Goal: Task Accomplishment & Management: Manage account settings

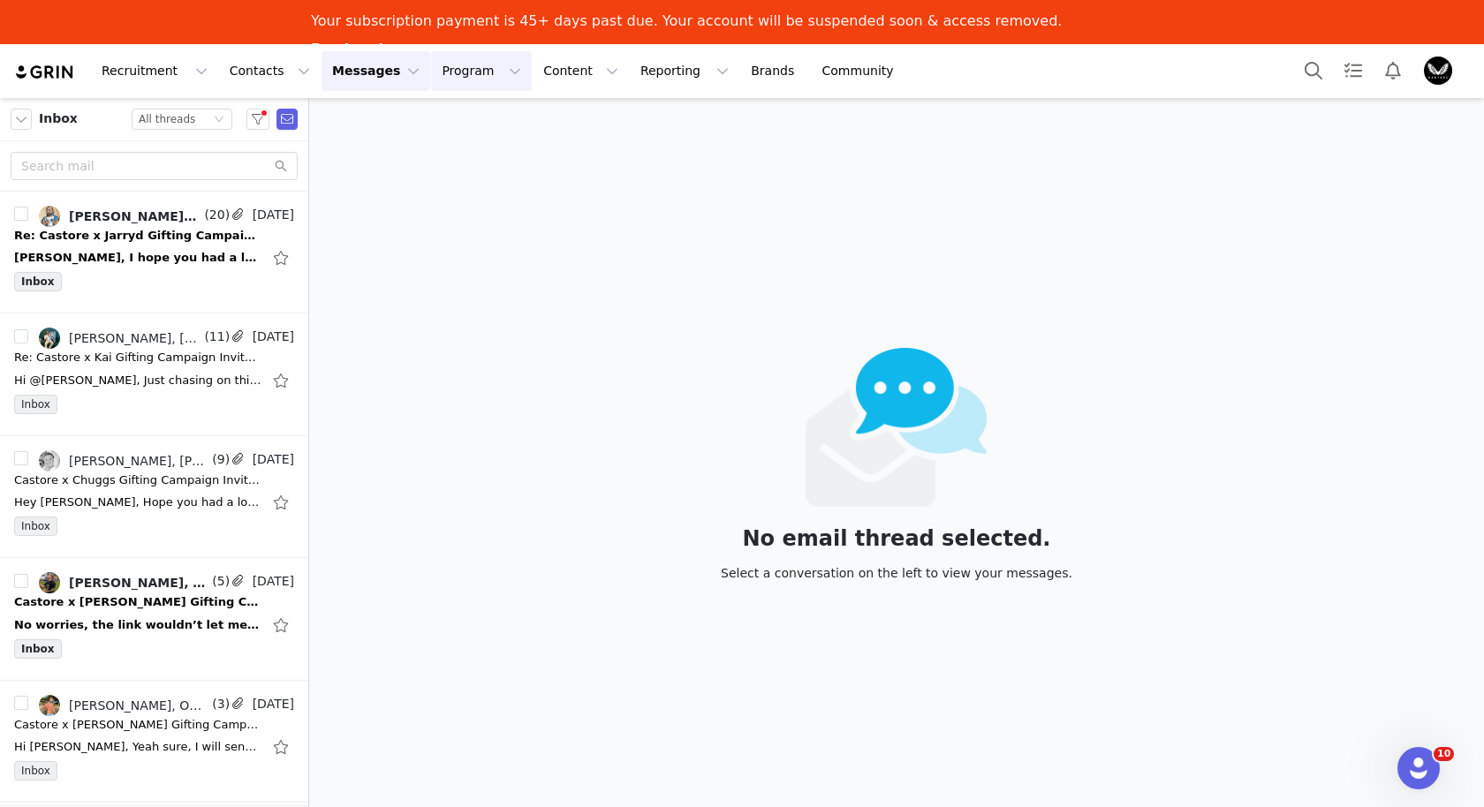
click at [436, 77] on button "Program Program" at bounding box center [481, 71] width 101 height 40
click at [443, 118] on p "Activations" at bounding box center [452, 122] width 68 height 19
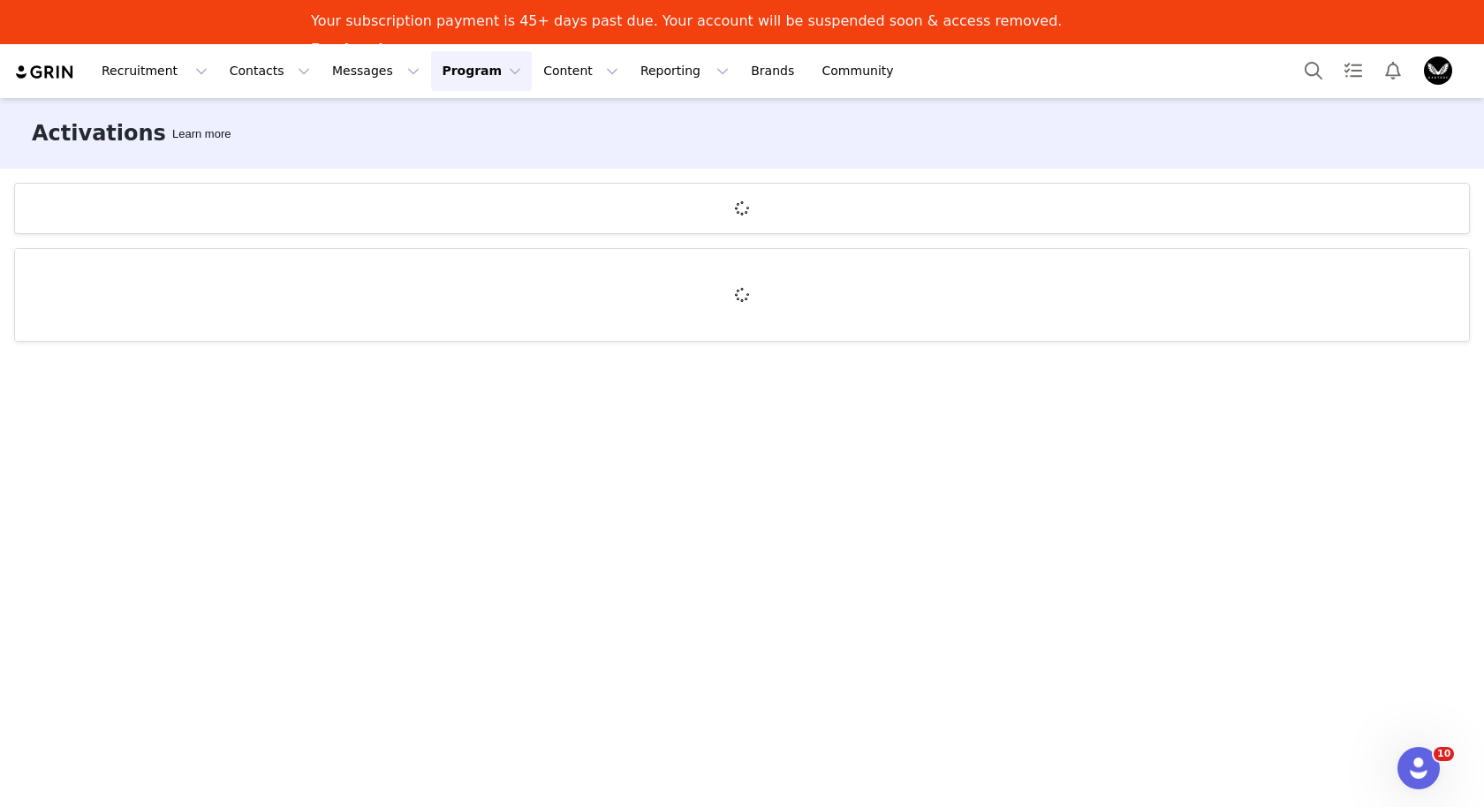
click at [459, 75] on button "Program Program" at bounding box center [481, 71] width 101 height 40
click at [458, 155] on p "Partnerships" at bounding box center [456, 155] width 77 height 19
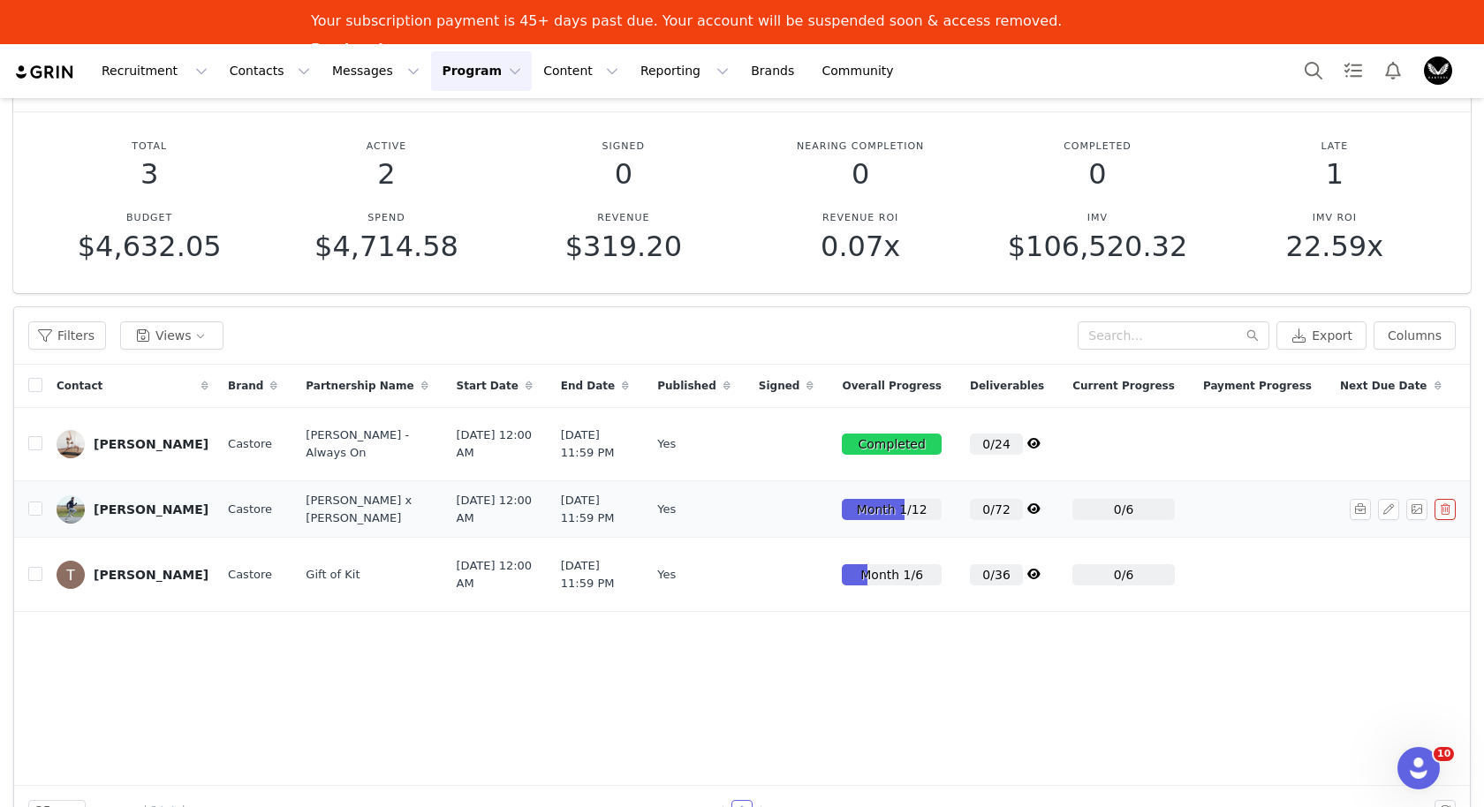
scroll to position [0, 128]
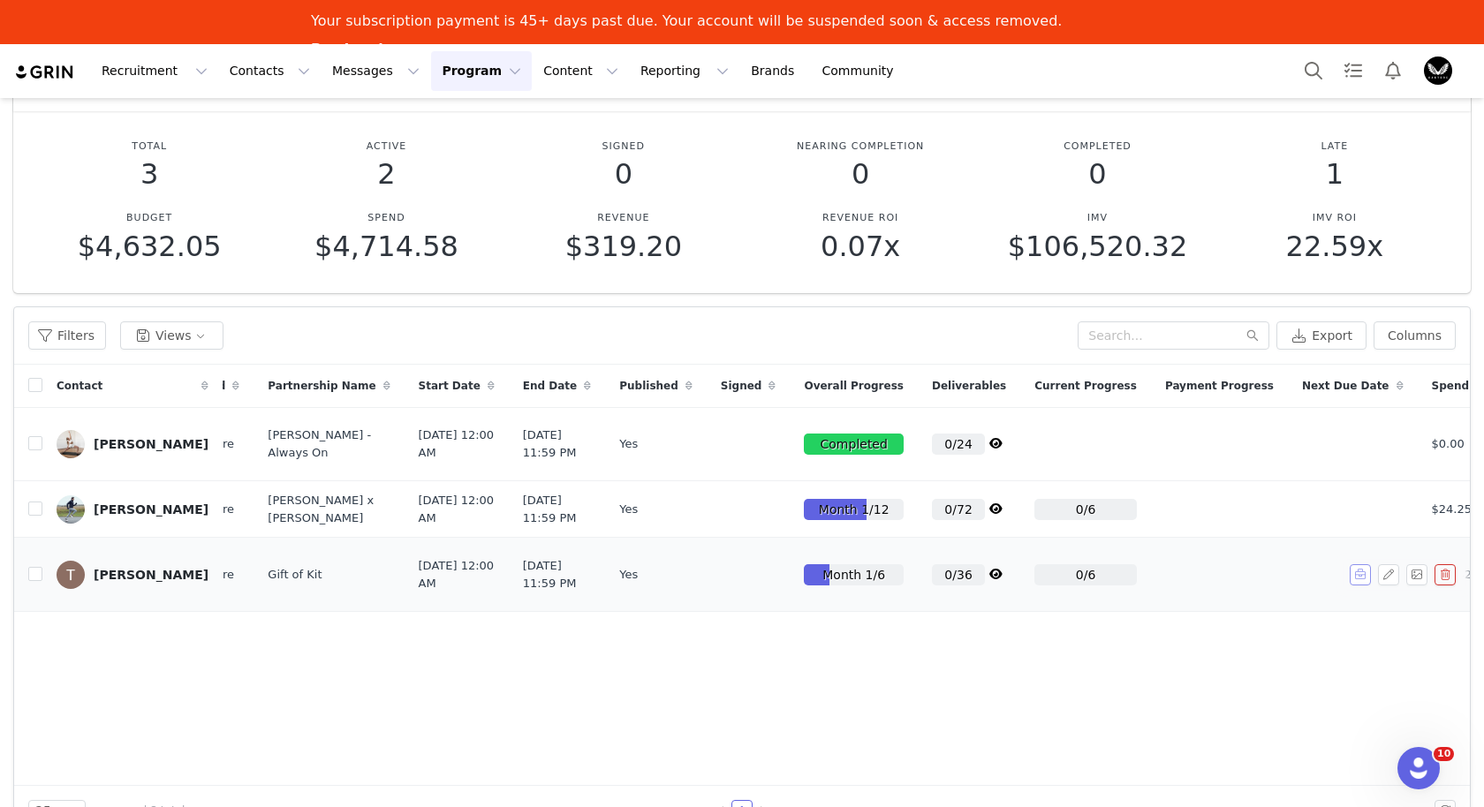
click at [1361, 586] on button "button" at bounding box center [1360, 574] width 21 height 21
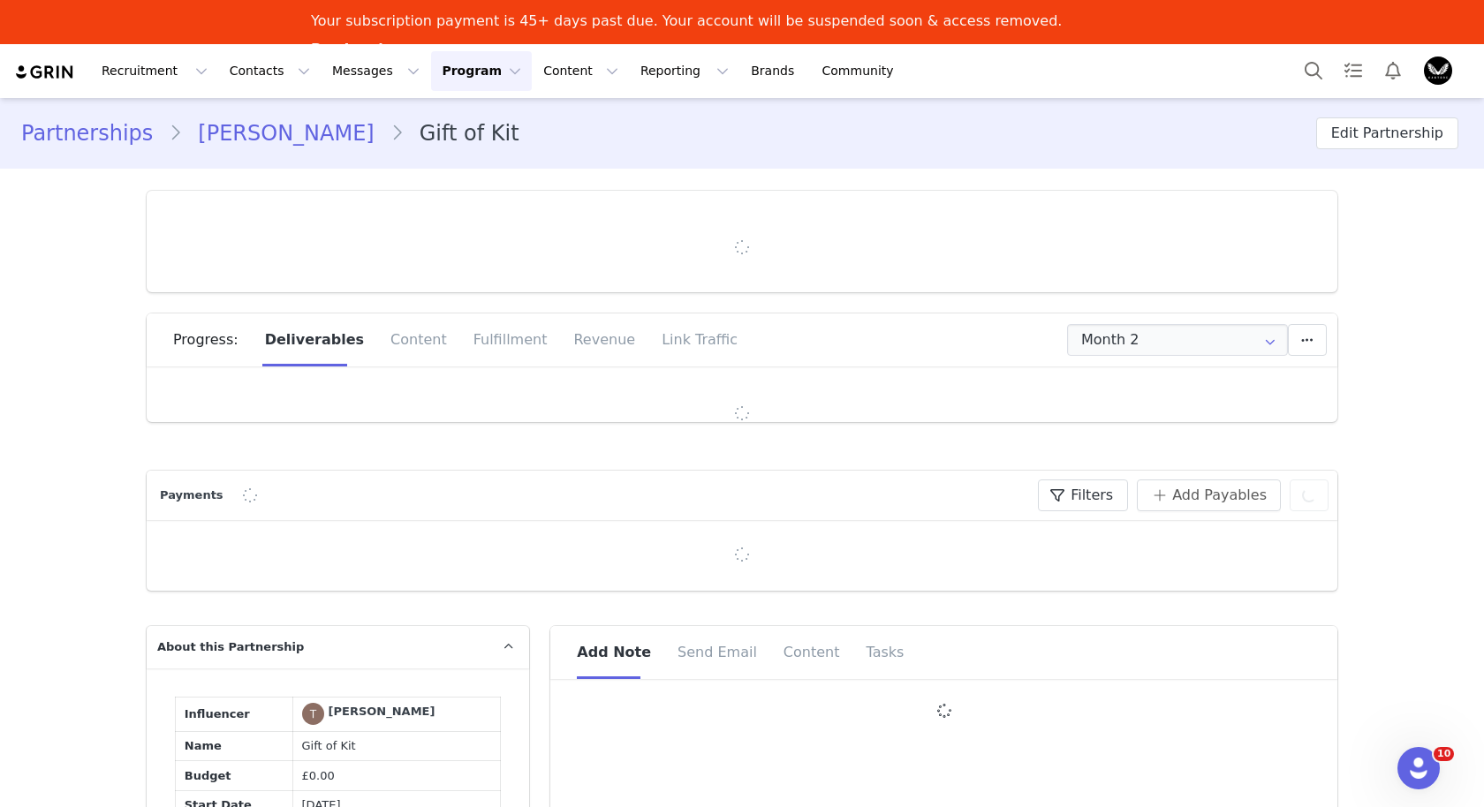
type input "+1 ([GEOGRAPHIC_DATA])"
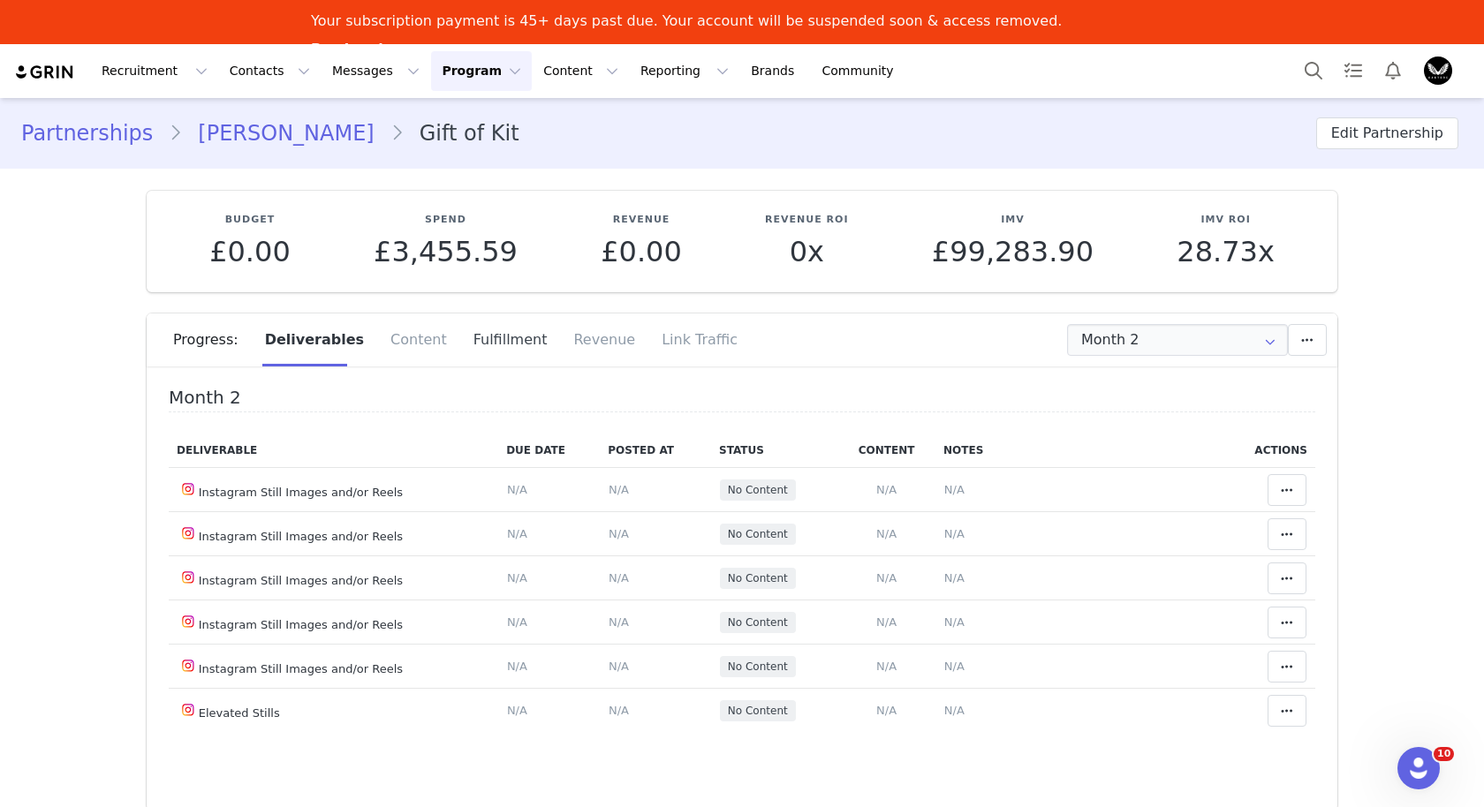
click at [483, 335] on div "Fulfillment" at bounding box center [510, 340] width 101 height 53
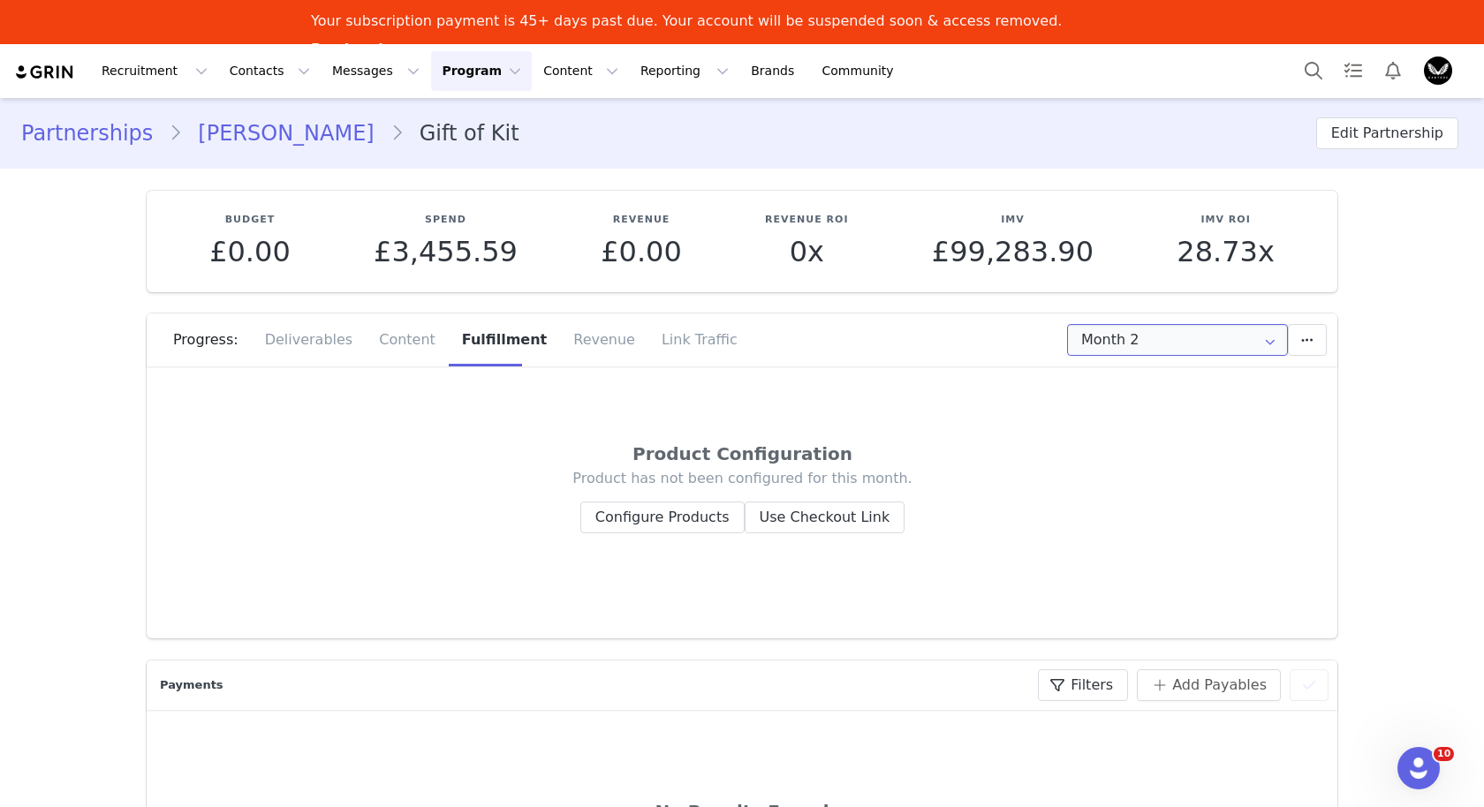
click at [1173, 335] on input "Month 2" at bounding box center [1177, 340] width 221 height 32
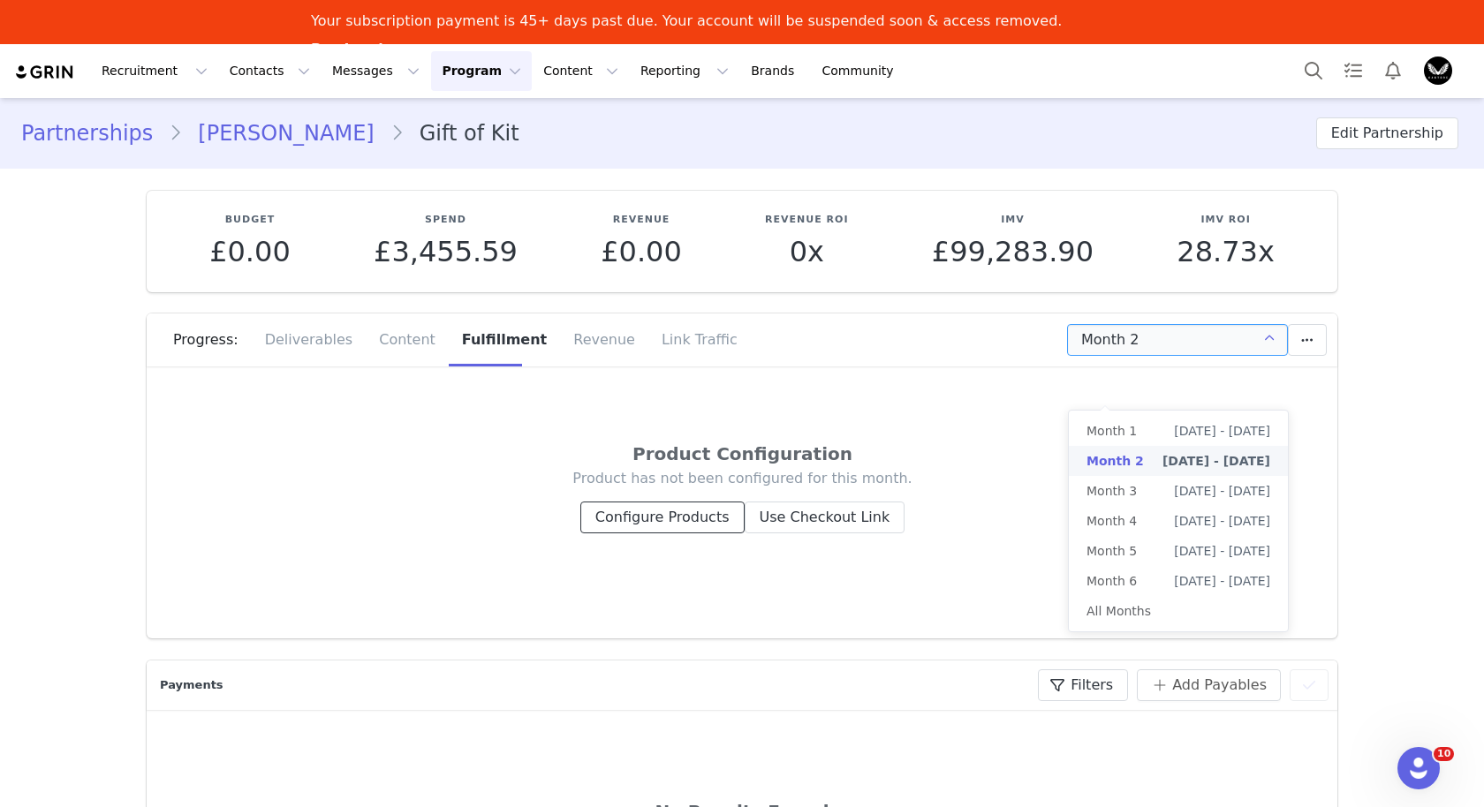
click at [680, 525] on button "Configure Products" at bounding box center [662, 518] width 164 height 32
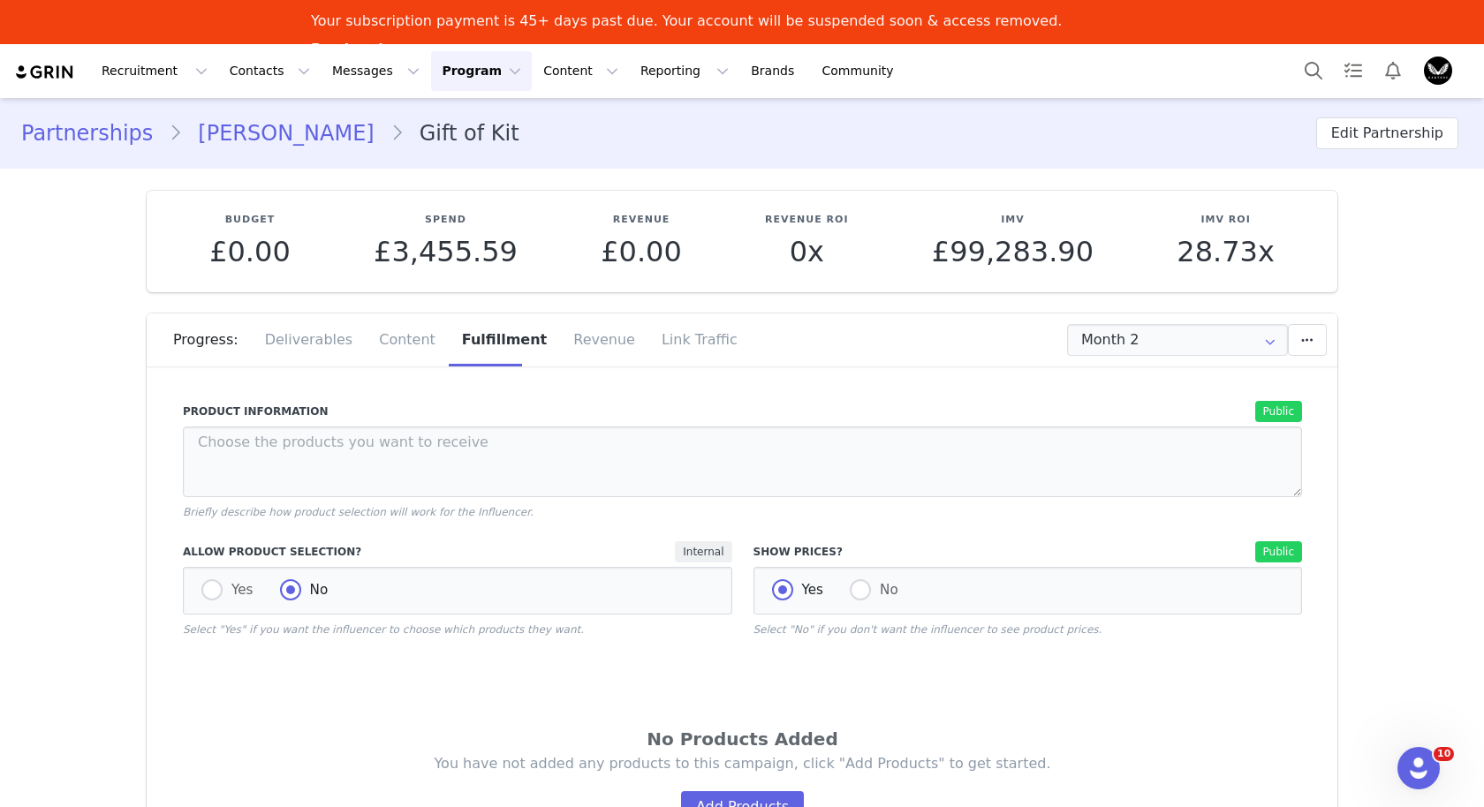
scroll to position [109, 0]
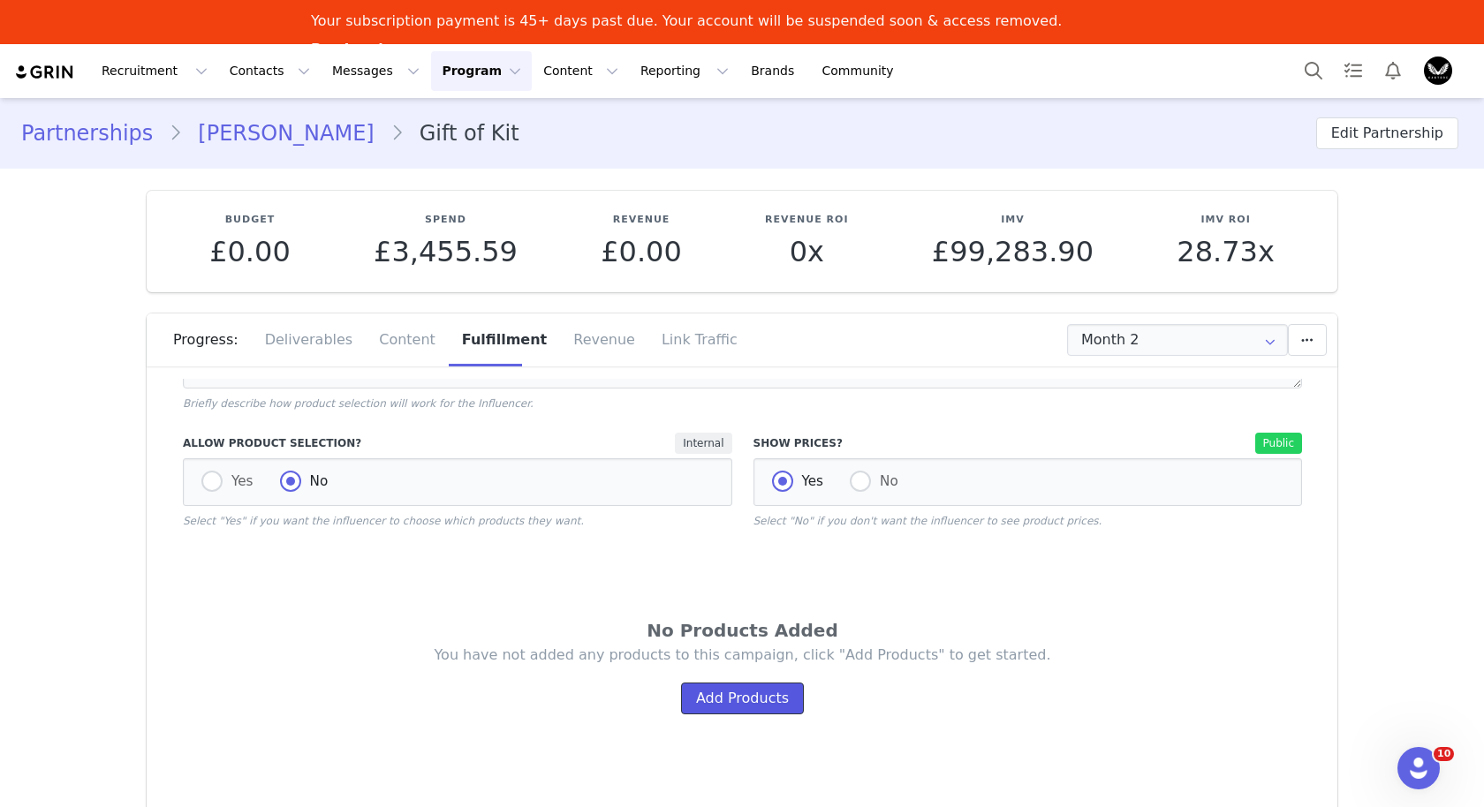
click at [759, 693] on button "Add Products" at bounding box center [742, 699] width 123 height 32
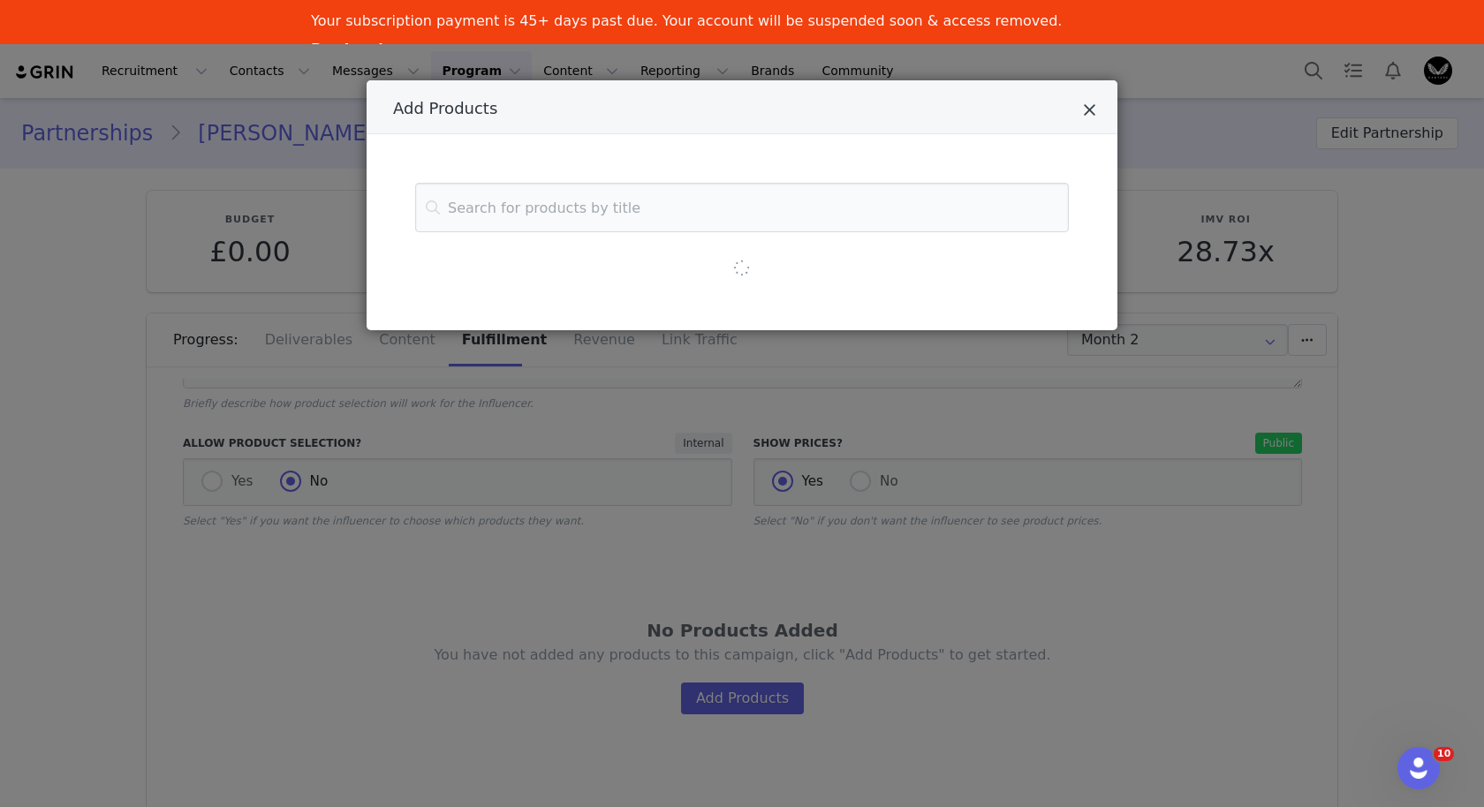
click at [1085, 117] on icon "Close" at bounding box center [1089, 111] width 13 height 18
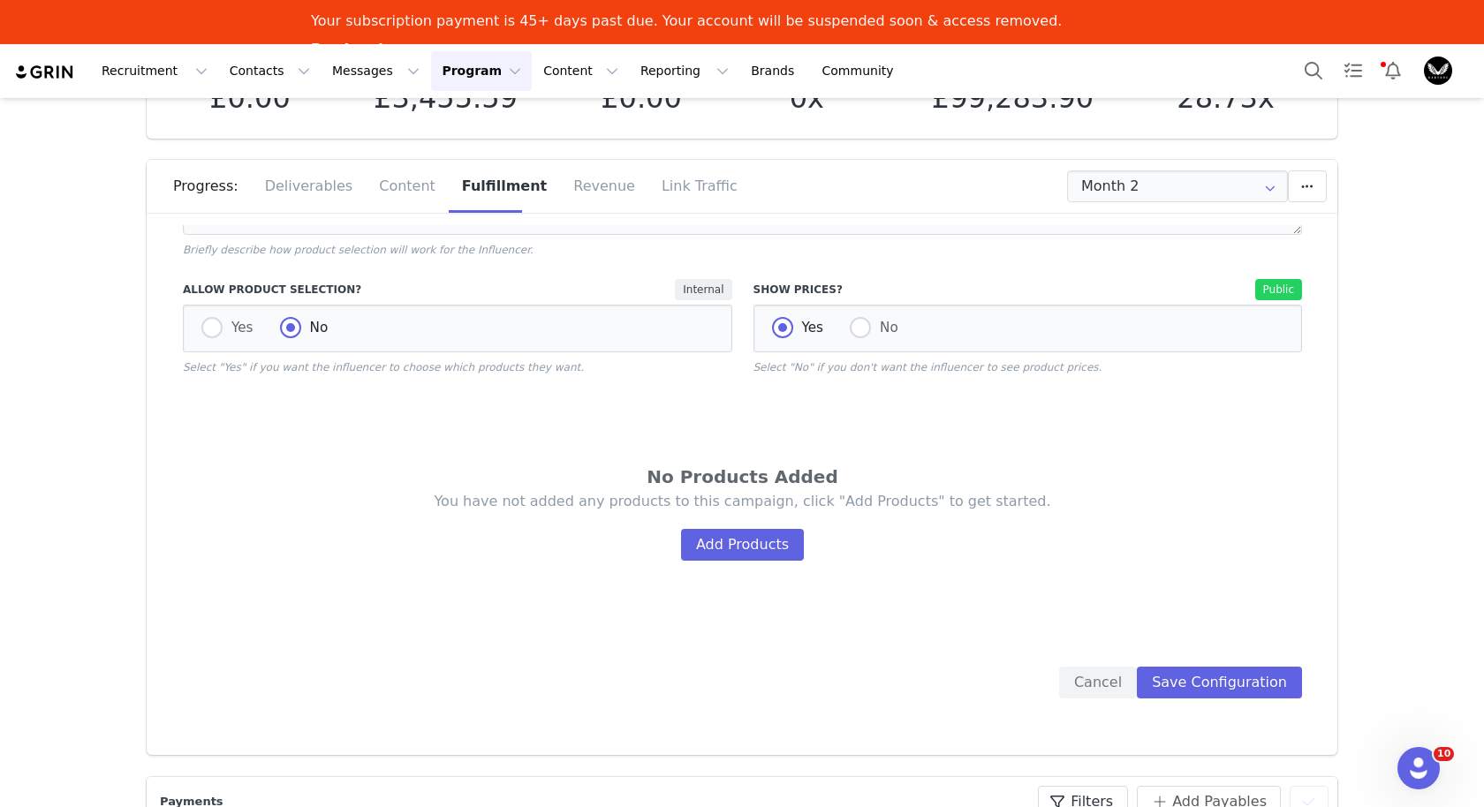
scroll to position [265, 0]
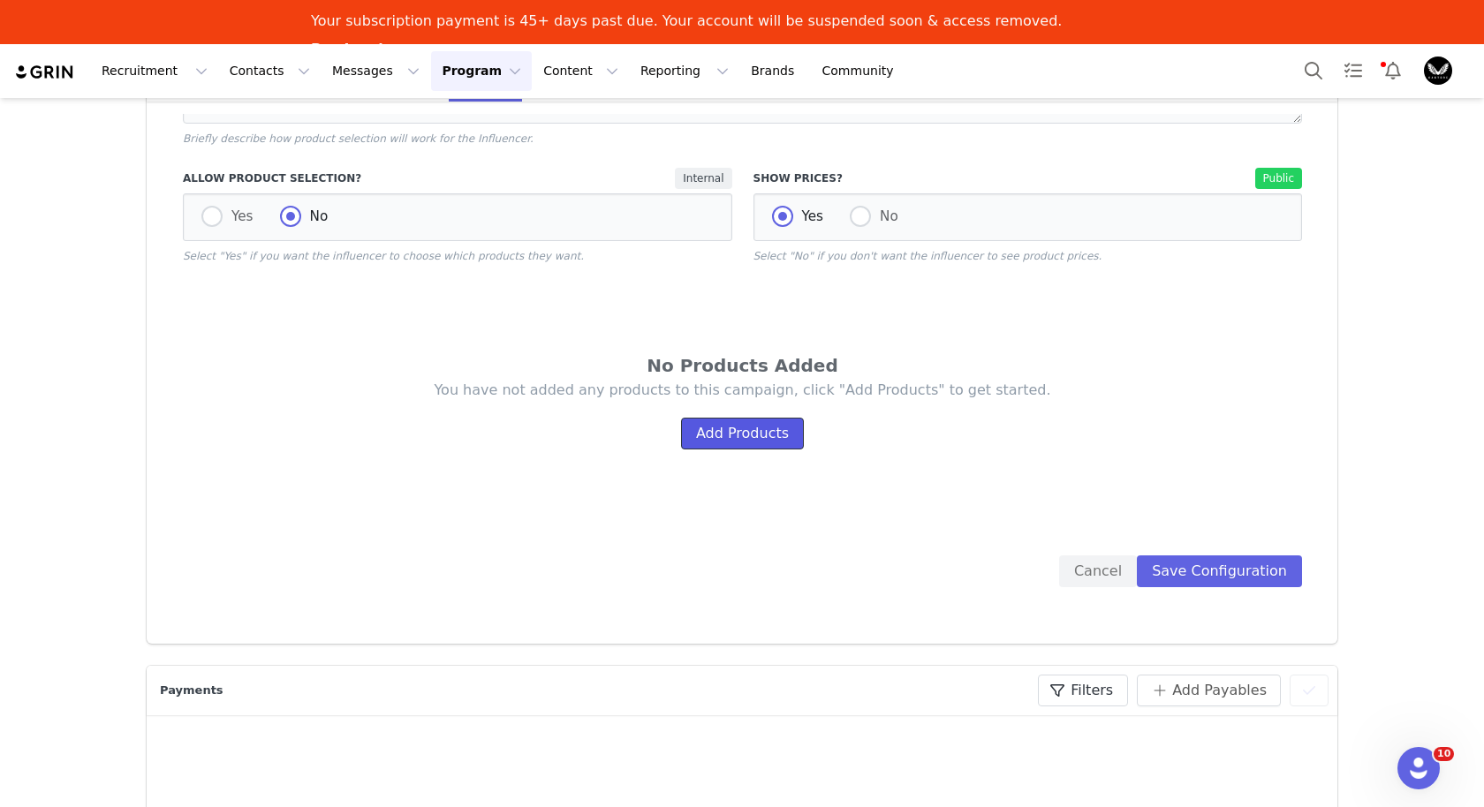
click at [775, 429] on button "Add Products" at bounding box center [742, 434] width 123 height 32
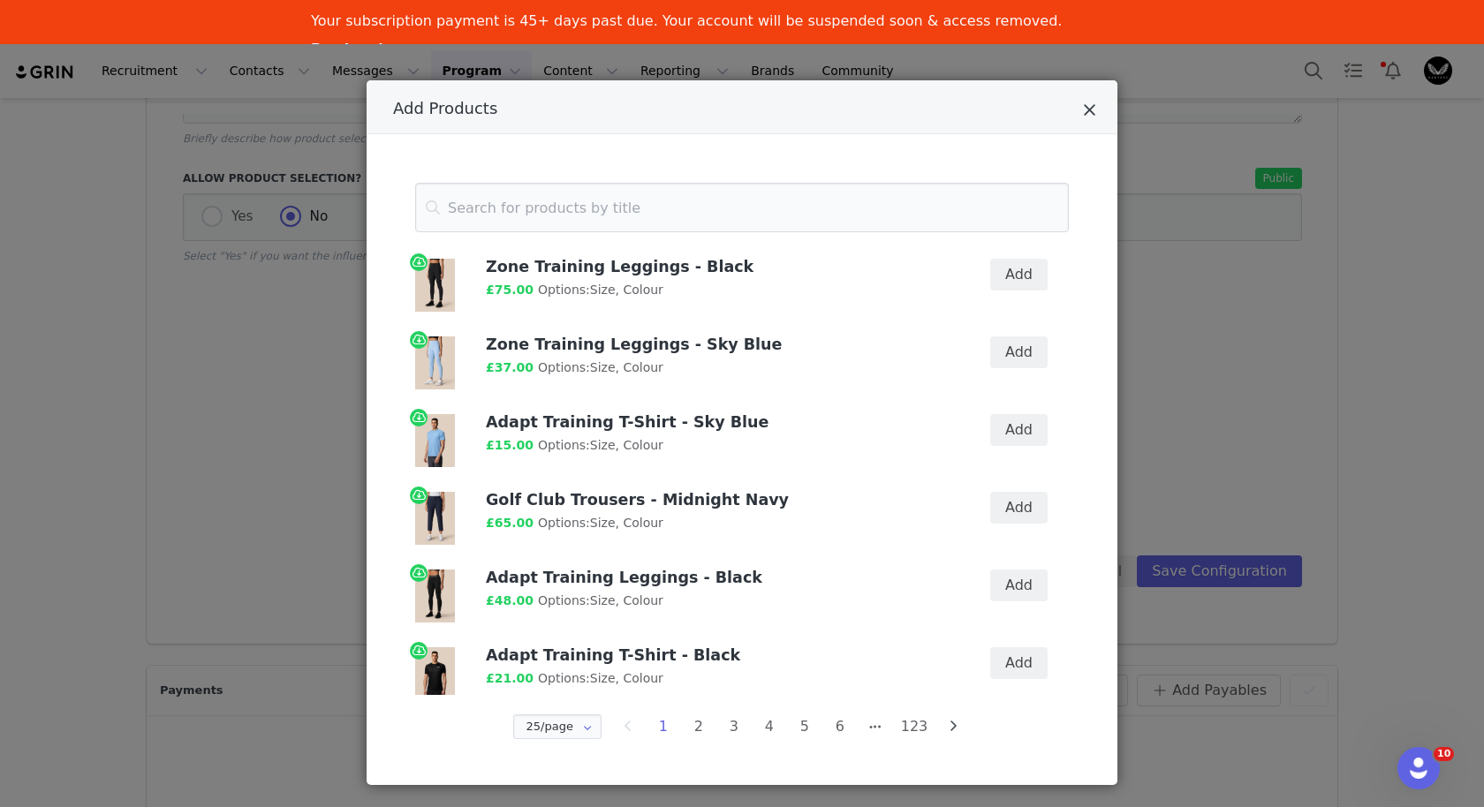
click at [1086, 110] on icon "Close" at bounding box center [1089, 111] width 13 height 18
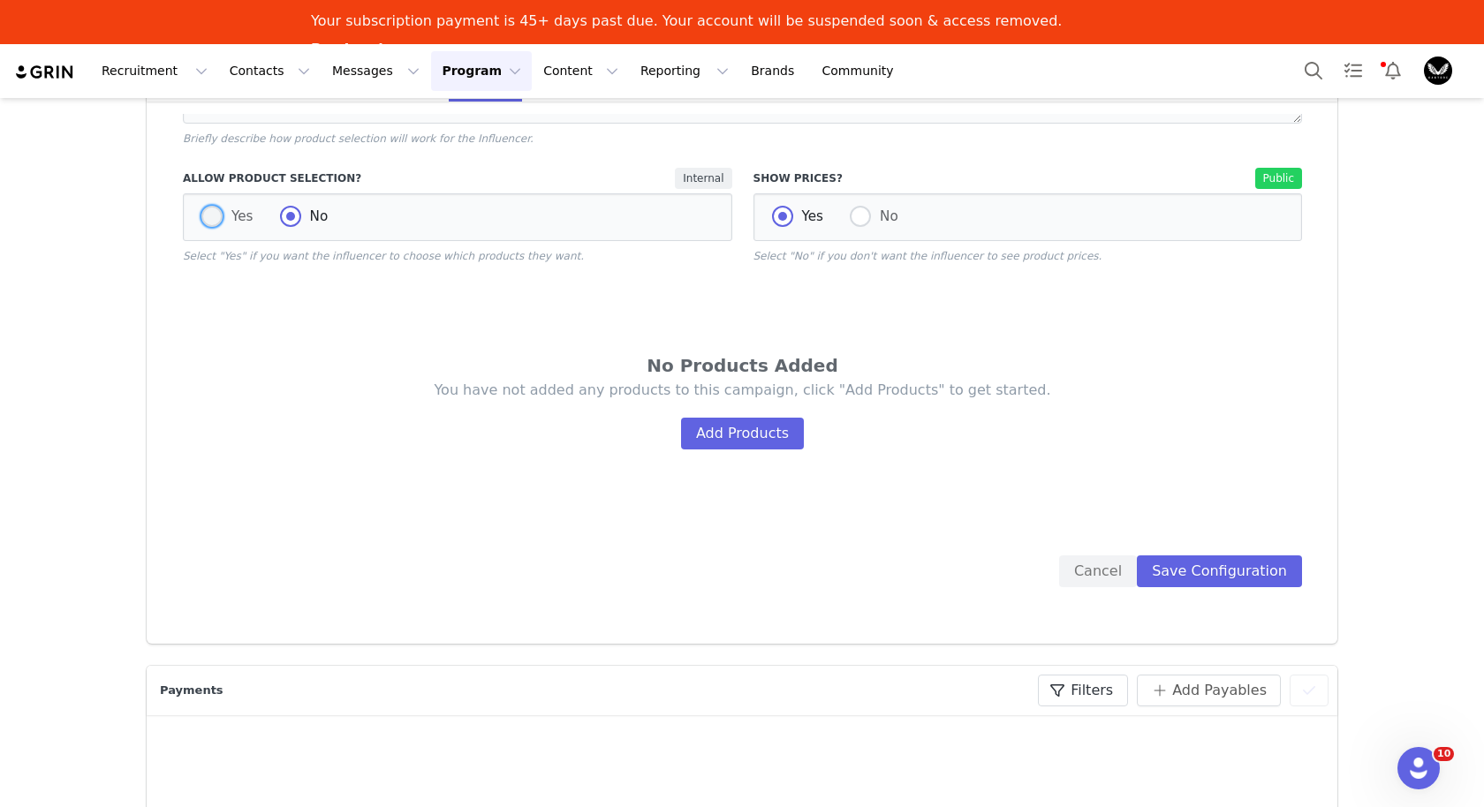
click at [214, 221] on span at bounding box center [211, 216] width 21 height 21
click at [214, 221] on input "Yes" at bounding box center [211, 217] width 21 height 23
radio input "true"
radio input "false"
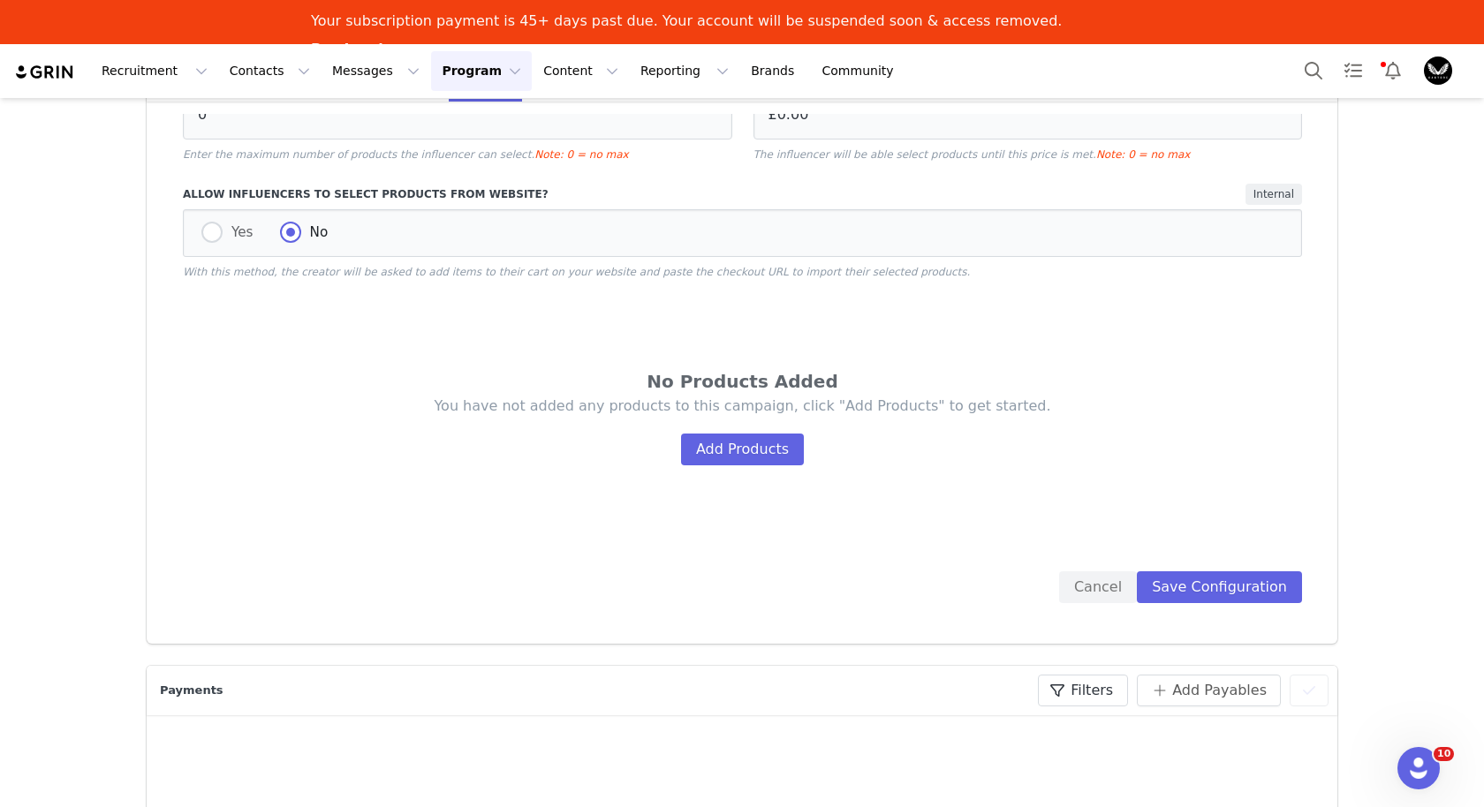
scroll to position [345, 0]
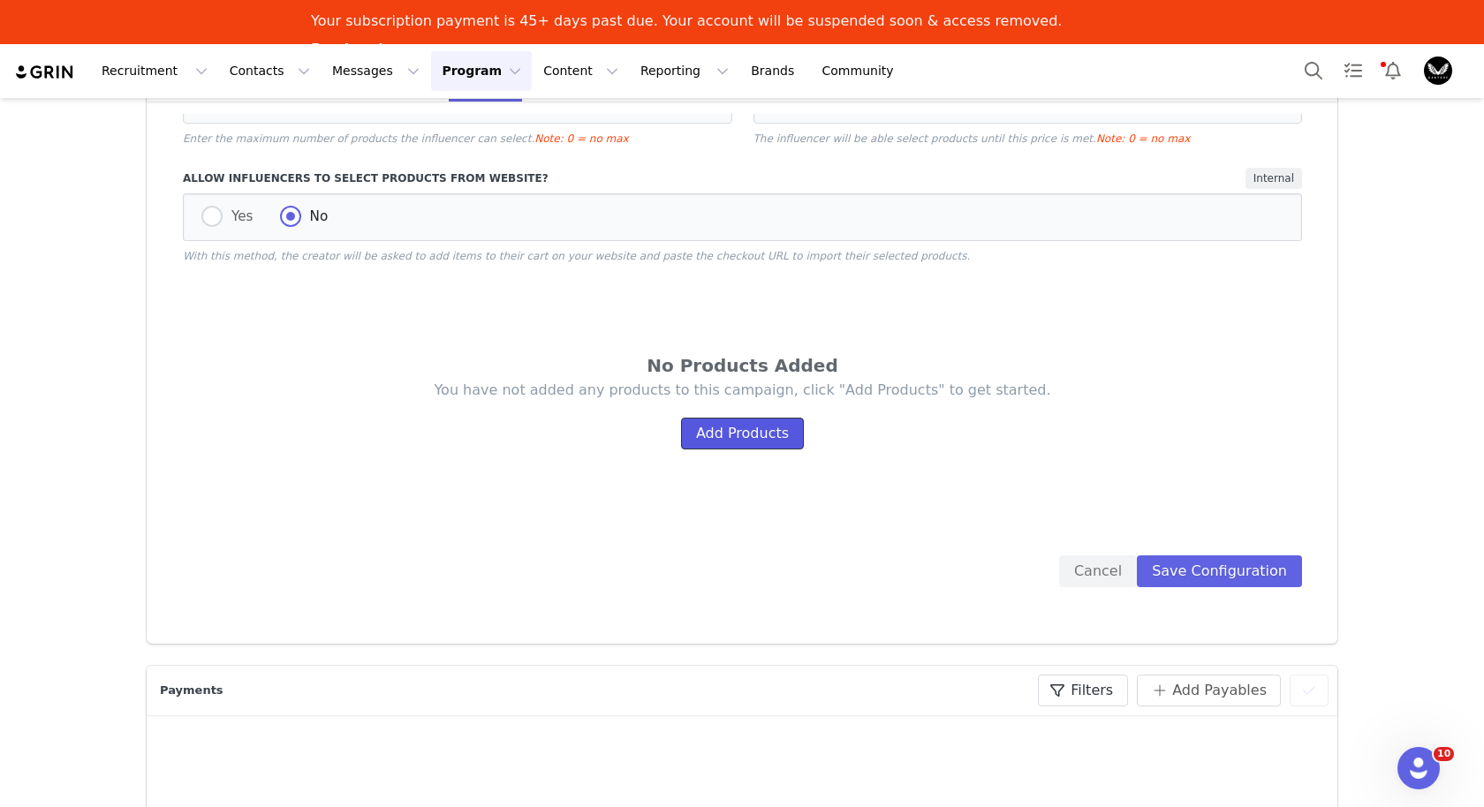
click at [738, 432] on button "Add Products" at bounding box center [742, 434] width 123 height 32
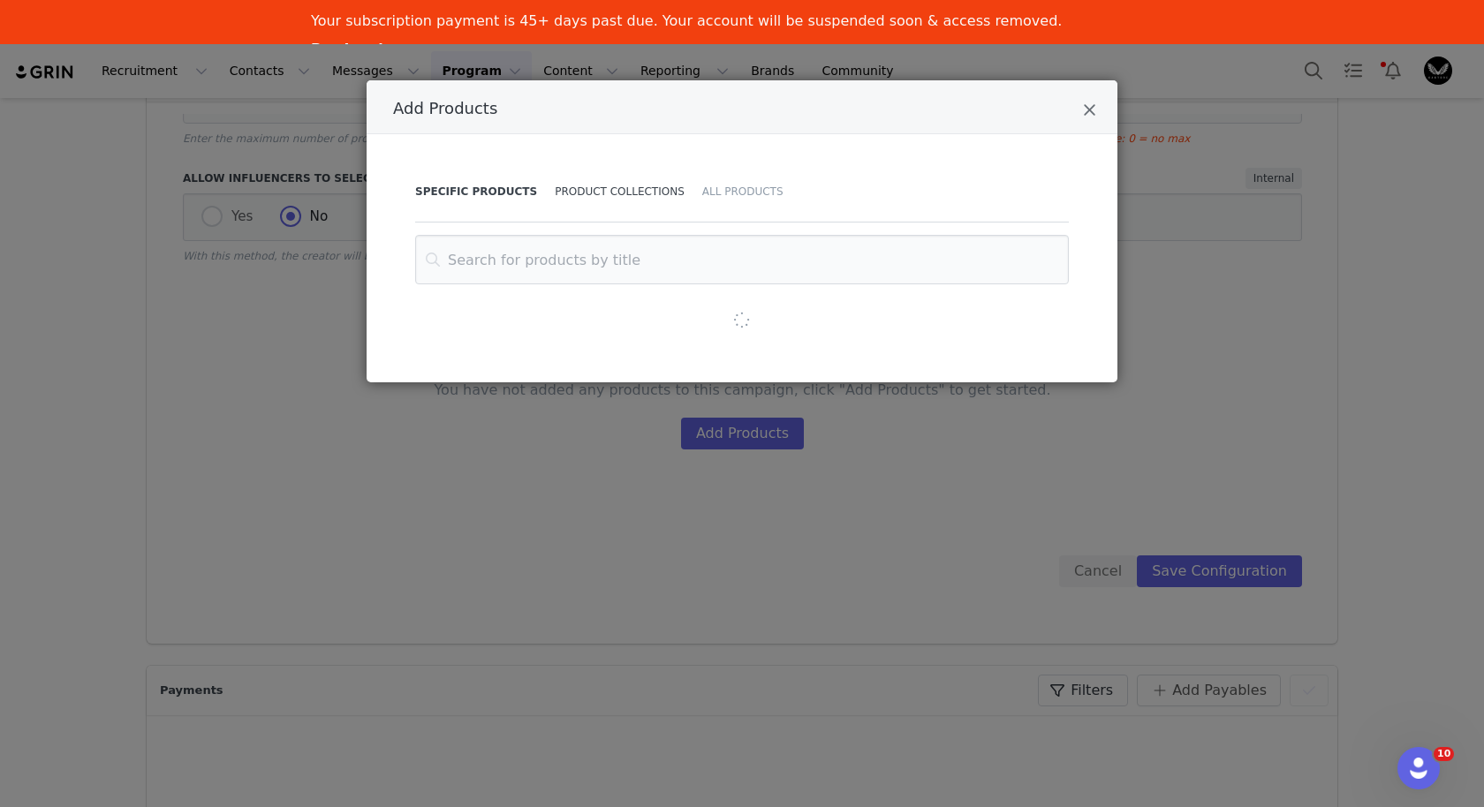
click at [627, 183] on div "Product Collections" at bounding box center [620, 192] width 148 height 62
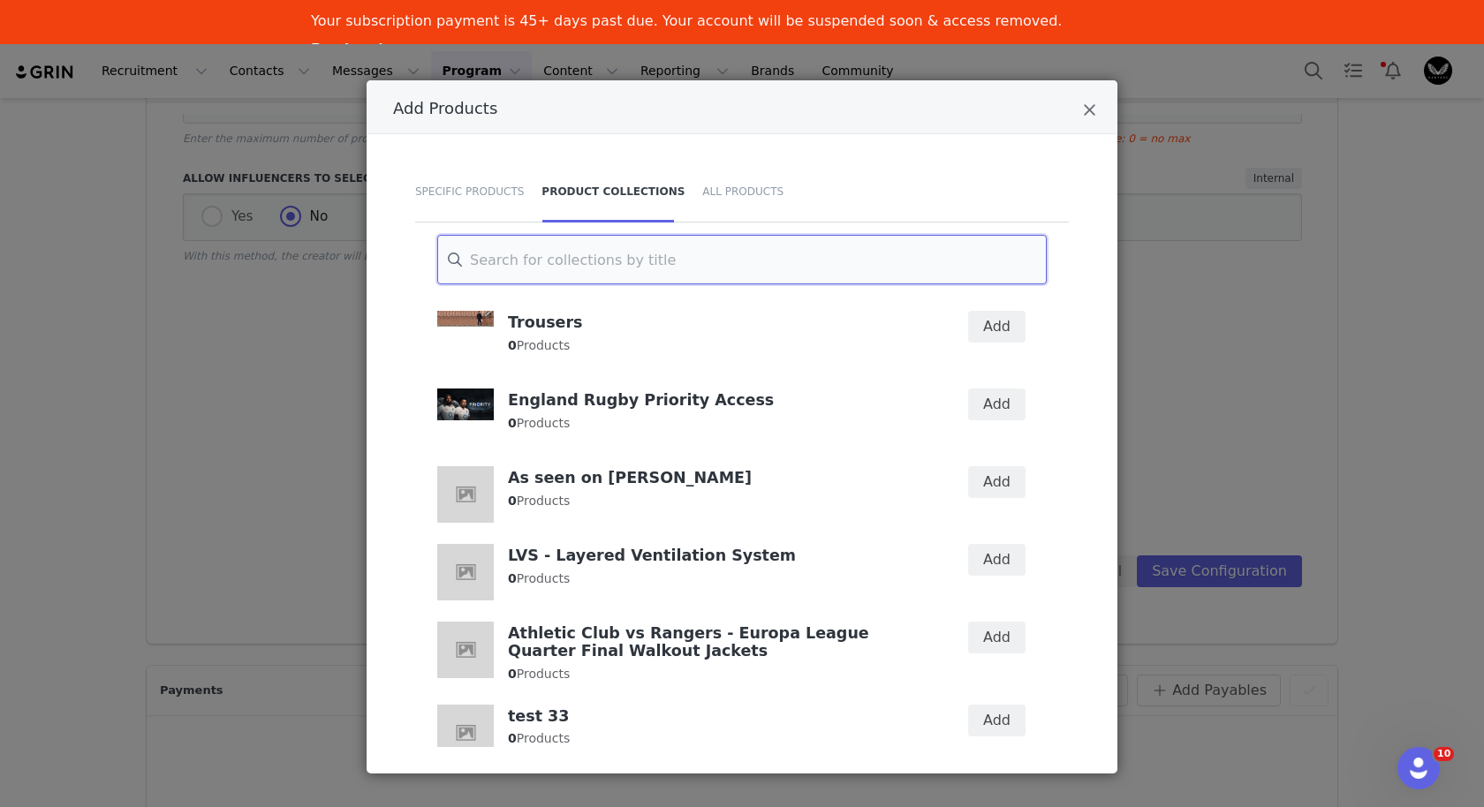
click at [719, 259] on input "Add Products" at bounding box center [741, 259] width 609 height 49
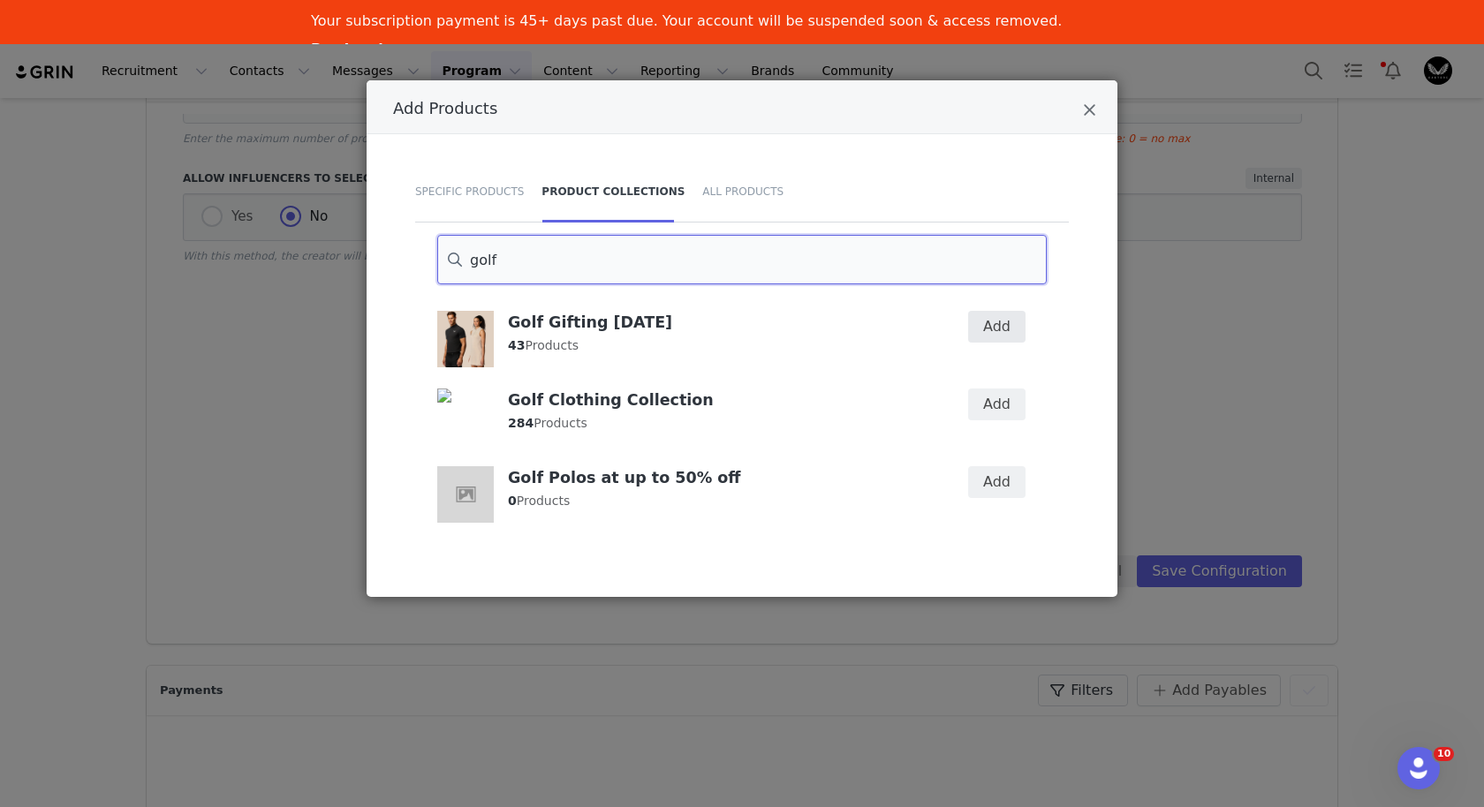
type input "golf"
click at [1016, 330] on button "Add" at bounding box center [996, 327] width 57 height 32
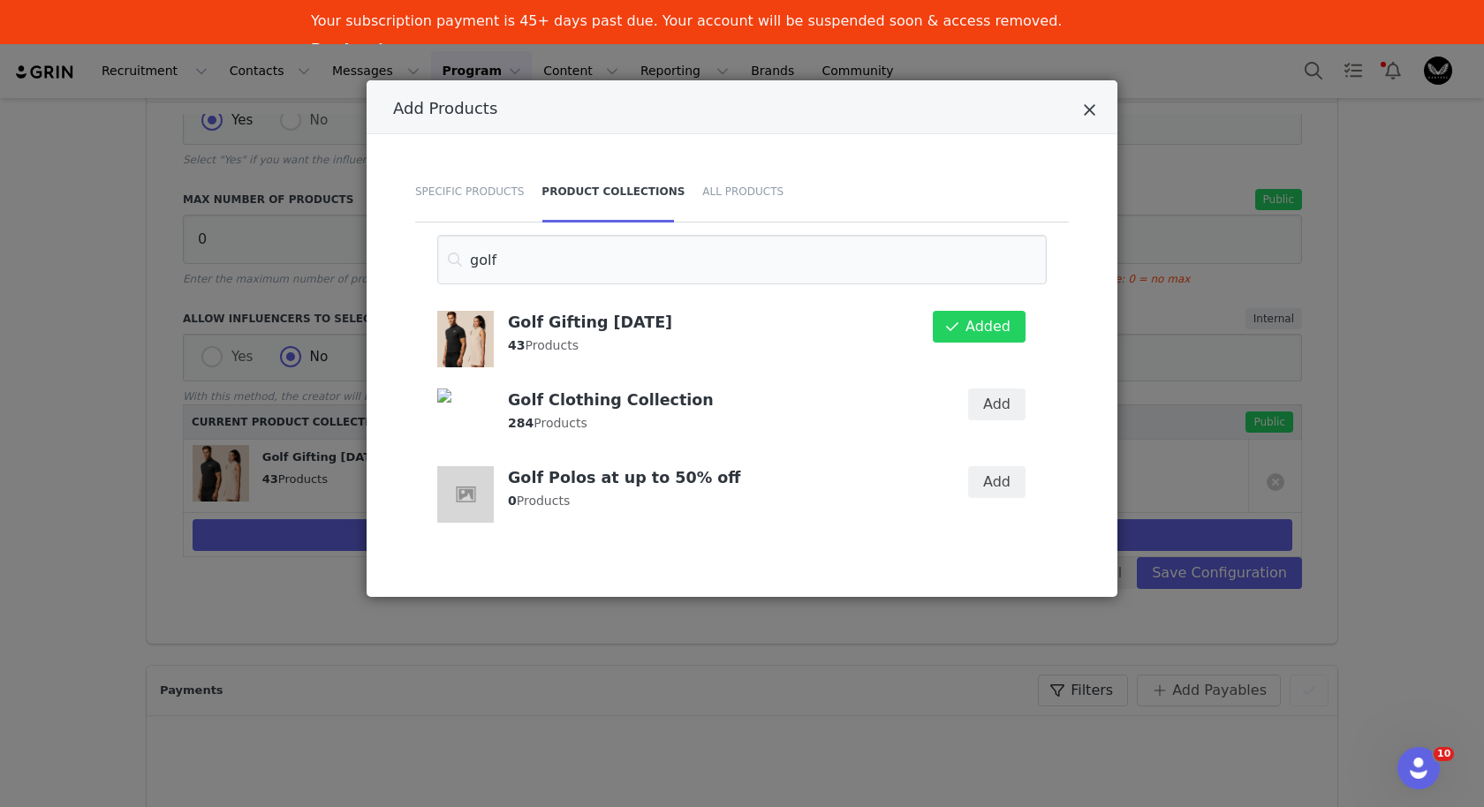
click at [1087, 109] on icon "Close" at bounding box center [1089, 111] width 13 height 18
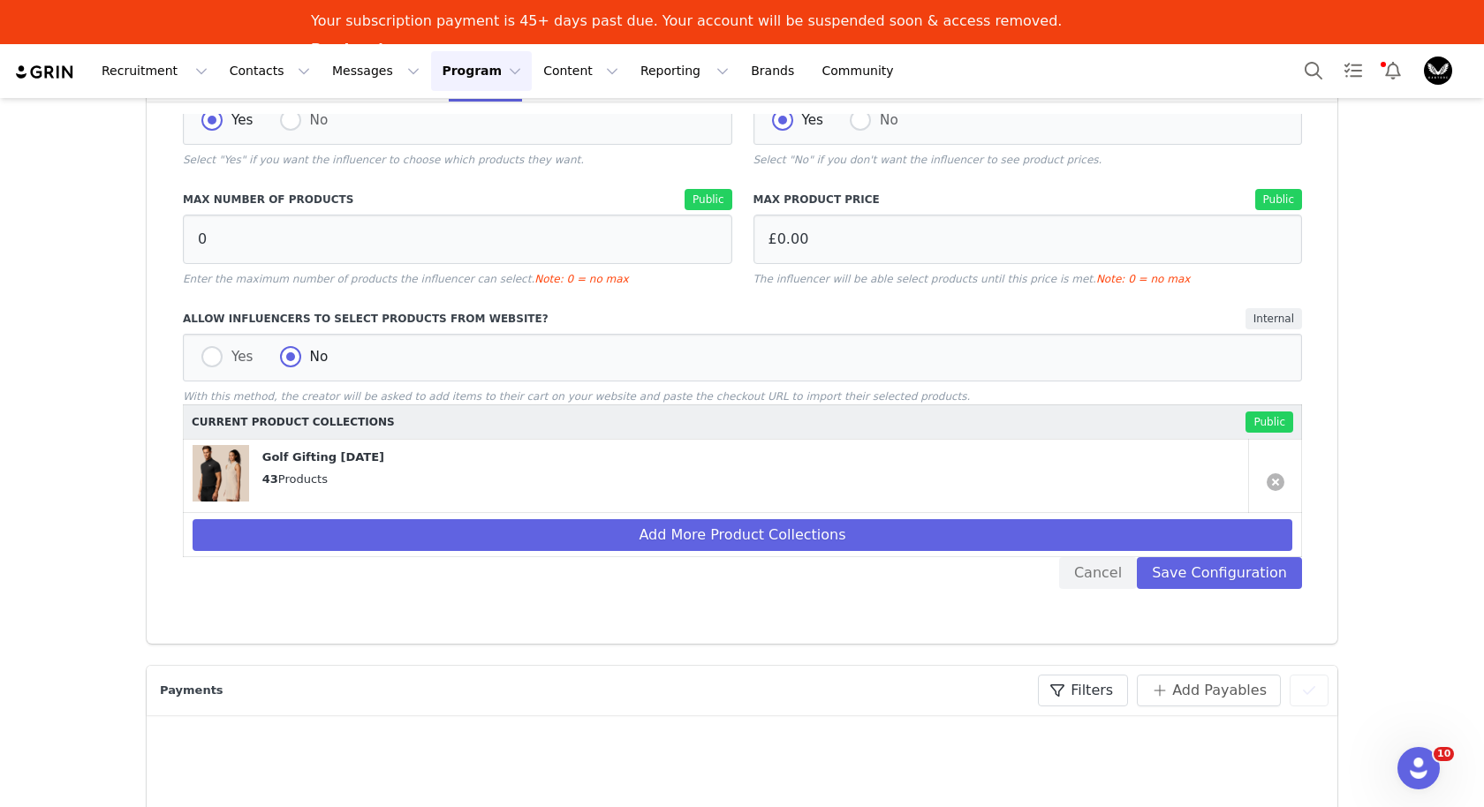
click at [1280, 480] on link at bounding box center [1276, 482] width 18 height 18
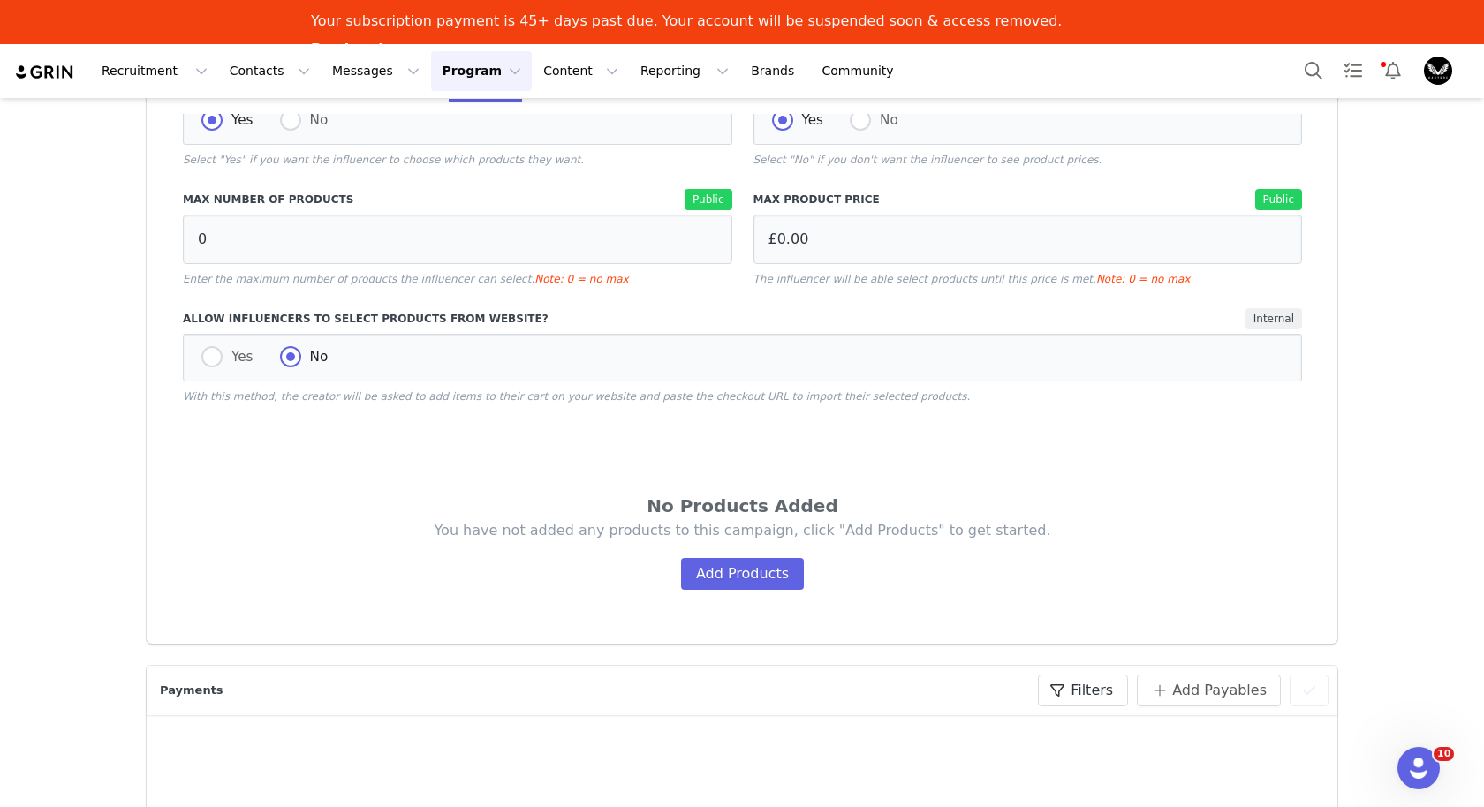
click at [671, 577] on div "You have not added any products to this campaign, click "Add Products" to get s…" at bounding box center [742, 555] width 1013 height 69
click at [738, 565] on button "Add Products" at bounding box center [742, 574] width 123 height 32
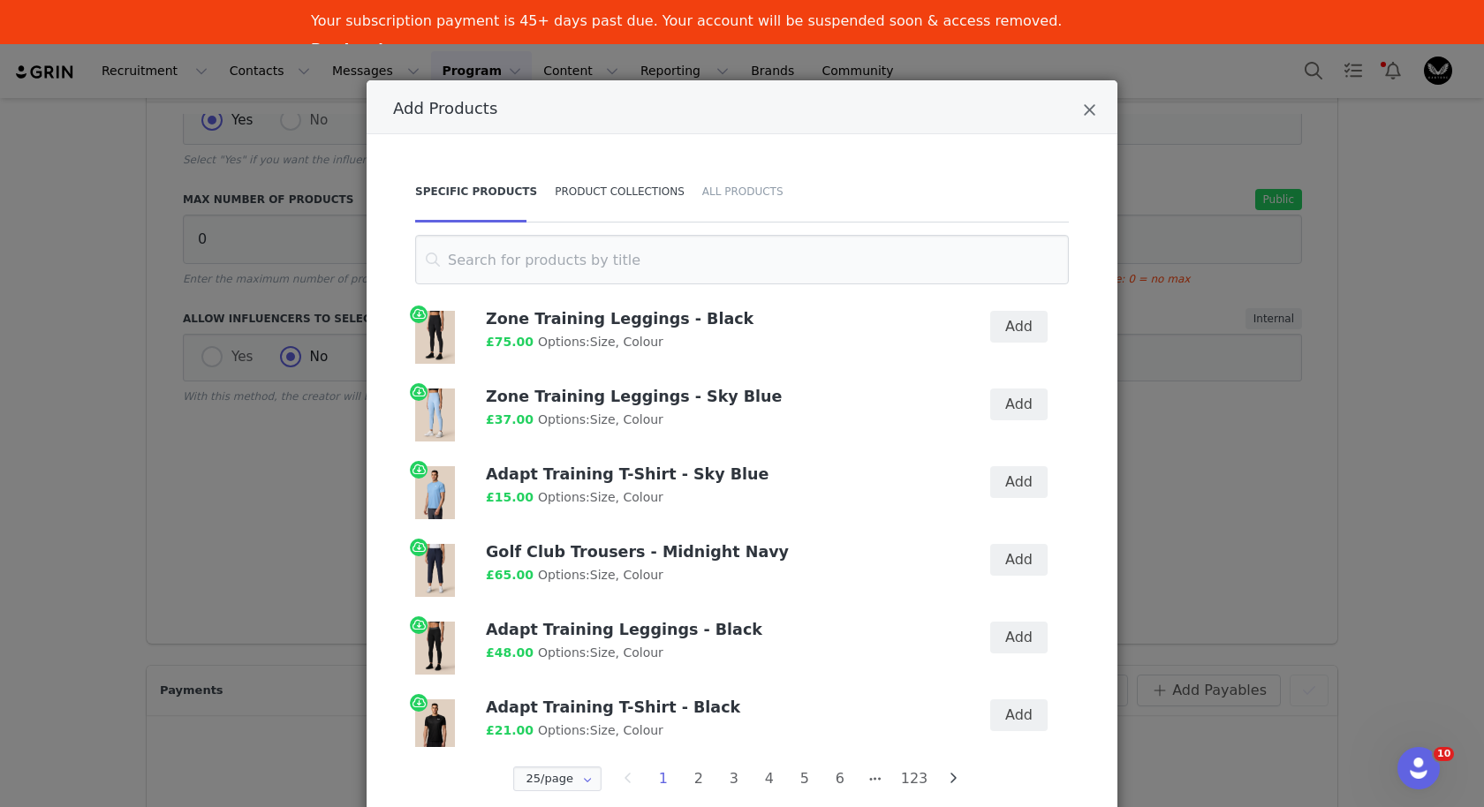
click at [664, 200] on div "Product Collections" at bounding box center [620, 192] width 148 height 62
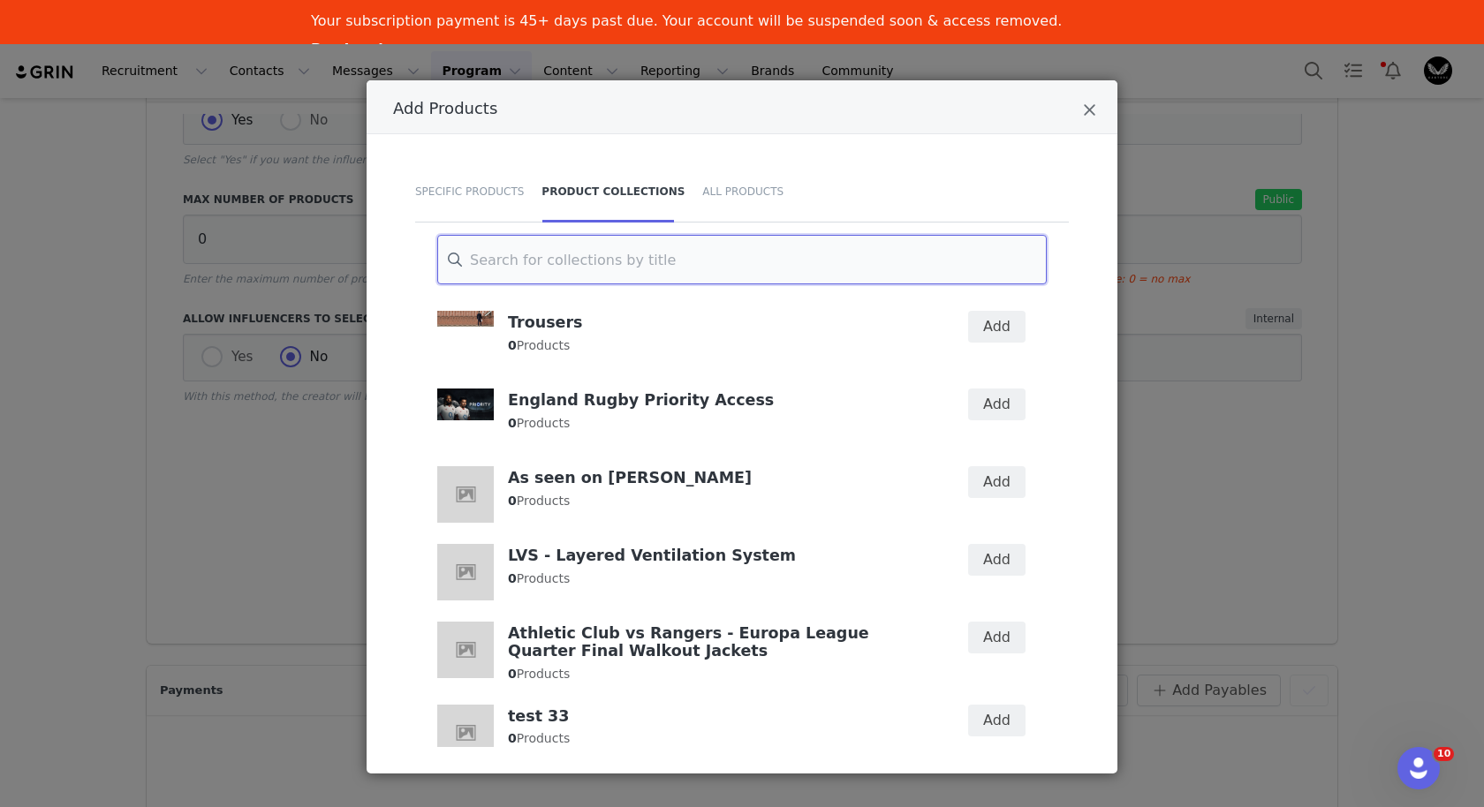
click at [640, 276] on input "Add Products" at bounding box center [741, 259] width 609 height 49
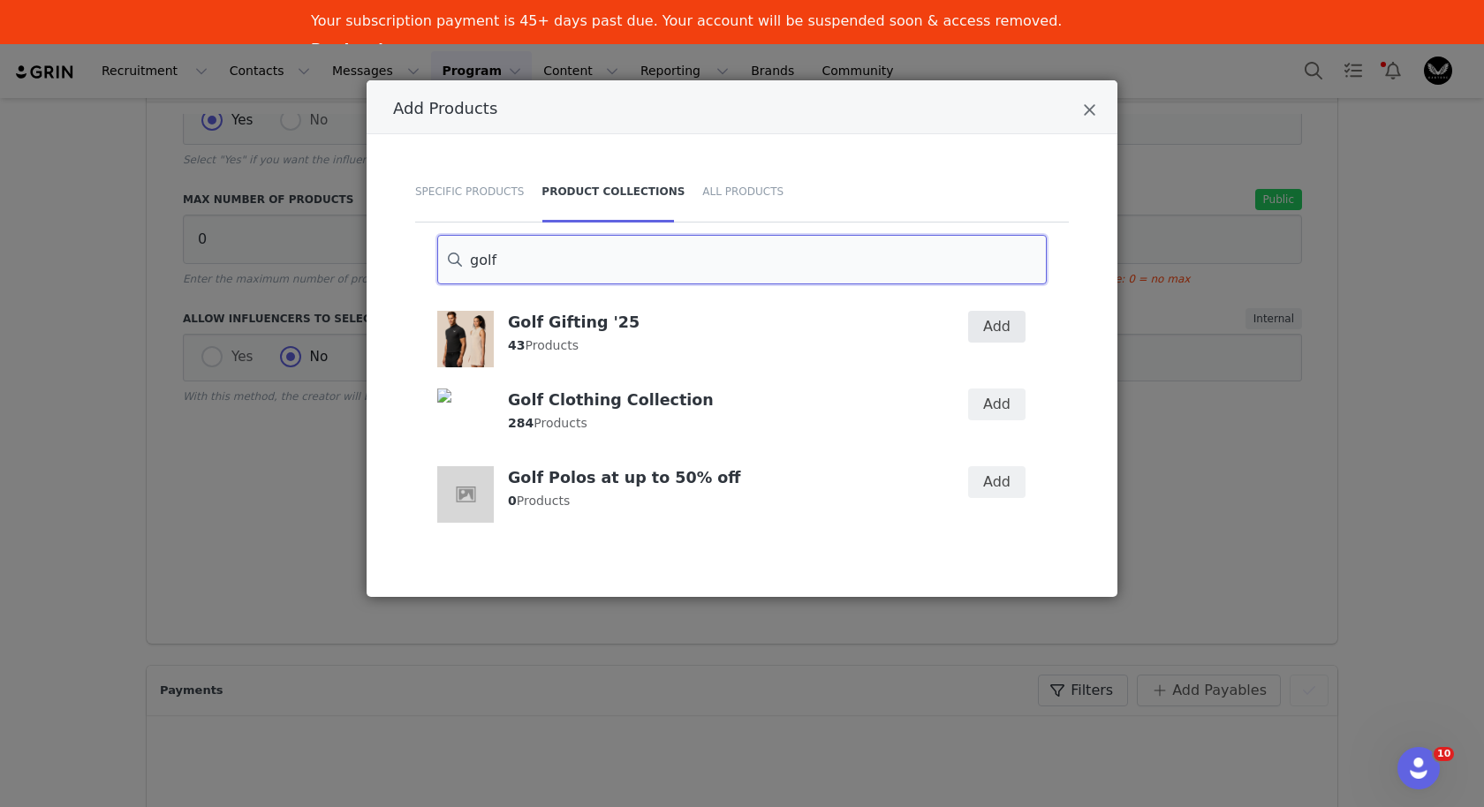
type input "golf"
click at [999, 323] on button "Add" at bounding box center [996, 327] width 57 height 32
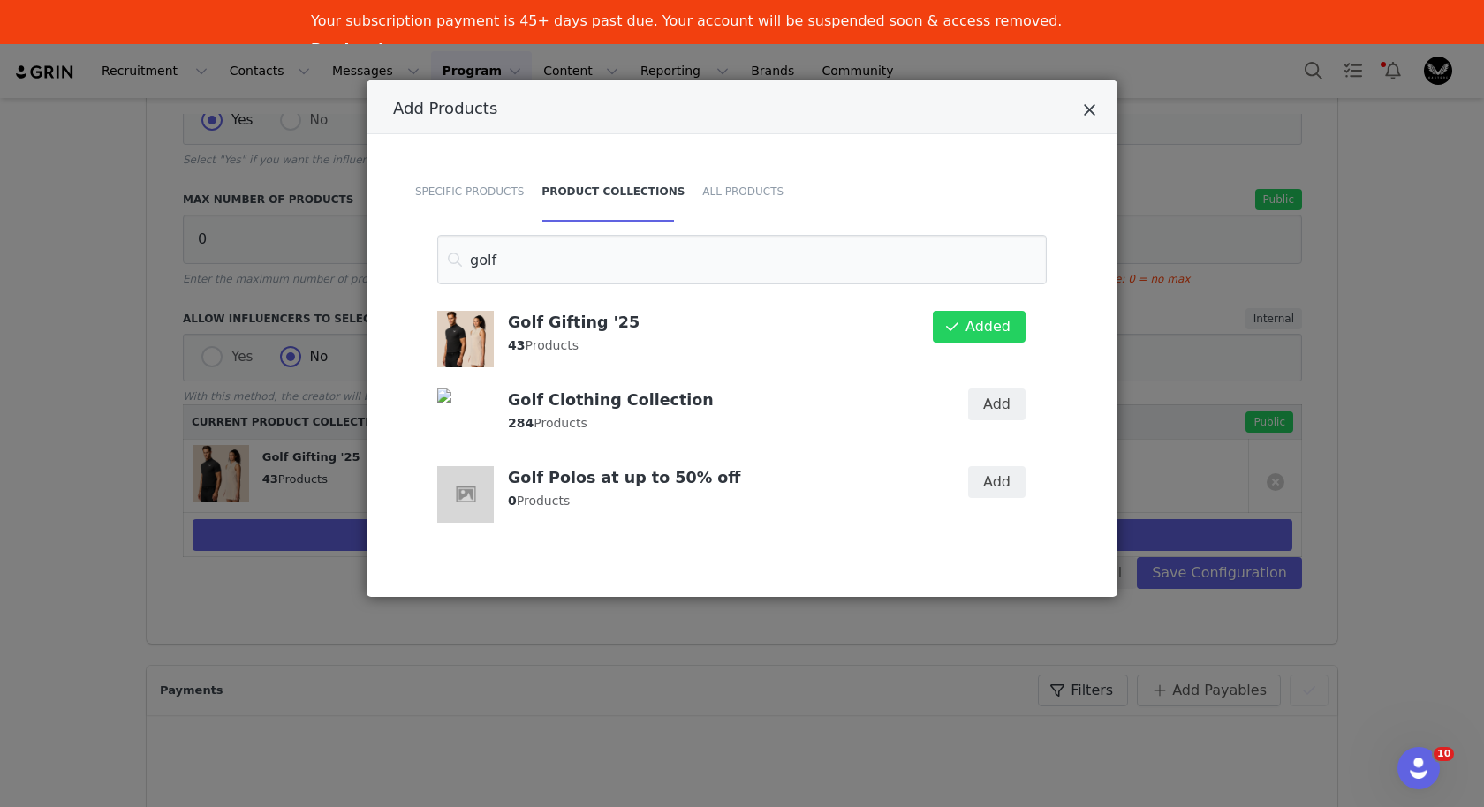
click at [1094, 110] on icon "Close" at bounding box center [1089, 111] width 13 height 18
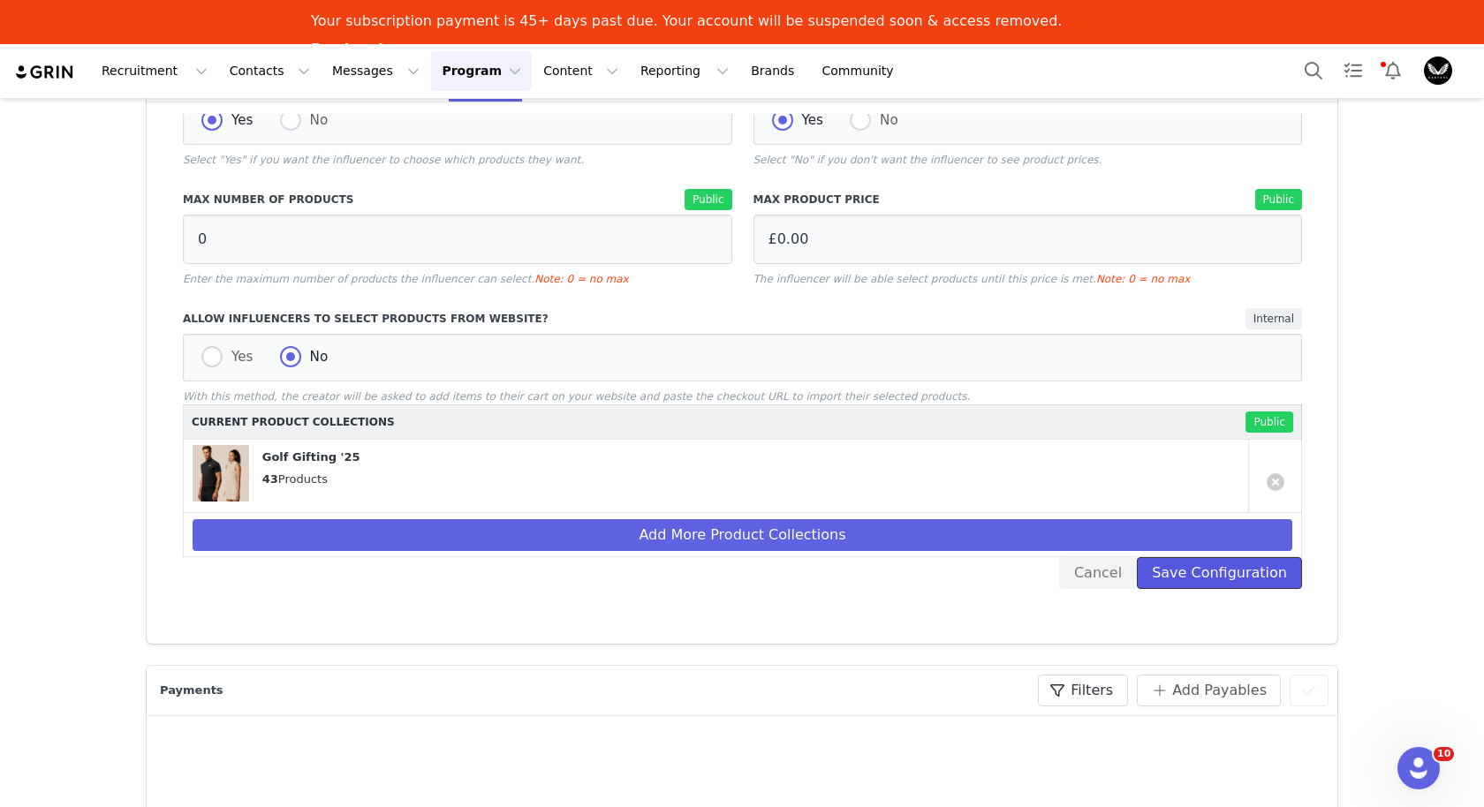
click at [1226, 570] on button "Save Configuration" at bounding box center [1219, 573] width 165 height 32
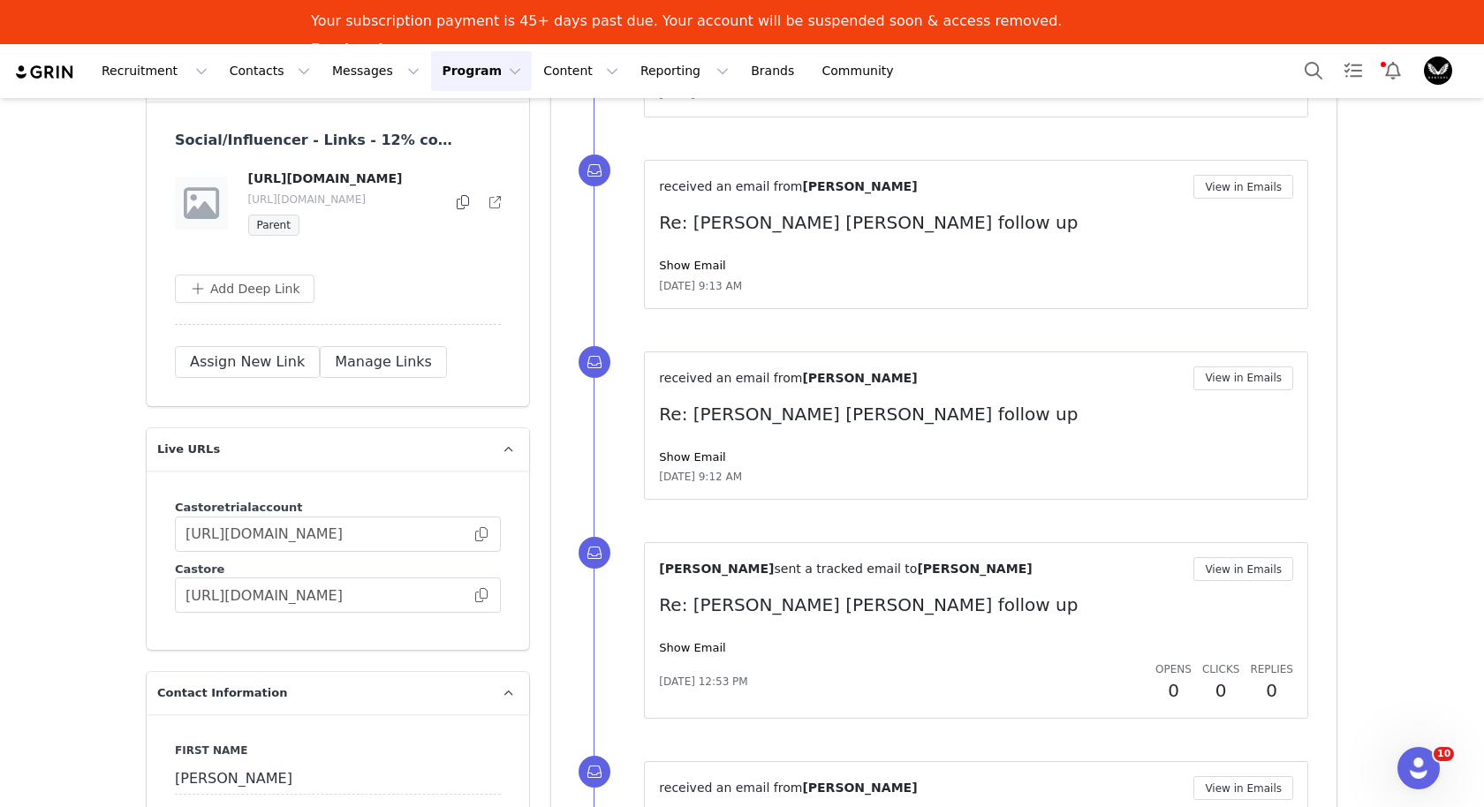
scroll to position [1939, 0]
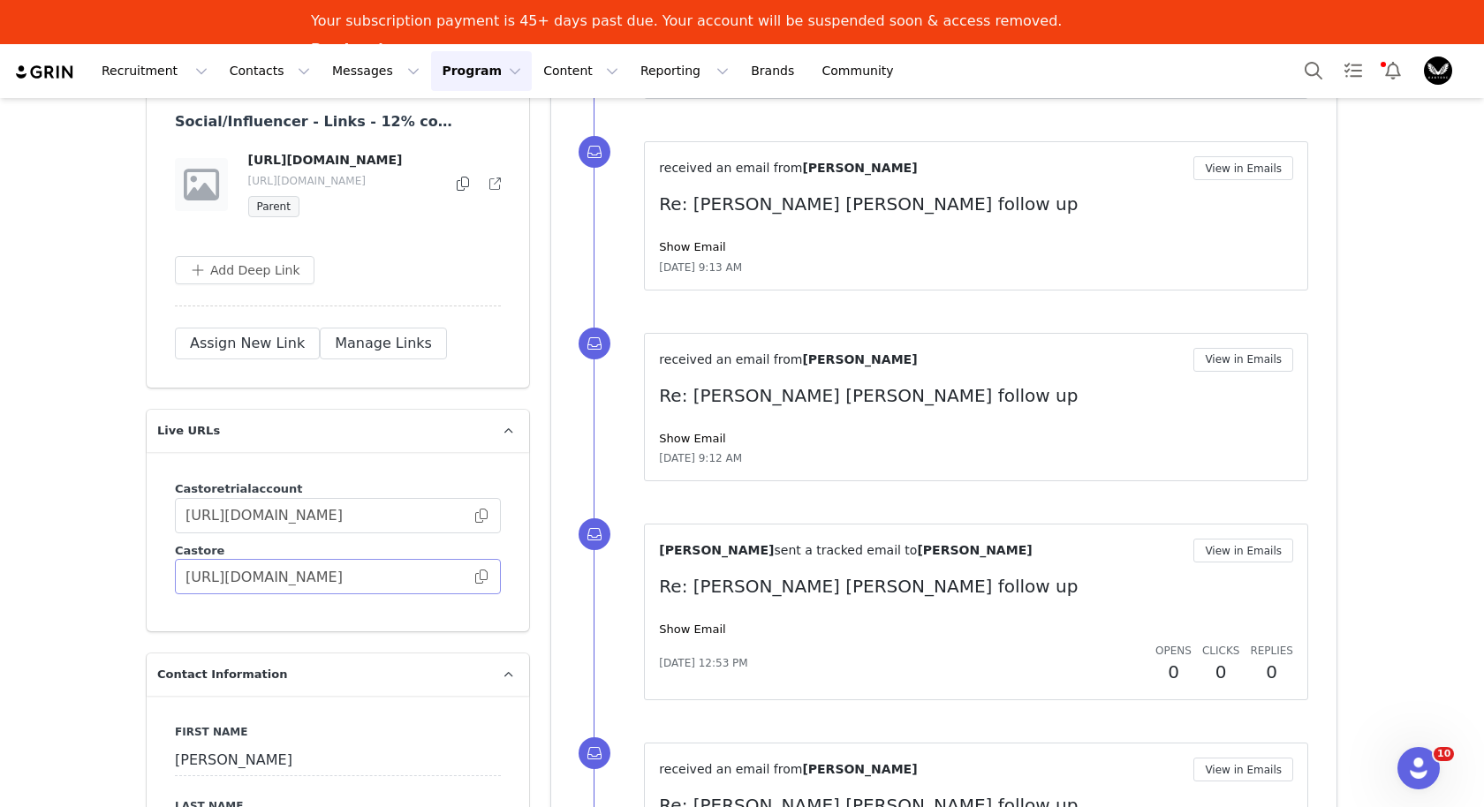
click at [482, 577] on span at bounding box center [482, 577] width 18 height 0
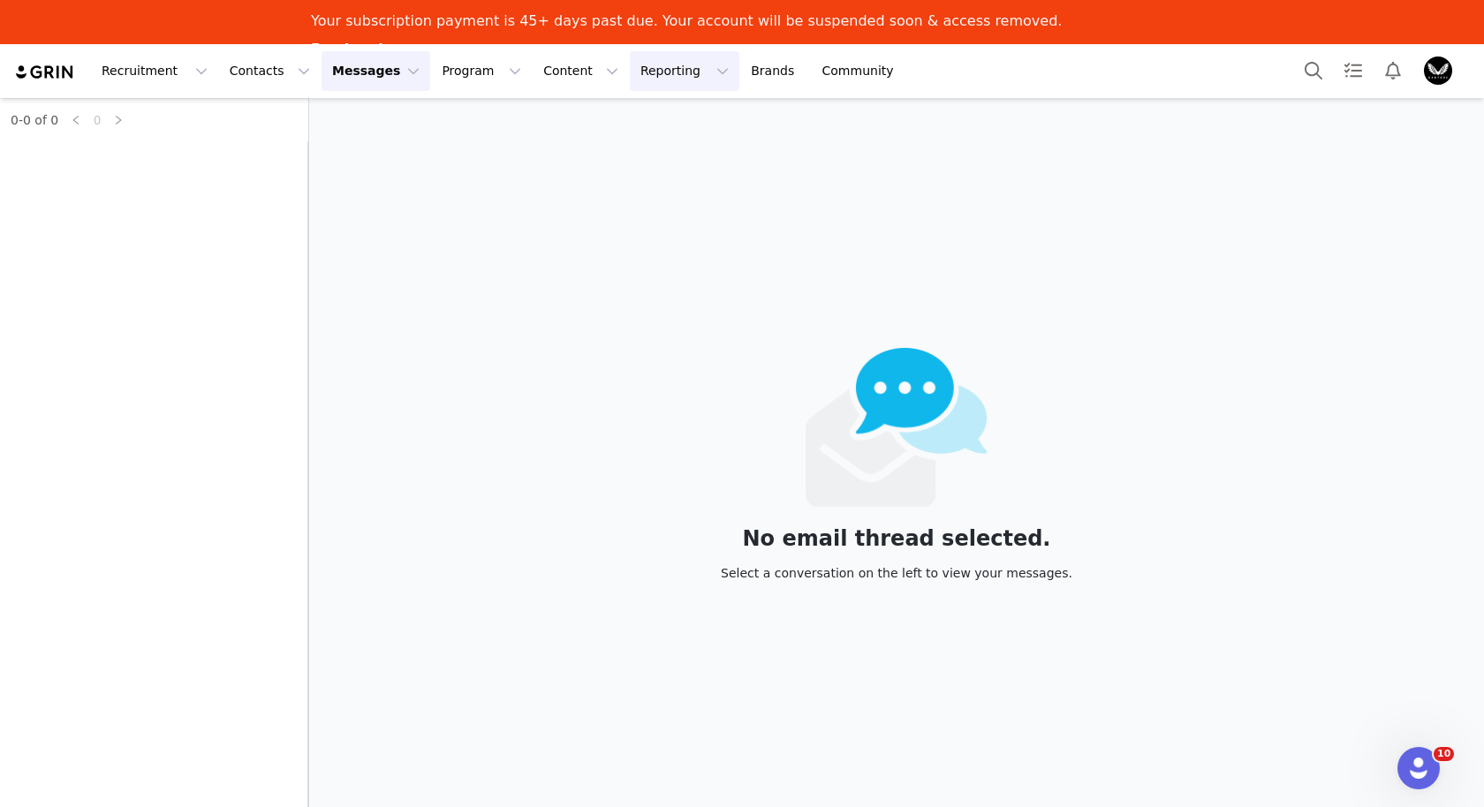
click at [630, 65] on button "Reporting Reporting" at bounding box center [685, 71] width 110 height 40
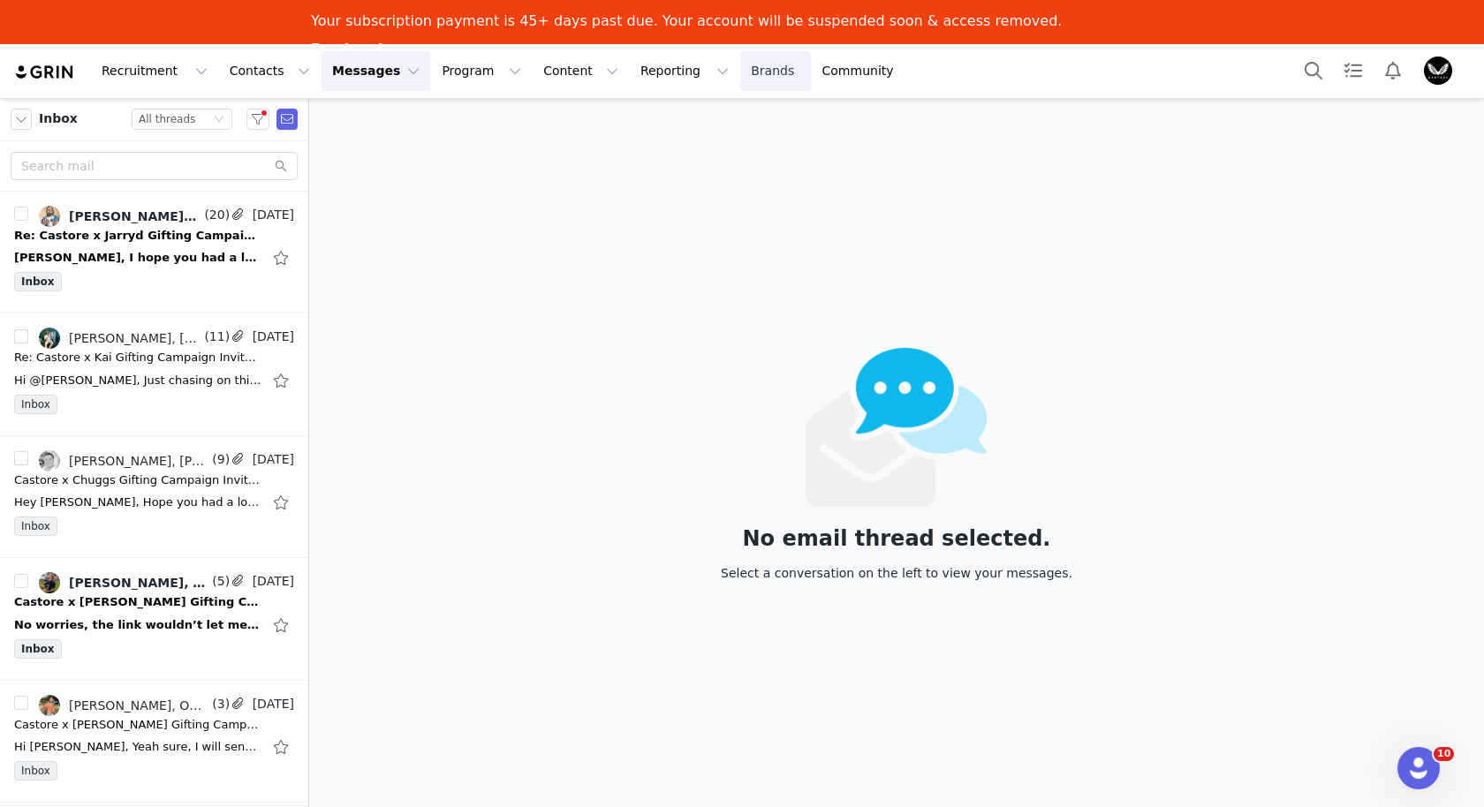
click at [740, 70] on link "Brands Brands" at bounding box center [775, 71] width 70 height 40
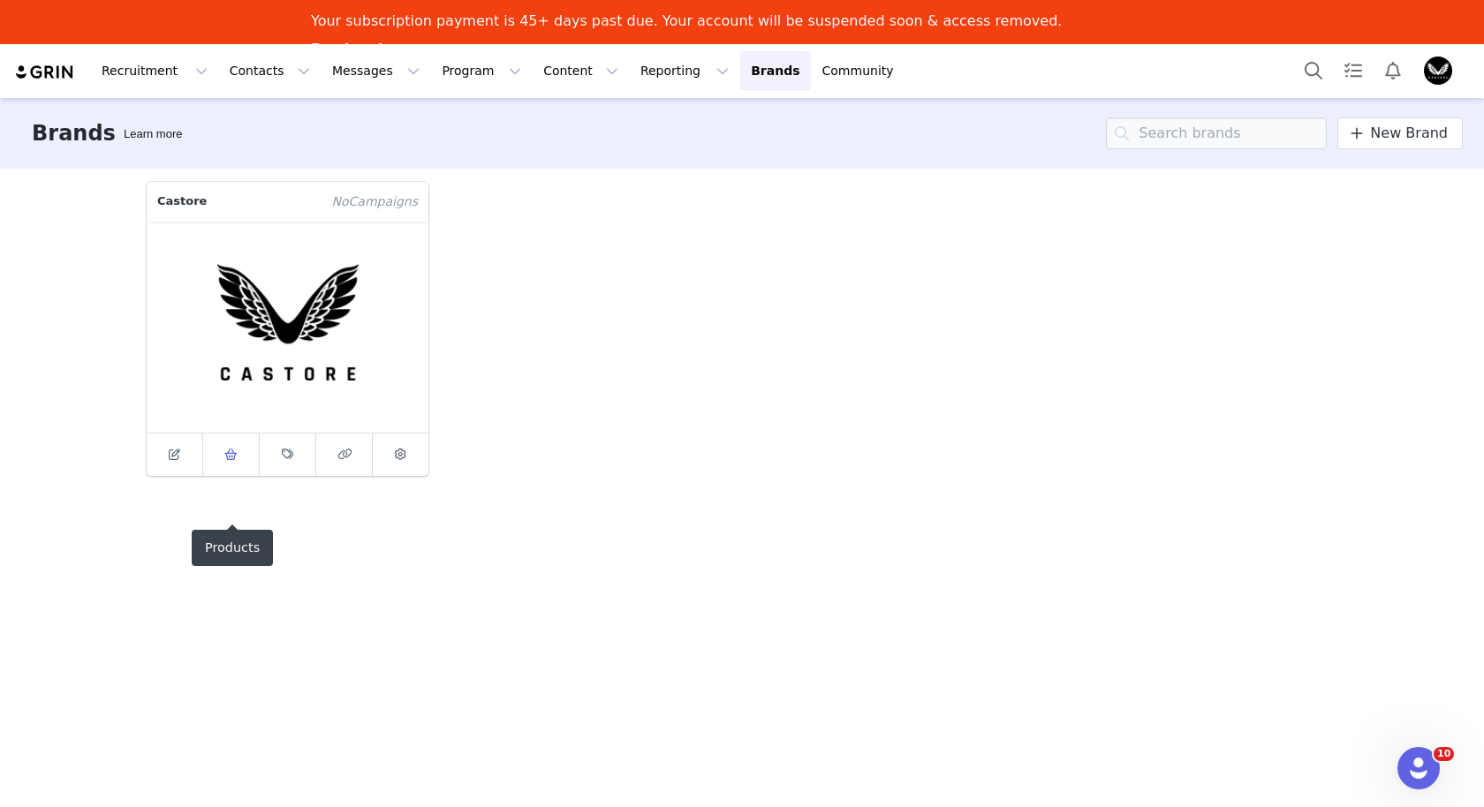
click at [224, 452] on icon at bounding box center [230, 454] width 13 height 11
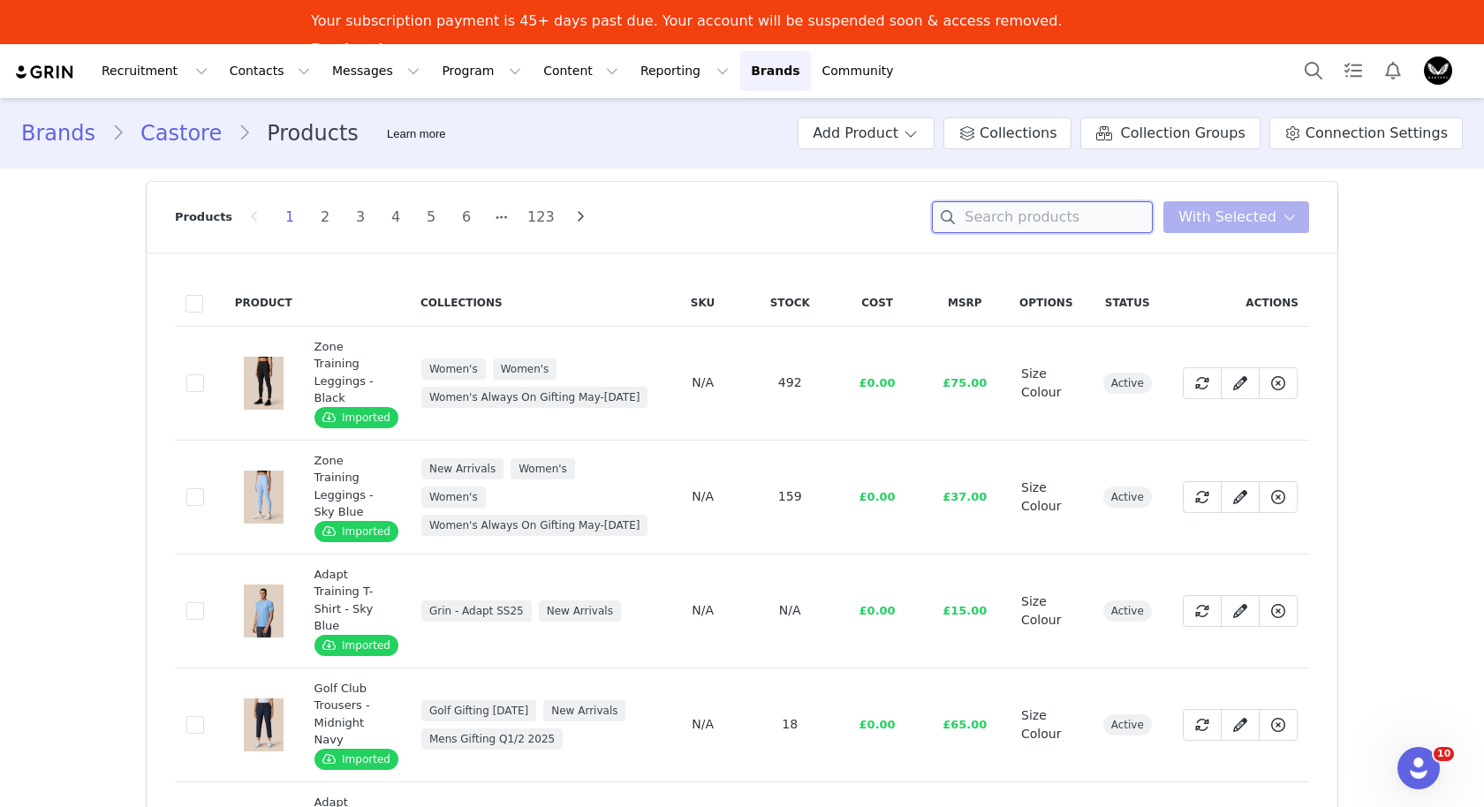
click at [1059, 208] on input at bounding box center [1042, 217] width 221 height 32
paste input "Men’s Golf Club Classic Half Zip Gilet - Mid Grey"
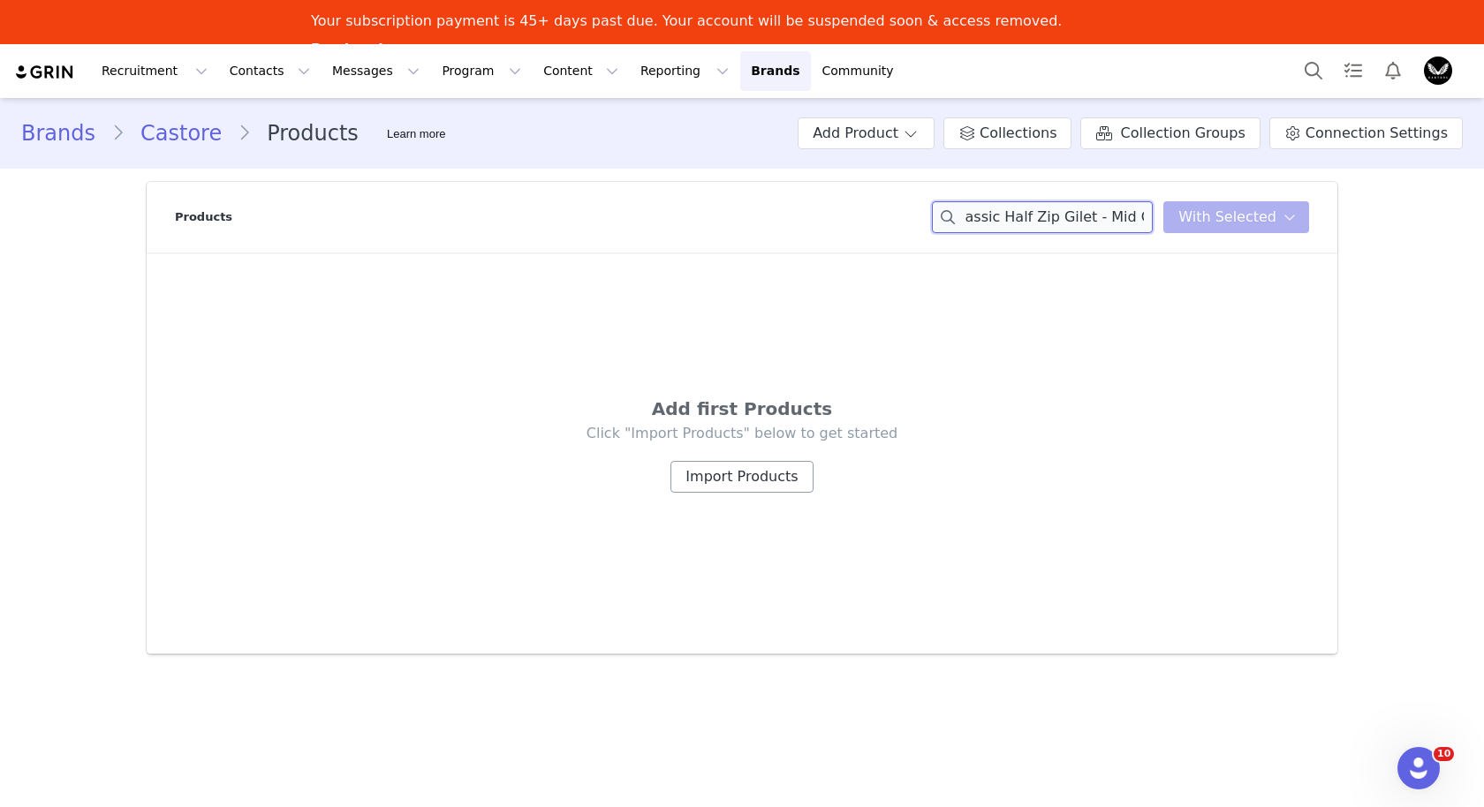
type input "Men’s Golf Club Classic Half Zip Gilet - Mid Grey"
click at [759, 482] on button "Import Products" at bounding box center [741, 477] width 142 height 32
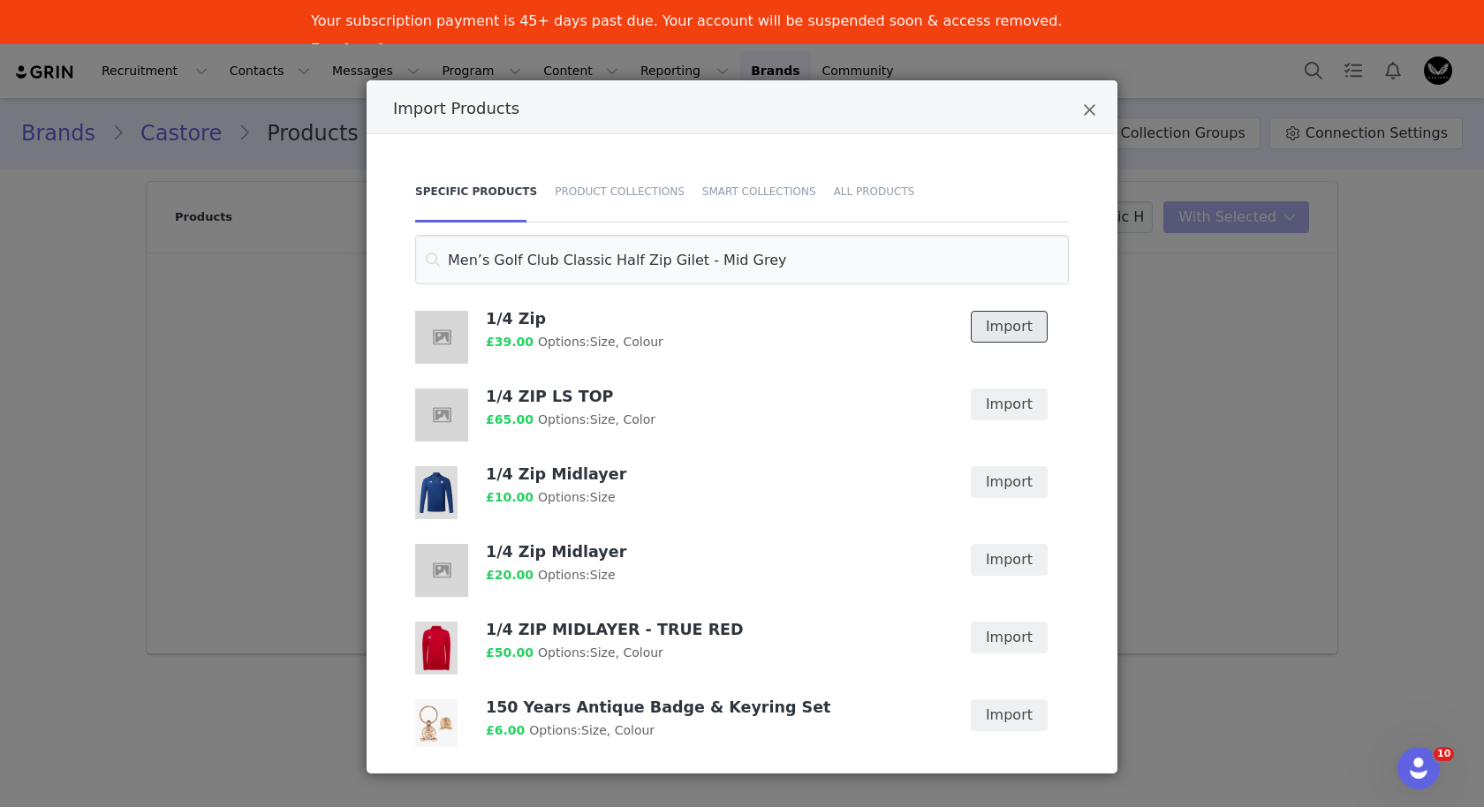
click at [1013, 327] on button "Import" at bounding box center [1009, 327] width 77 height 32
click at [1013, 327] on span "Imported" at bounding box center [1000, 326] width 64 height 21
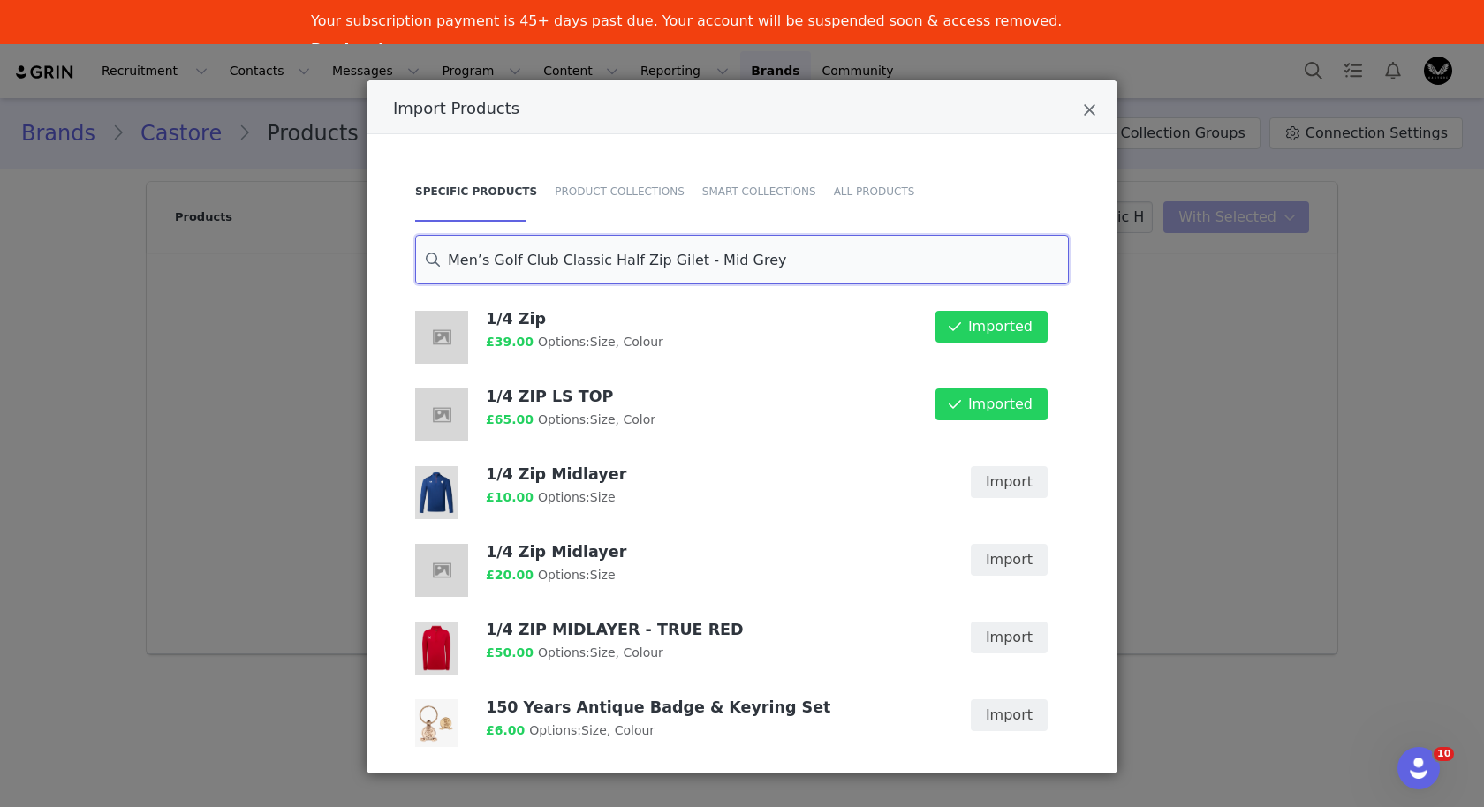
click at [792, 272] on input "Men’s Golf Club Classic Half Zip Gilet - Mid Grey" at bounding box center [742, 259] width 654 height 49
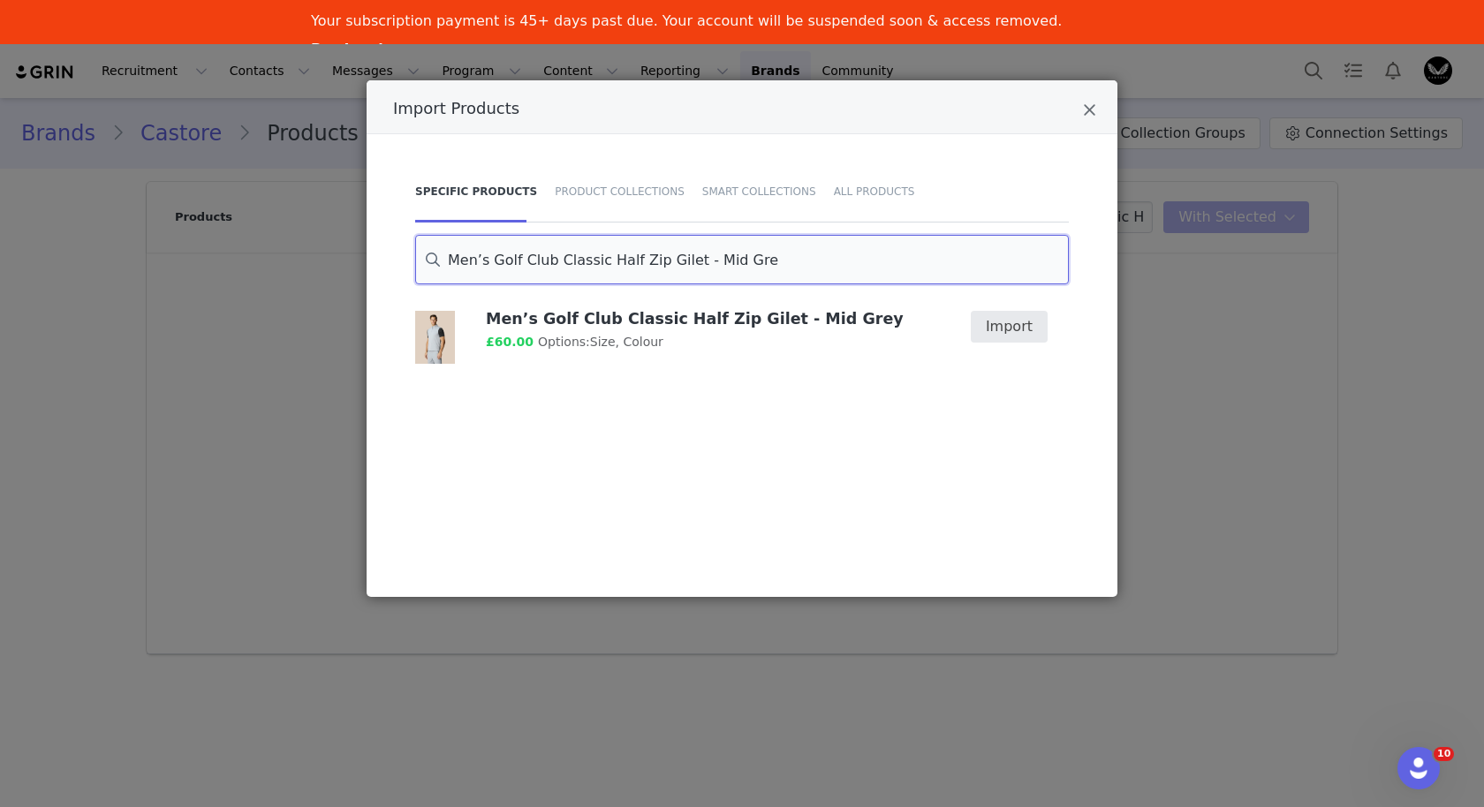
type input "Men’s Golf Club Classic Half Zip Gilet - Mid Gre"
click at [1015, 341] on button "Import" at bounding box center [1009, 327] width 77 height 32
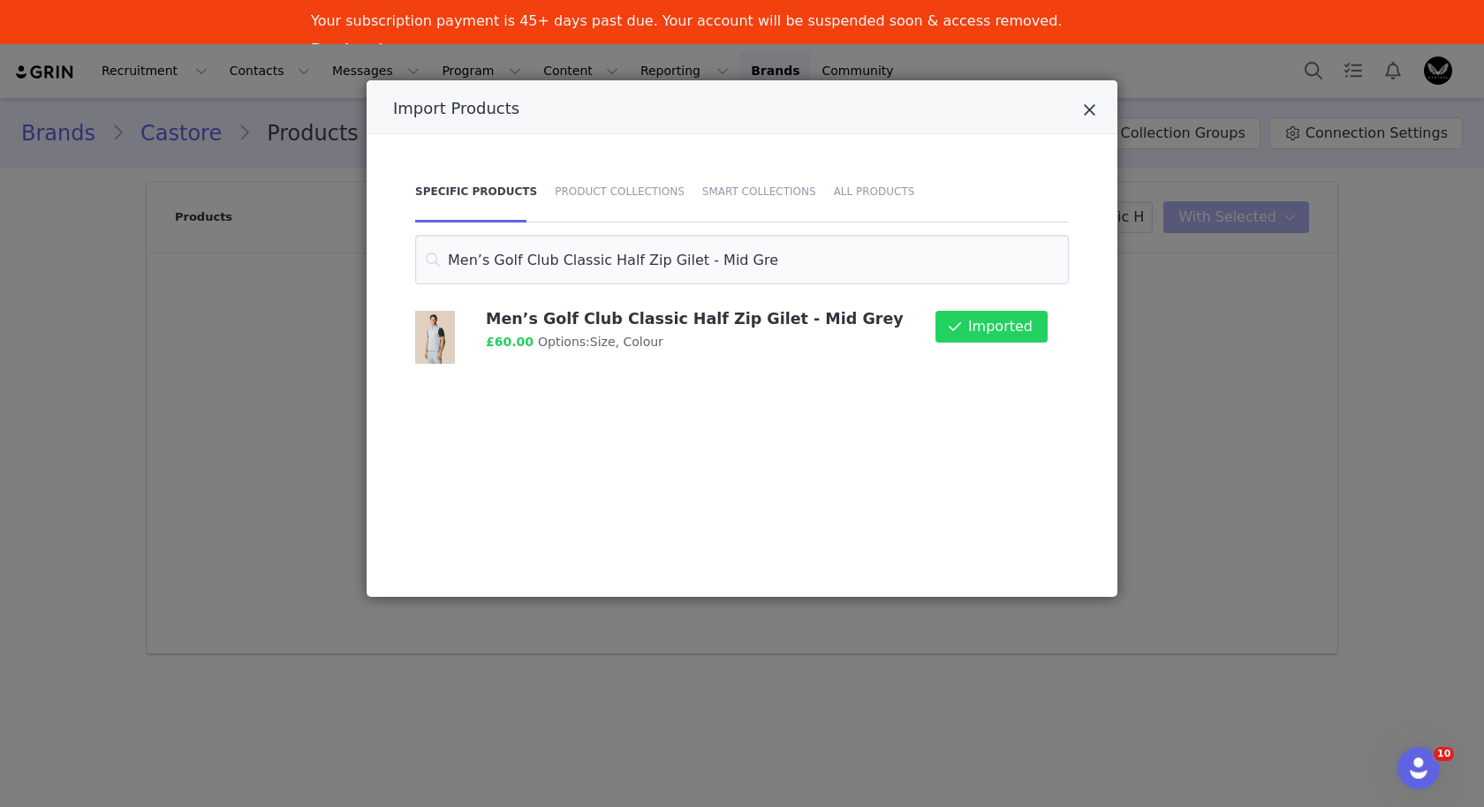
click at [1086, 119] on icon "Close" at bounding box center [1089, 111] width 13 height 18
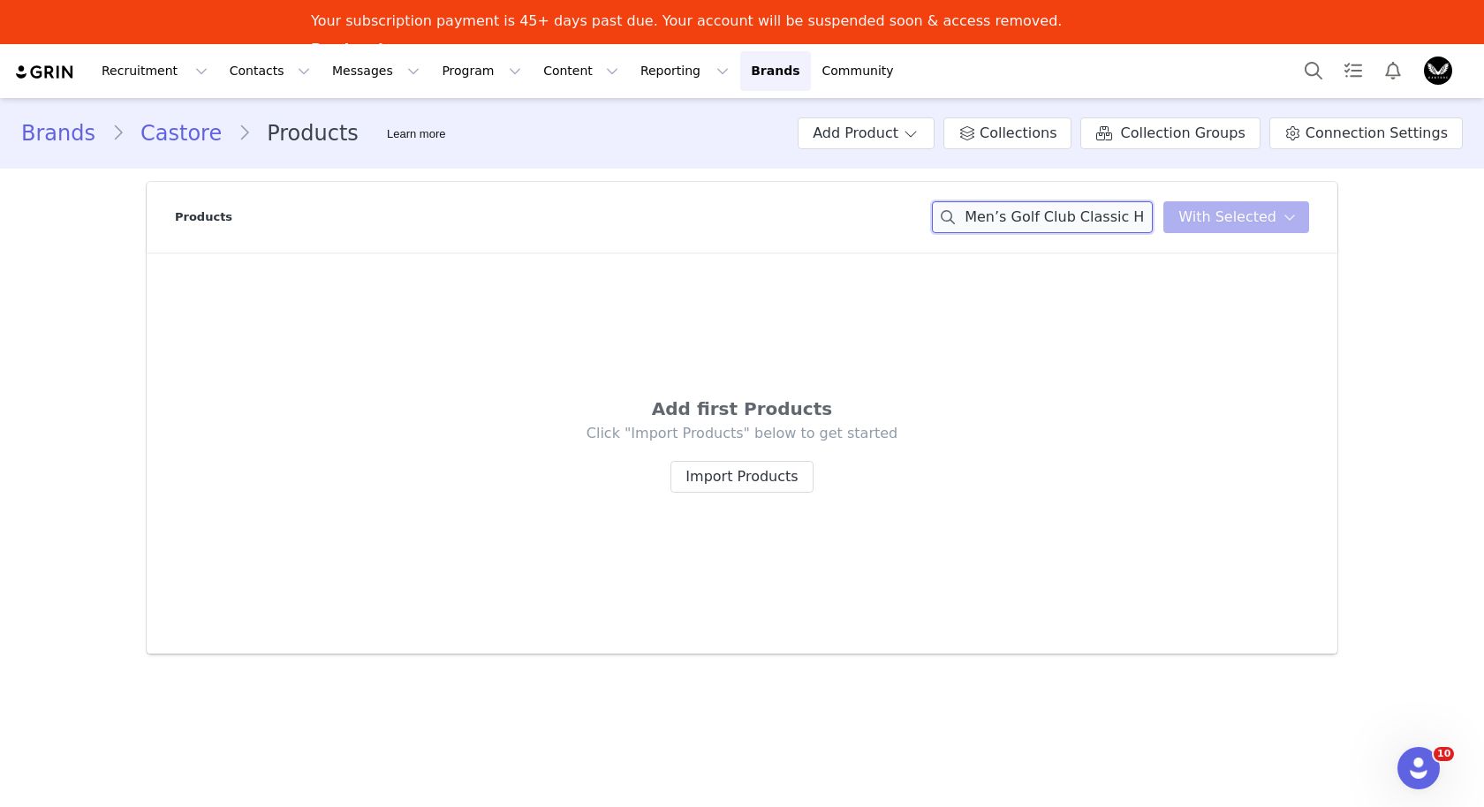
click at [1066, 206] on input "Men’s Golf Club Classic Half Zip Gilet - Mid Grey" at bounding box center [1042, 217] width 221 height 32
click at [1068, 206] on input "Men’s Golf Club Classic Half Zip Gilet - Mid Grey" at bounding box center [1042, 217] width 221 height 32
paste input "Men’s Golf Club Classic Half Zip Gilet - Mid Grey"
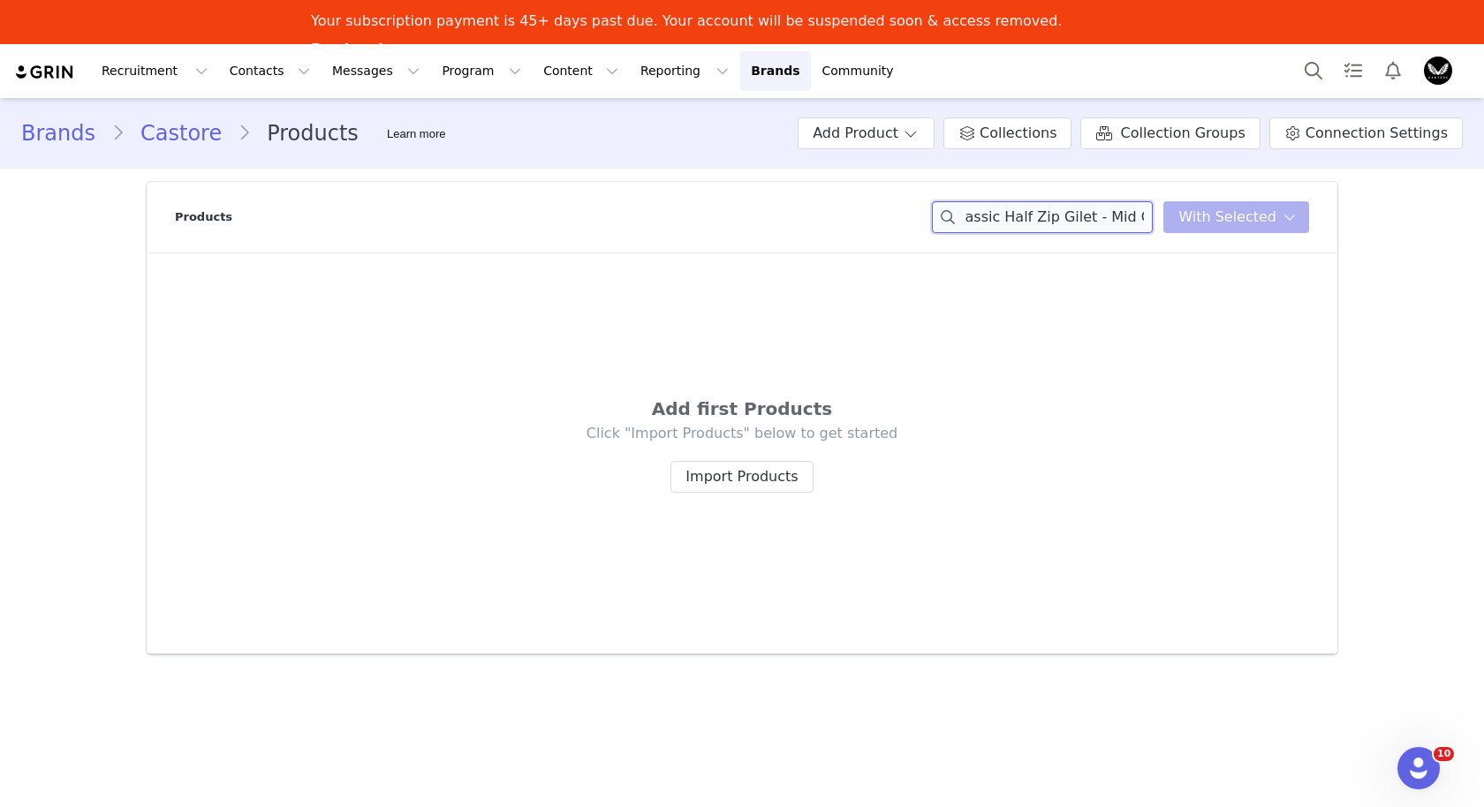
click at [1068, 206] on input "Men’s Golf Club Classic Half Zip Gilet - Mid GreyMen’s Golf Club Classic Half Z…" at bounding box center [1042, 217] width 221 height 32
paste input
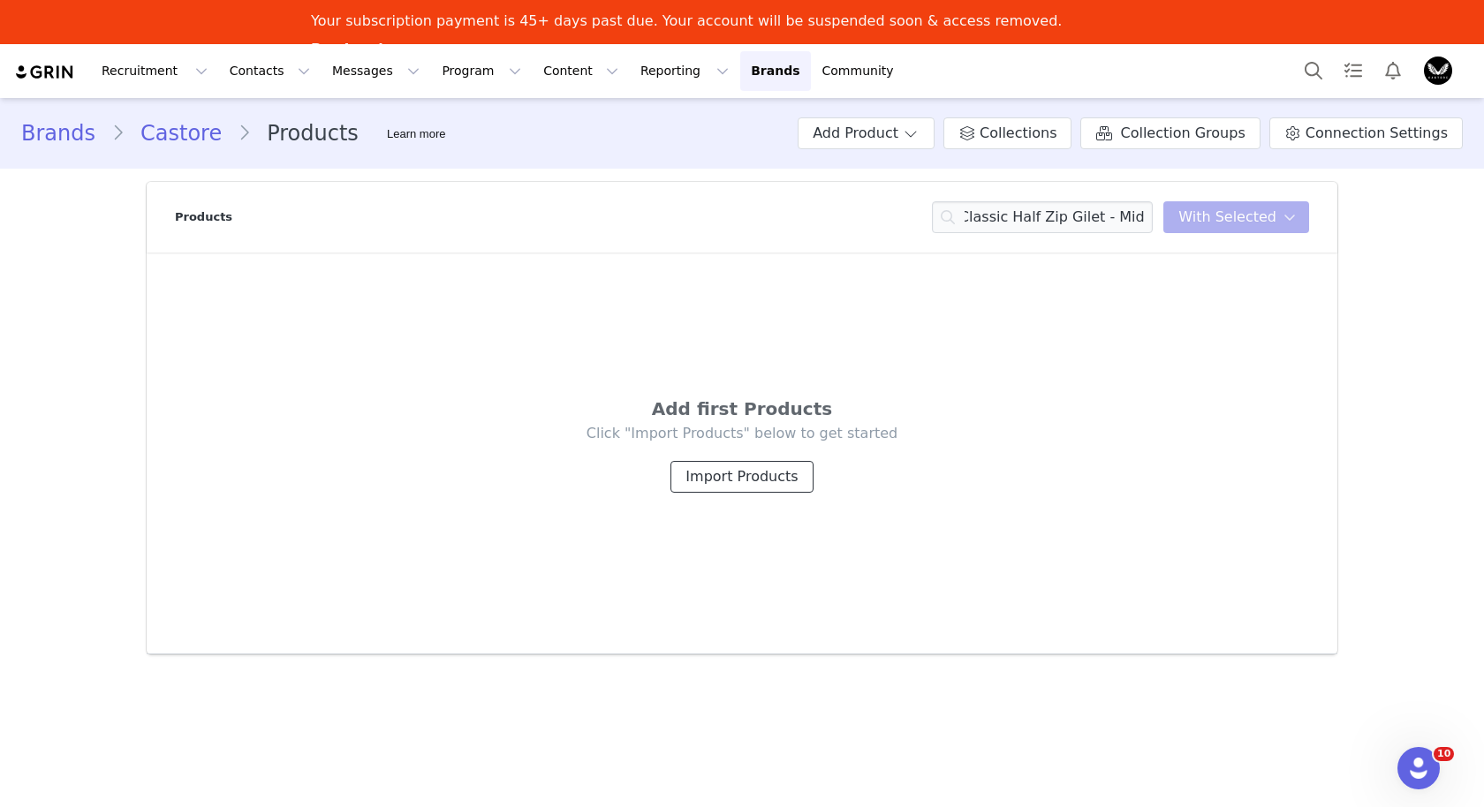
click at [741, 482] on button "Import Products" at bounding box center [741, 477] width 142 height 32
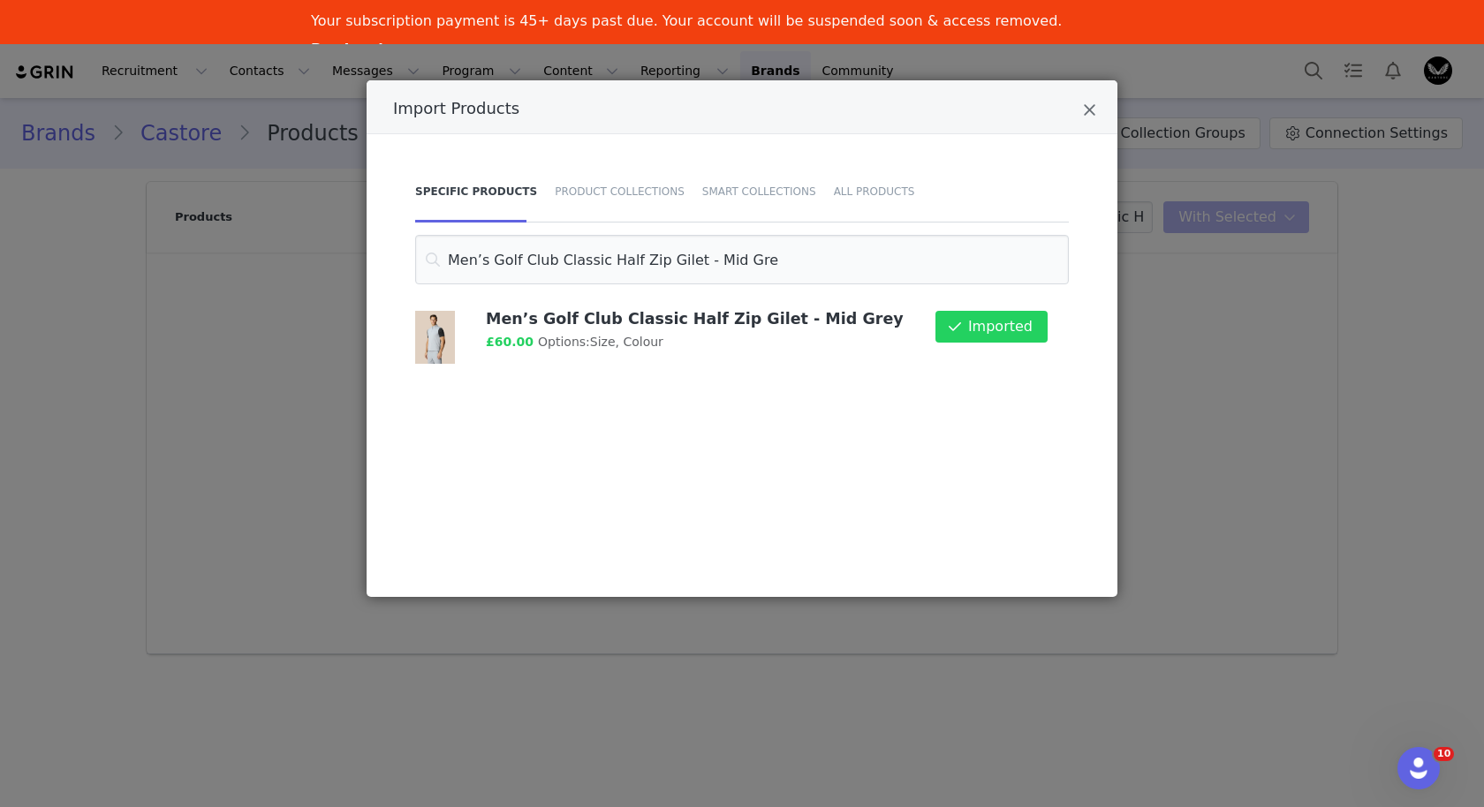
click at [1102, 115] on div "Import Products" at bounding box center [742, 107] width 751 height 54
click at [1093, 112] on icon "Close" at bounding box center [1089, 111] width 13 height 18
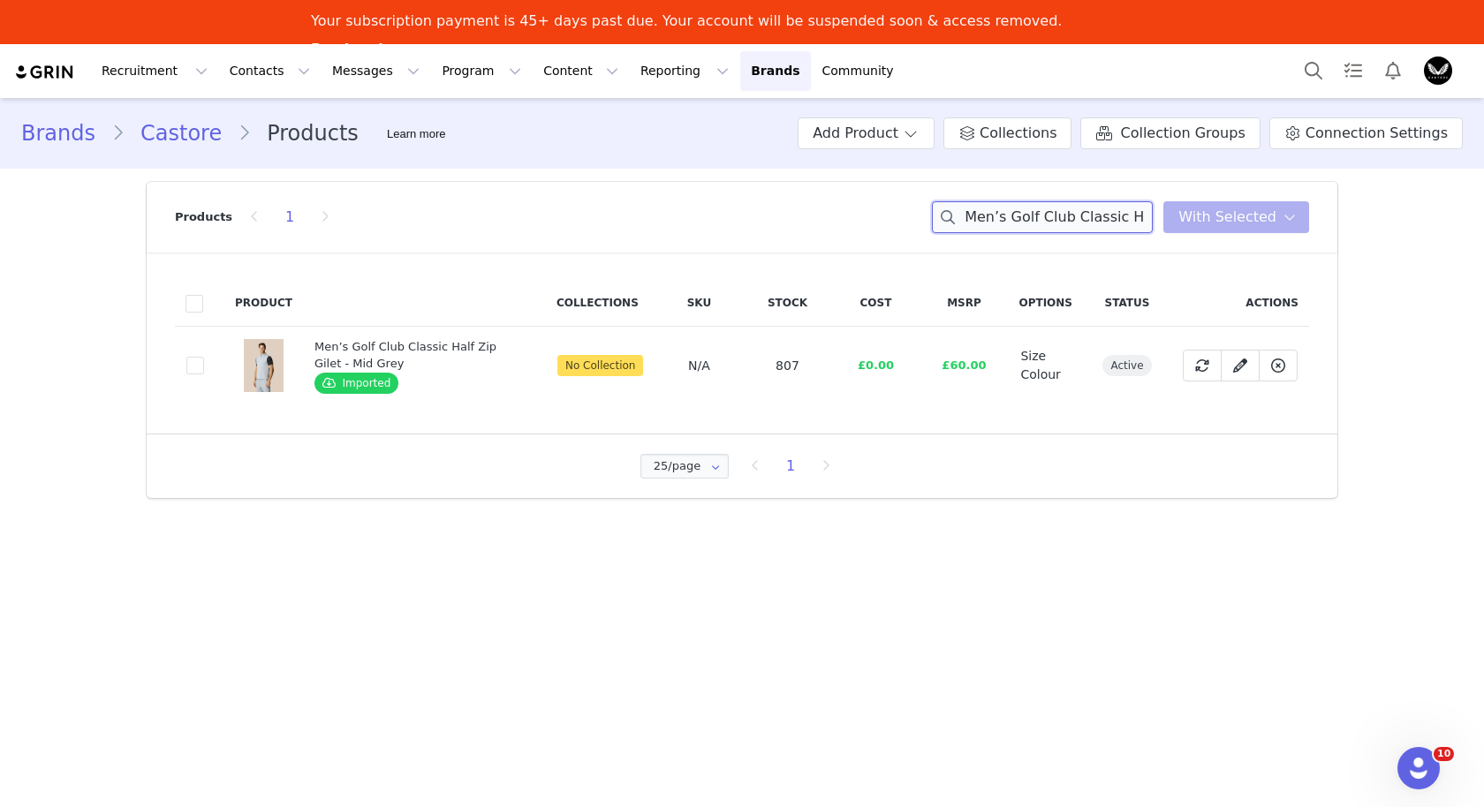
click at [1099, 211] on input "Men’s Golf Club Classic Half Zip Gilet - Mid Gre" at bounding box center [1042, 217] width 221 height 32
click at [200, 360] on span at bounding box center [195, 366] width 18 height 18
click at [204, 357] on input "5bdf1617-f40e-421f-aa34-78e7b9aa5d49" at bounding box center [204, 357] width 0 height 0
click at [1009, 213] on input "Men’s Golf Club Classic Half Zip Gilet - Mid Gre" at bounding box center [1042, 217] width 221 height 32
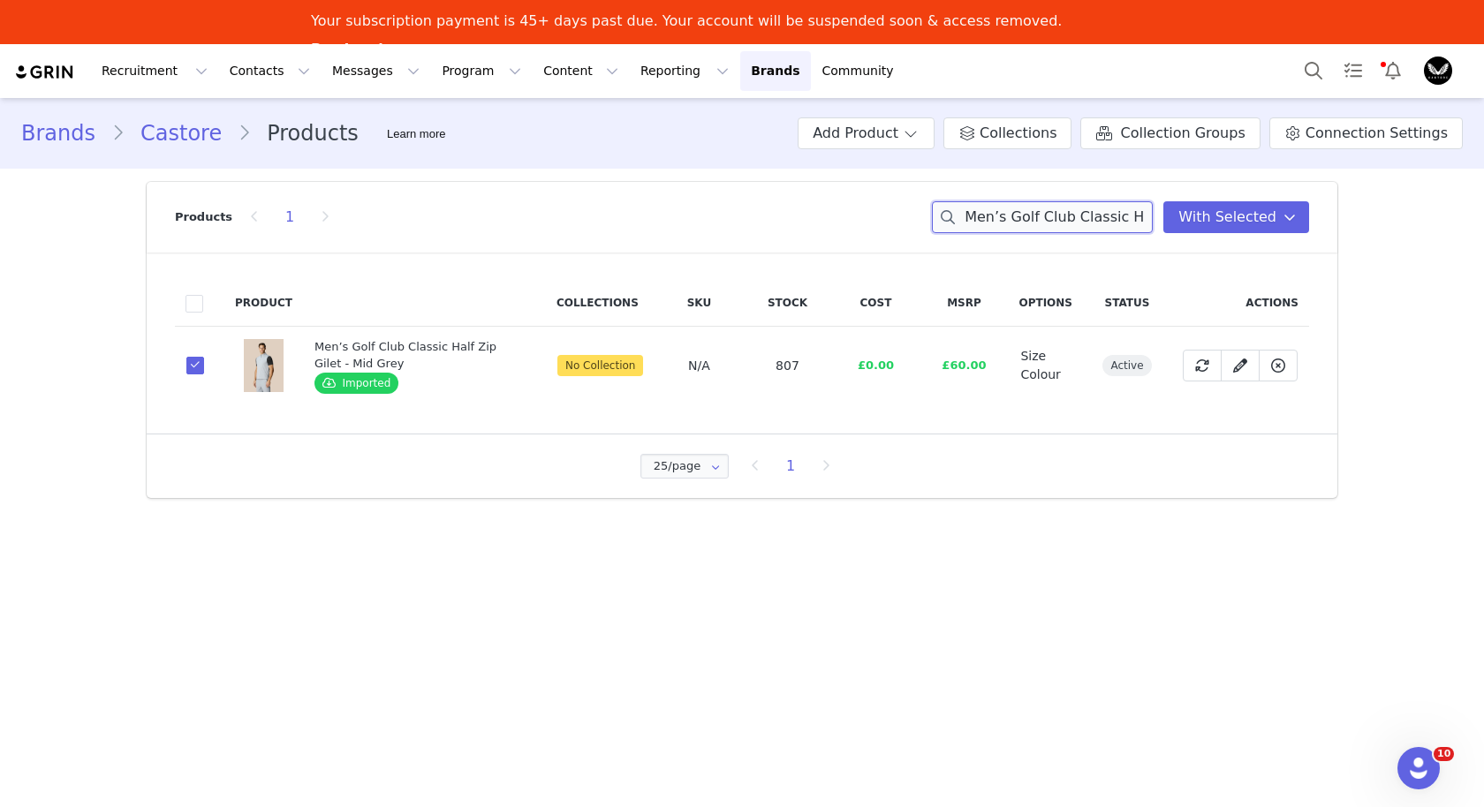
click at [1009, 213] on input "Men’s Golf Club Classic Half Zip Gilet - Mid Gre" at bounding box center [1042, 217] width 221 height 32
paste input "Golf Club Classic 1/4 Zip Top - Poppy Red"
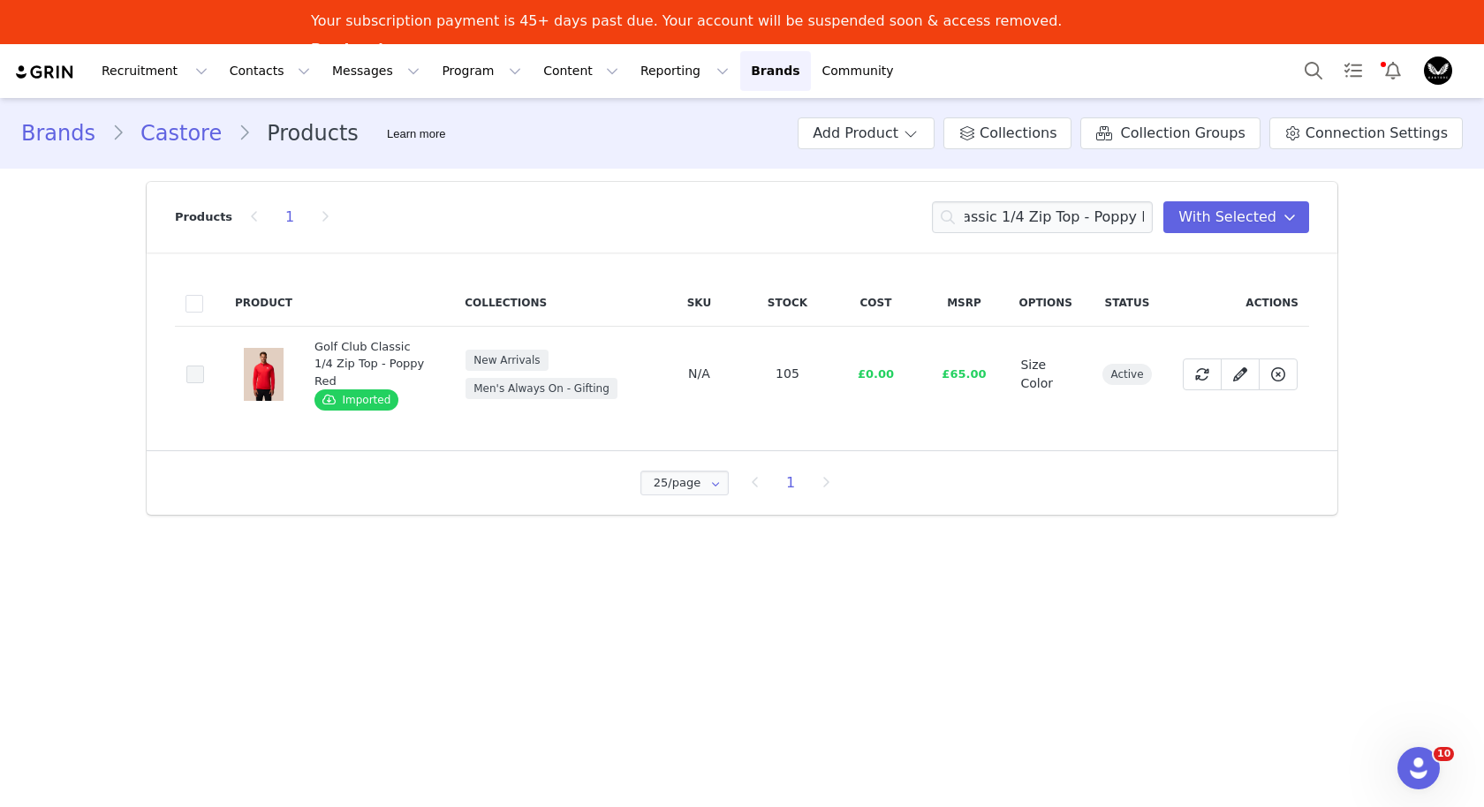
click at [199, 366] on span at bounding box center [195, 375] width 18 height 18
click at [204, 366] on input "321b9192-df9c-41f1-a198-799712ef7fe6" at bounding box center [204, 366] width 0 height 0
click at [998, 219] on input "Golf Club Classic 1/4 Zip Top - Poppy Red" at bounding box center [1042, 217] width 221 height 32
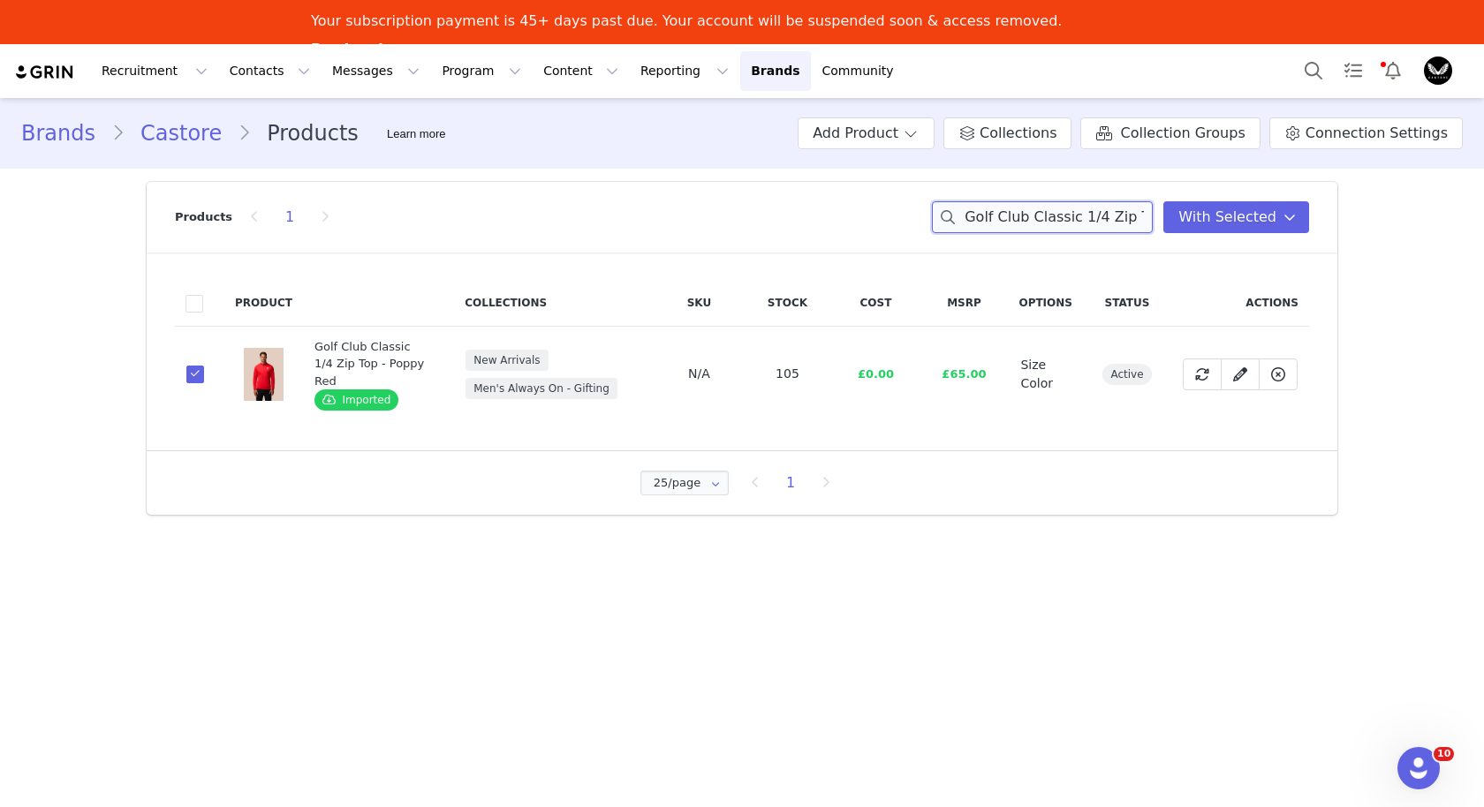
click at [998, 219] on input "Golf Club Classic 1/4 Zip Top - Poppy Red" at bounding box center [1042, 217] width 221 height 32
paste input "Club Graphic Polo"
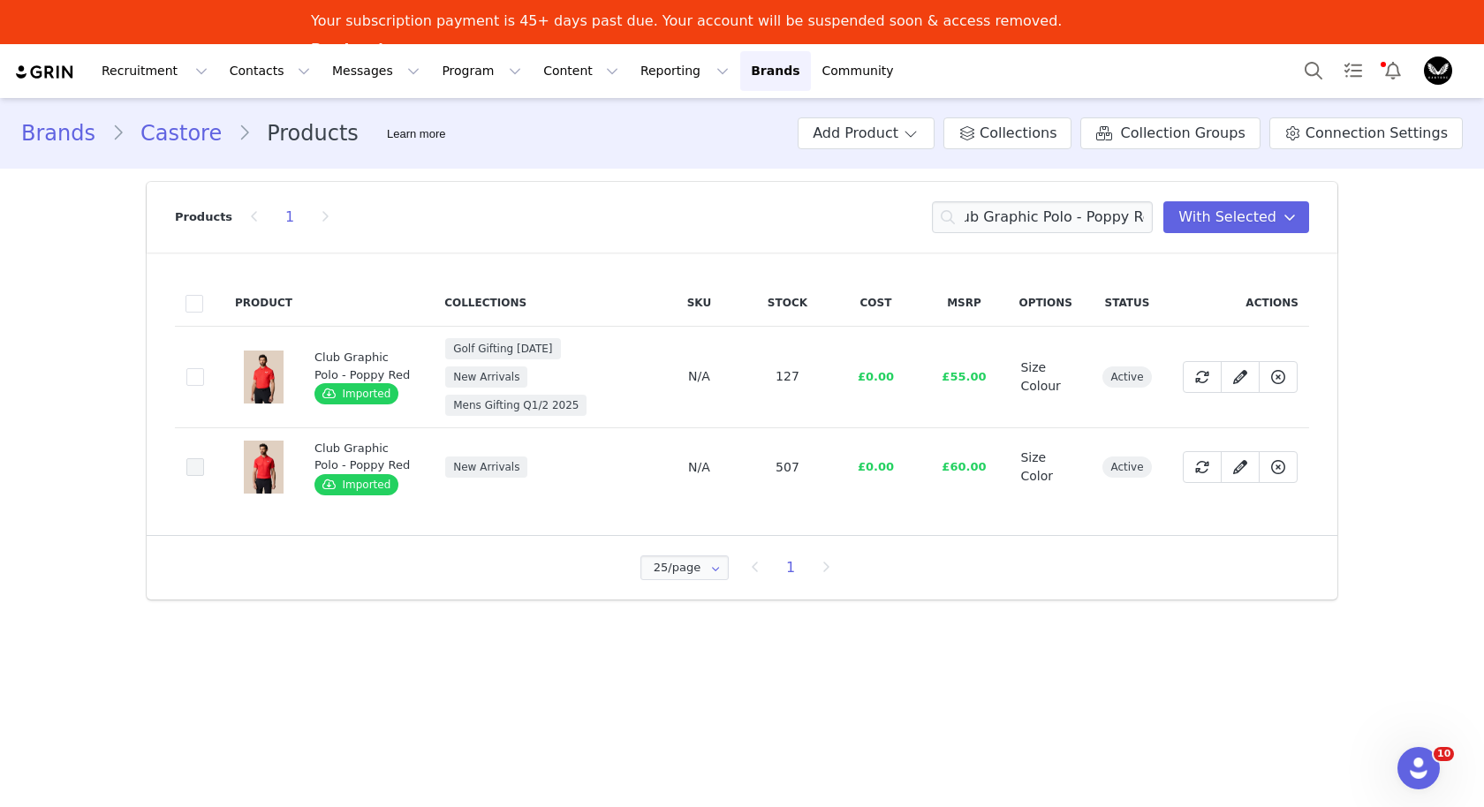
click at [193, 463] on span at bounding box center [195, 467] width 18 height 18
click at [204, 458] on input "543a7f45-6f85-45ee-9c80-17071134f11a" at bounding box center [204, 458] width 0 height 0
click at [193, 382] on span at bounding box center [195, 377] width 18 height 18
click at [204, 368] on input "3c617790-5e4e-4e81-8d81-95e51a8f872f" at bounding box center [204, 368] width 0 height 0
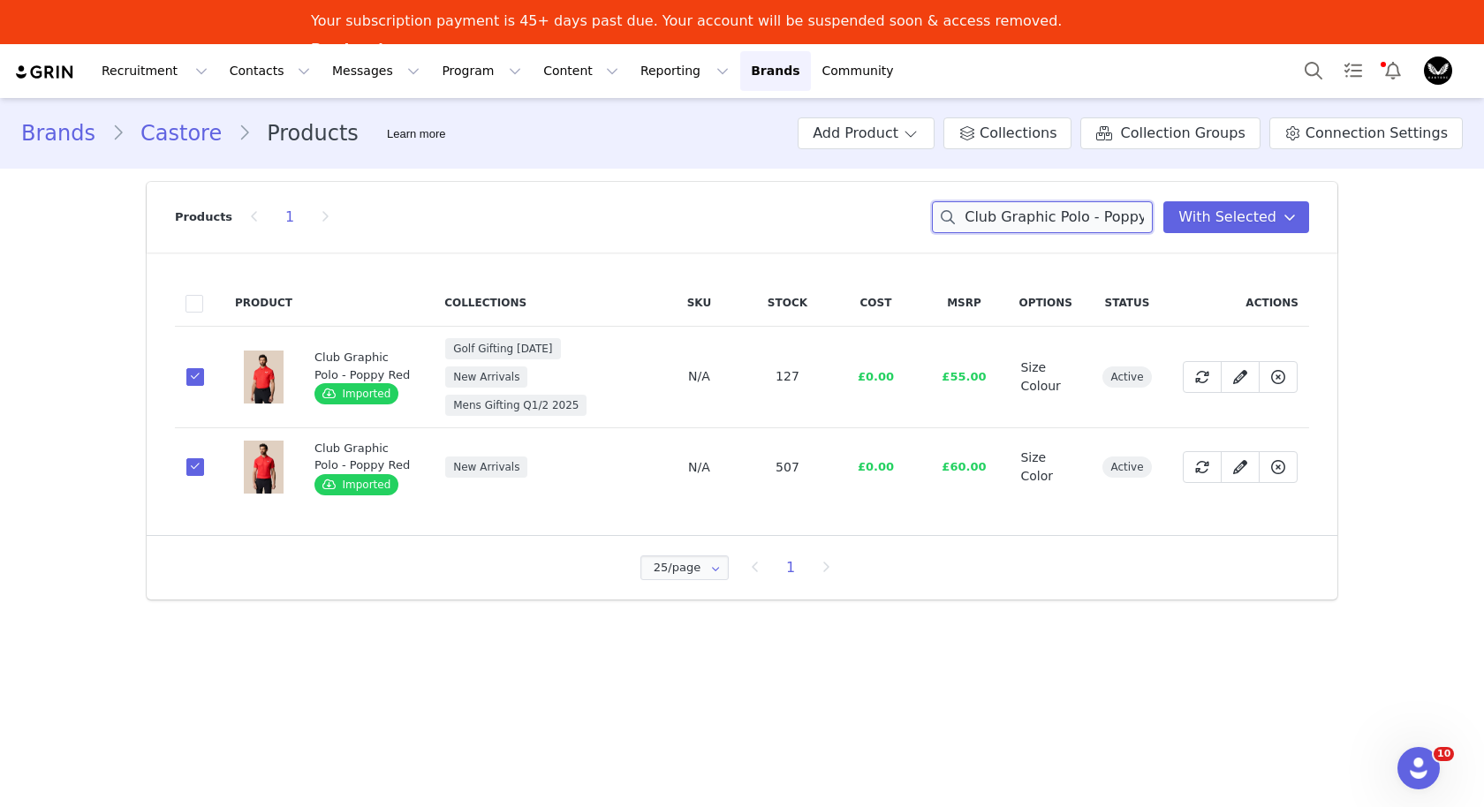
click at [1041, 223] on input "Club Graphic Polo - Poppy Red" at bounding box center [1042, 217] width 221 height 32
paste input "Pinnacle Golf LVS Polo - Mid Grey"
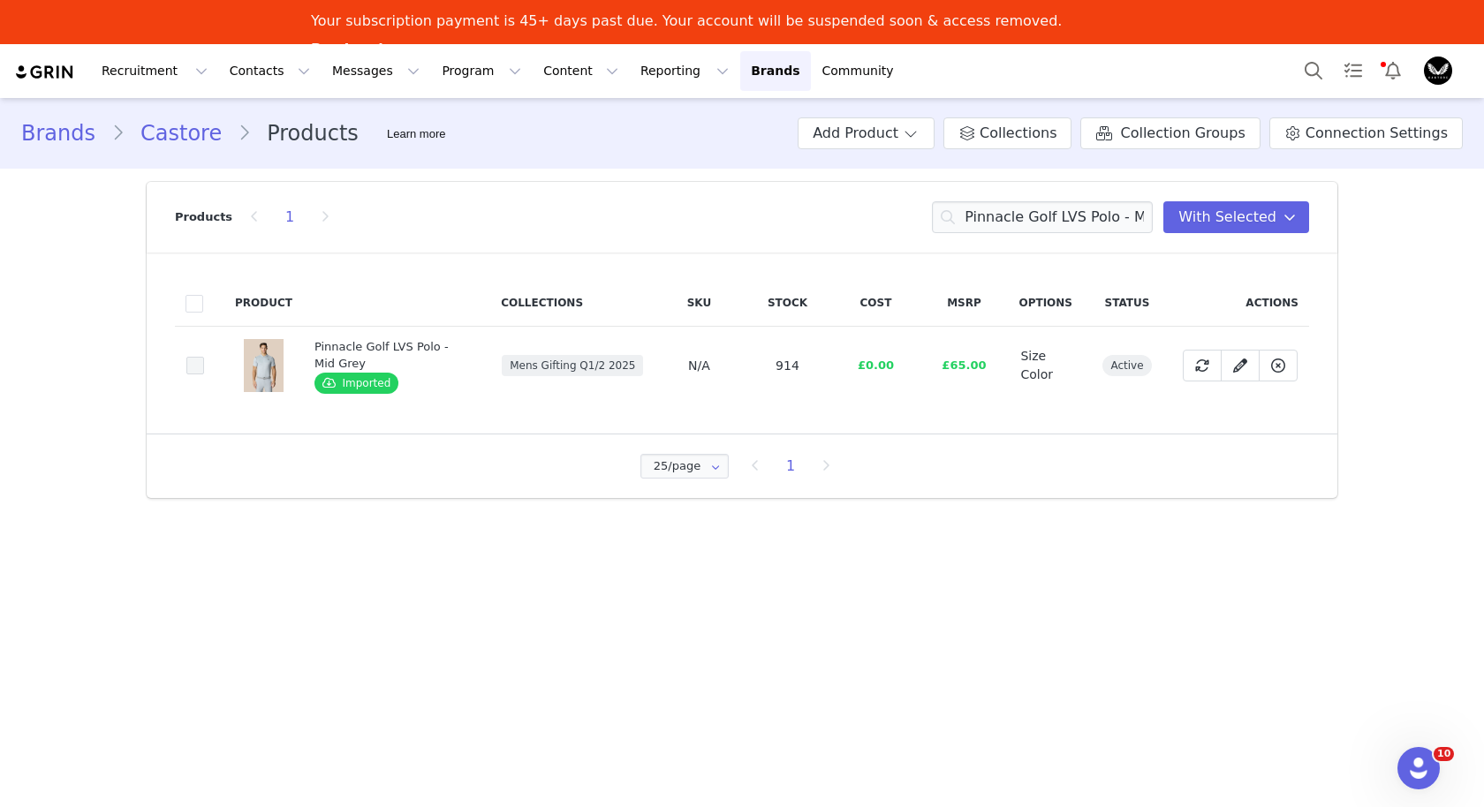
click at [193, 360] on span at bounding box center [195, 366] width 18 height 18
click at [204, 357] on input "1ea61c70-a2b1-40c3-84a8-60a0e698c487" at bounding box center [204, 357] width 0 height 0
click at [1021, 219] on input "Pinnacle Golf LVS Polo - Mid Grey" at bounding box center [1042, 217] width 221 height 32
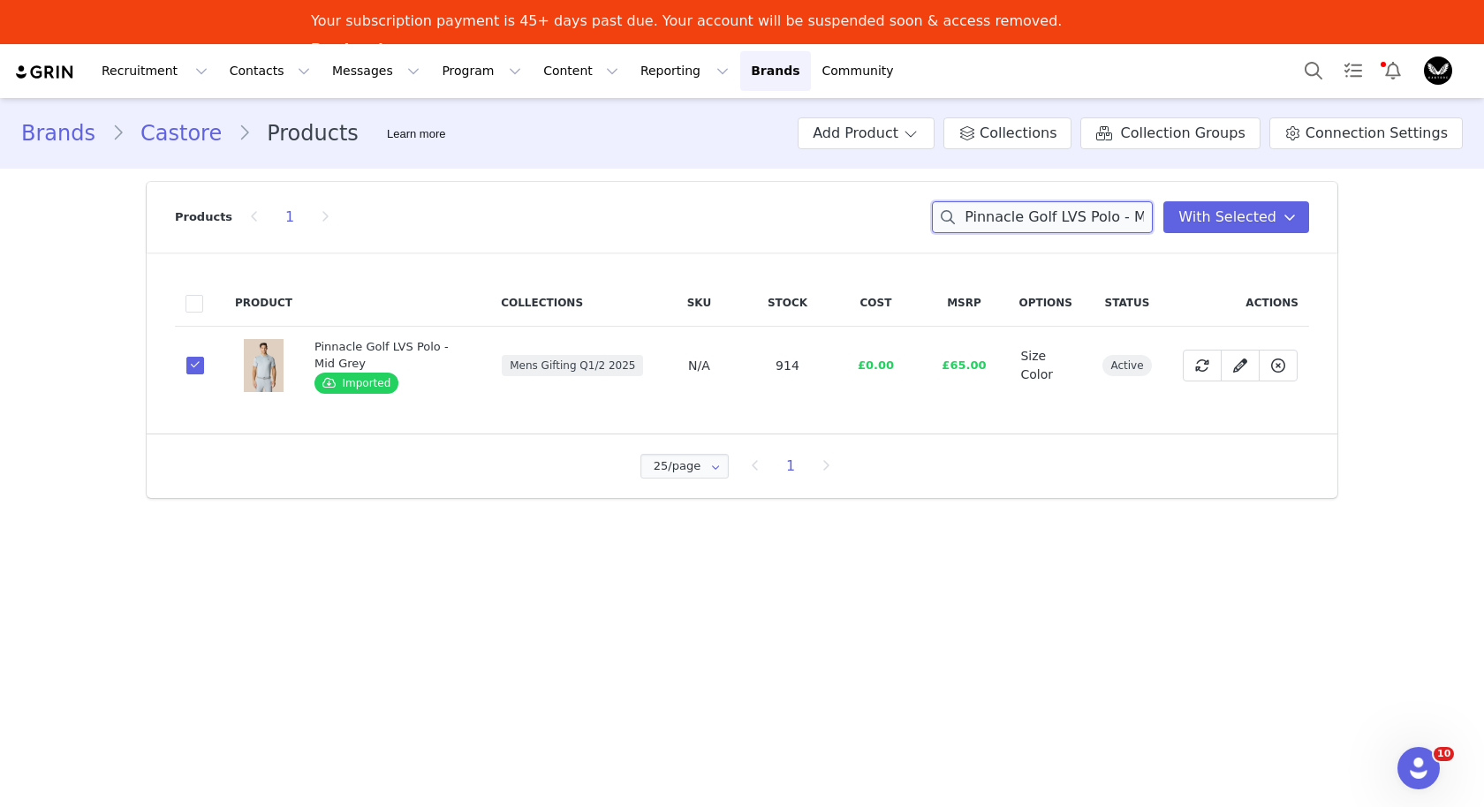
paste input "Nav"
click at [190, 373] on span at bounding box center [195, 366] width 18 height 18
click at [204, 357] on input "25c26cd7-9181-4dfa-a943-9b56936edcd5" at bounding box center [204, 357] width 0 height 0
click at [1033, 215] on input "Pinnacle Golf LVS Polo - Navy" at bounding box center [1042, 217] width 221 height 32
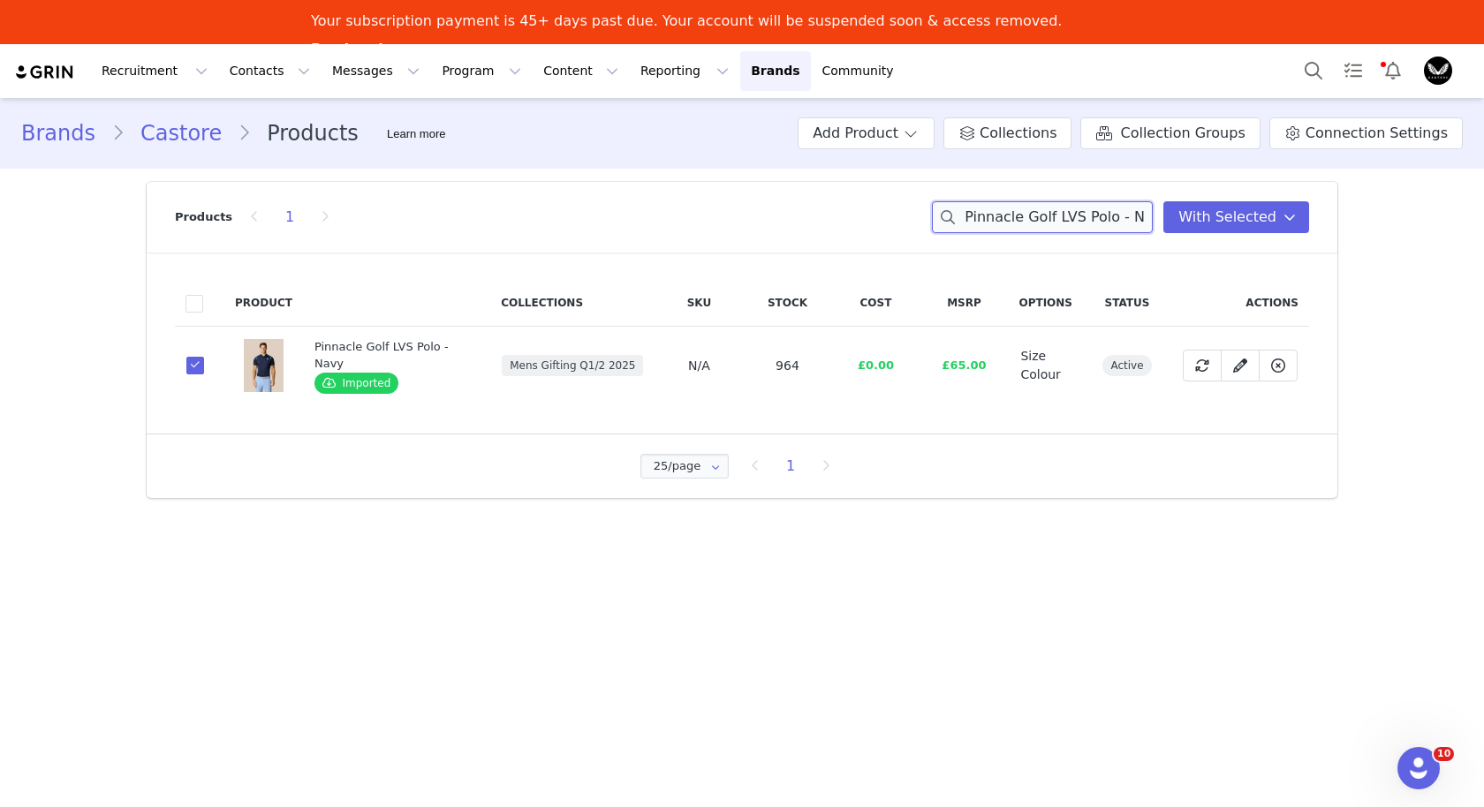
click at [1033, 215] on input "Pinnacle Golf LVS Polo - Navy" at bounding box center [1042, 217] width 221 height 32
paste input "Golf Club Trousers - Mid Gre"
click at [195, 363] on span at bounding box center [195, 366] width 18 height 18
click at [204, 357] on input "19f4dd5c-491d-4d4a-8dce-fe9cebe61797" at bounding box center [204, 357] width 0 height 0
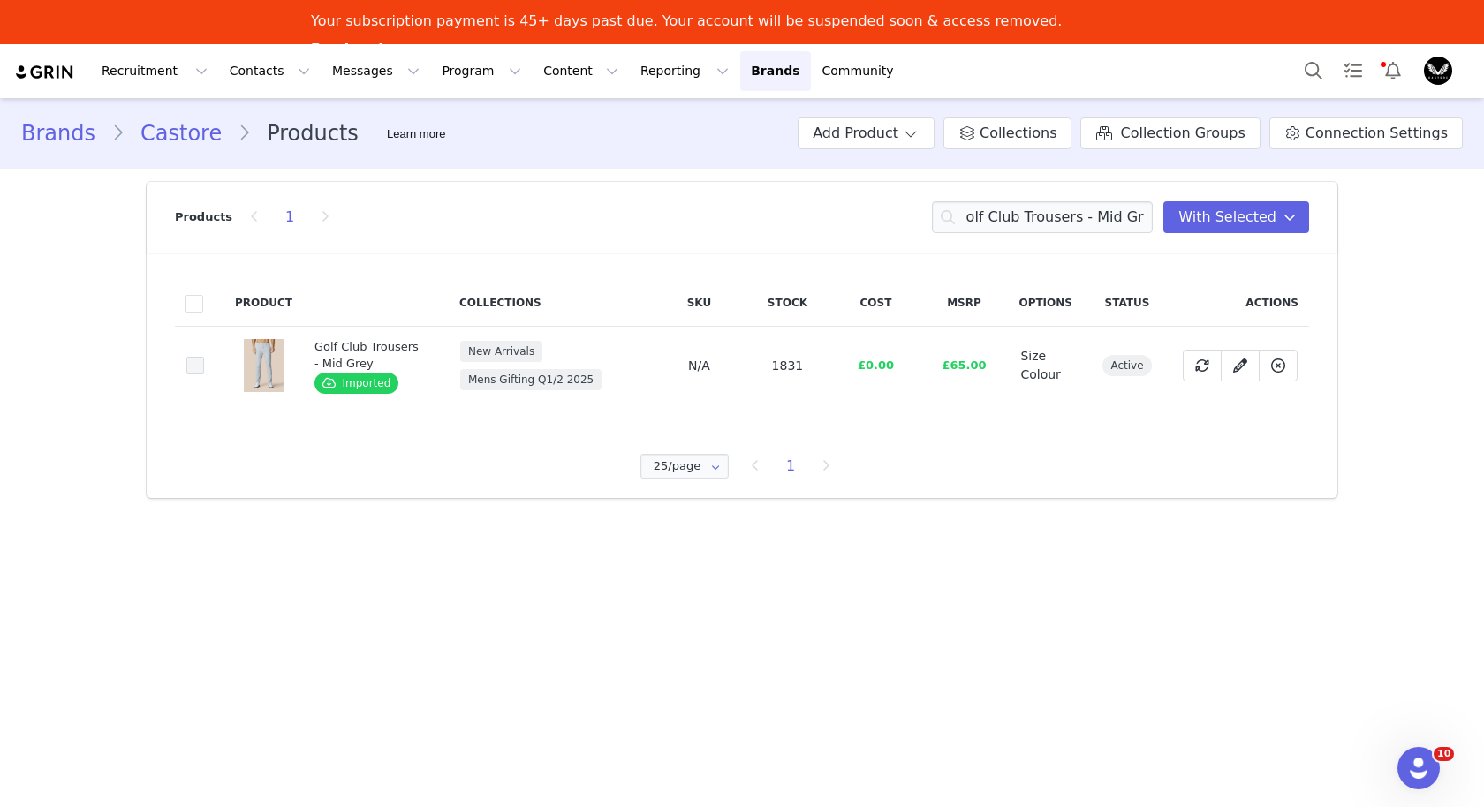
scroll to position [0, 0]
click at [1050, 215] on input "Golf Club Trousers - Mid Grey" at bounding box center [1042, 217] width 221 height 32
paste input "Pinnacle LVS 1/4 Zip Top - Nav"
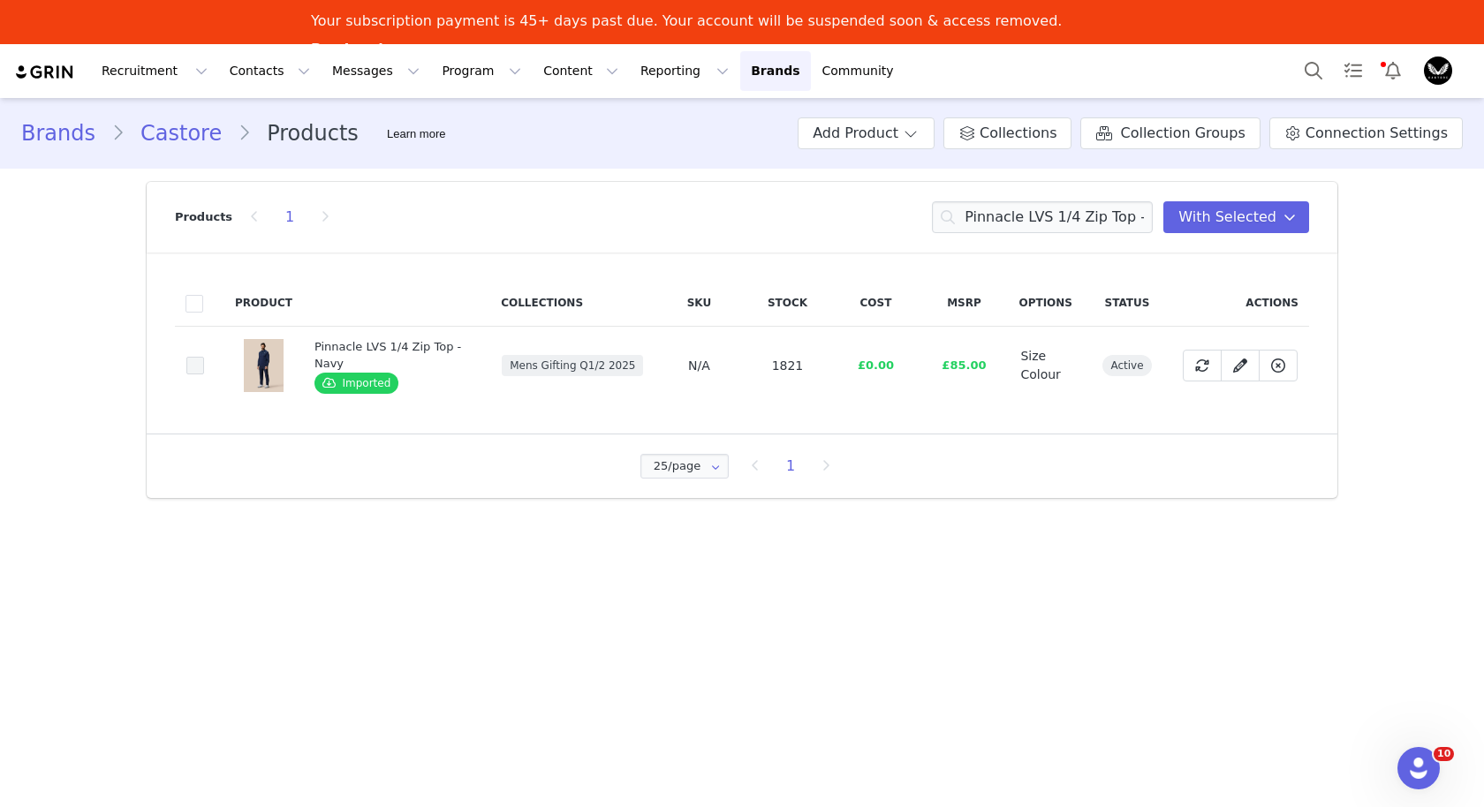
click at [194, 372] on span at bounding box center [195, 366] width 18 height 18
click at [204, 357] on input "a926b795-07f7-4152-9187-167a99a2a46b" at bounding box center [204, 357] width 0 height 0
click at [1066, 212] on input "Pinnacle LVS 1/4 Zip Top - Navy" at bounding box center [1042, 217] width 221 height 32
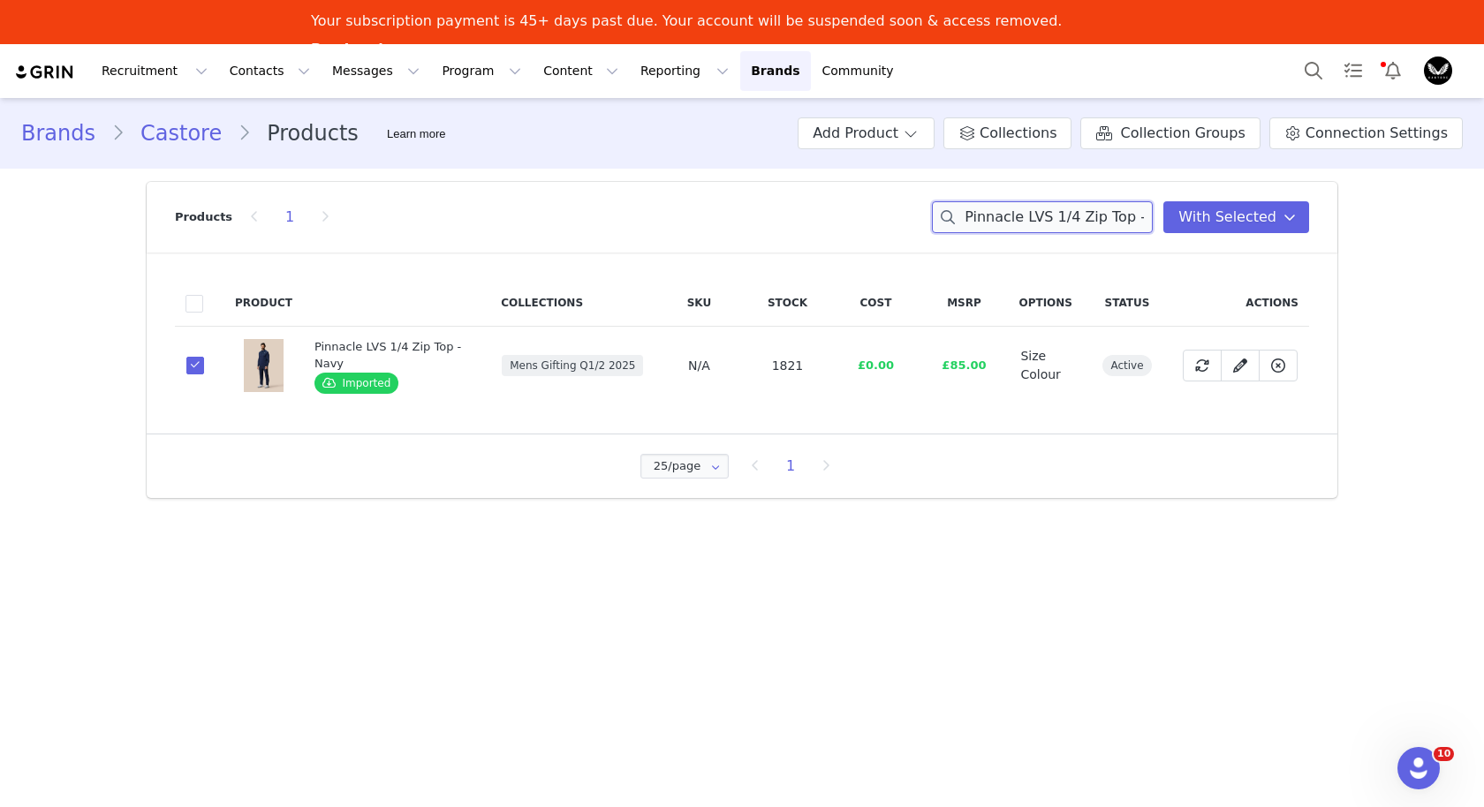
paste input "Mid Gre"
click at [197, 367] on span at bounding box center [195, 366] width 18 height 18
click at [204, 357] on input "bef5654d-43f1-4a82-9fd0-625fc8c631ea" at bounding box center [204, 357] width 0 height 0
click at [1026, 237] on div "Products 1 Pinnacle LVS 1/4 Zip Top - Mid Grey You have 9 product s selected Ad…" at bounding box center [742, 217] width 1134 height 71
click at [1029, 222] on input "Pinnacle LVS 1/4 Zip Top - Mid Grey" at bounding box center [1042, 217] width 221 height 32
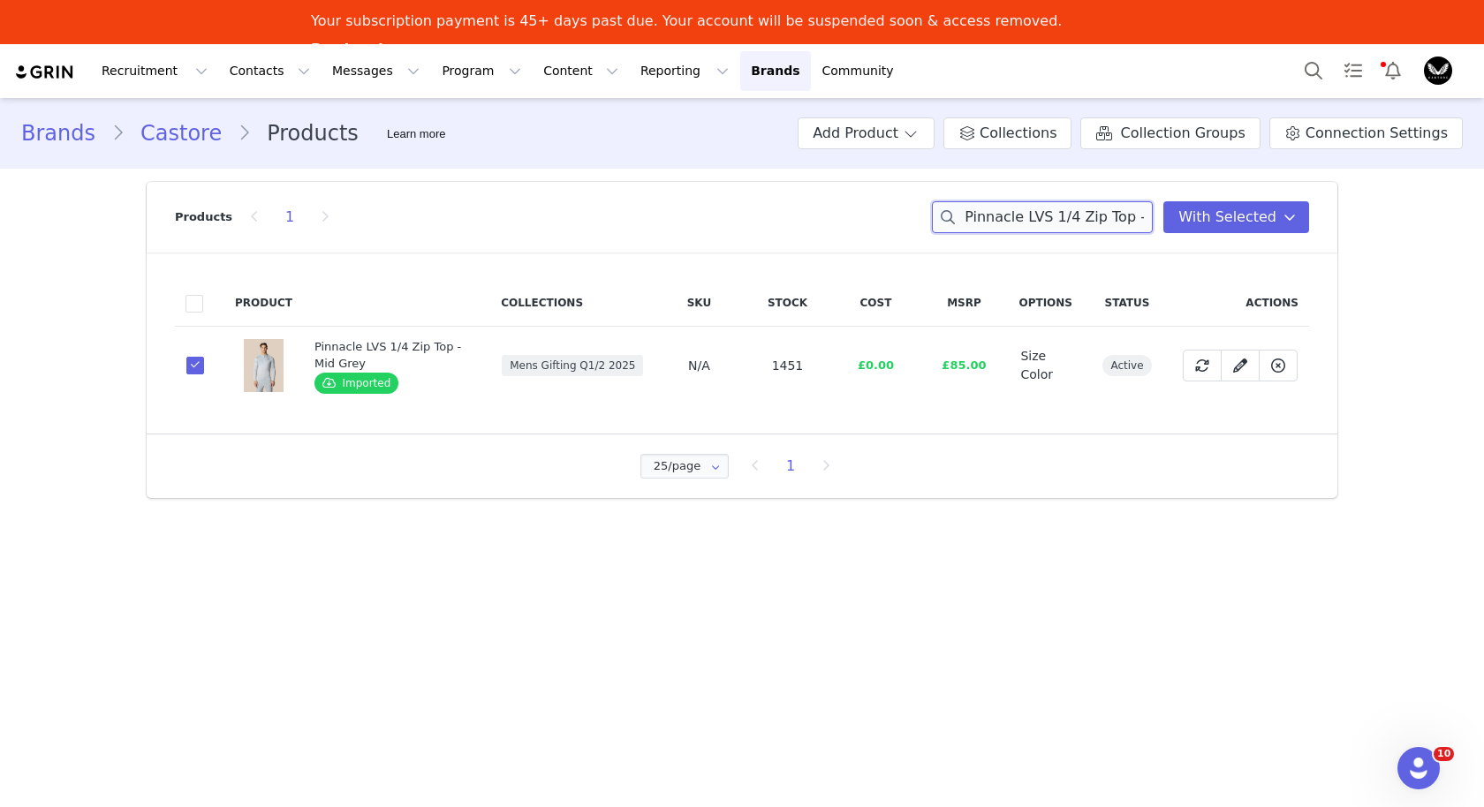
click at [1029, 222] on input "Pinnacle LVS 1/4 Zip Top - Mid Grey" at bounding box center [1042, 217] width 221 height 32
paste input "Golf Club Trousers 32" Leg - Midnight Nav"
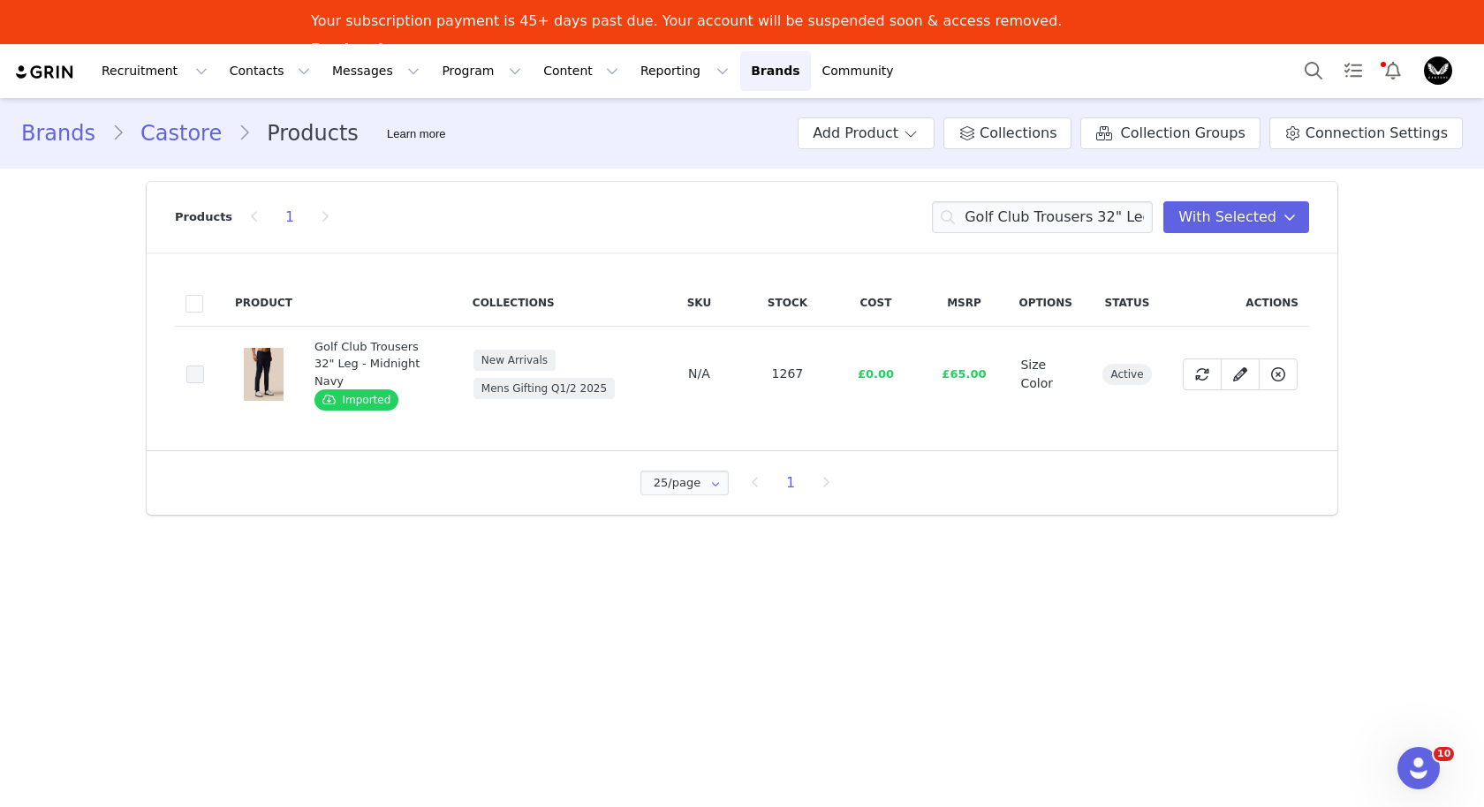
click at [197, 366] on span at bounding box center [195, 375] width 18 height 18
click at [204, 366] on input "9a10366f-9dc3-4452-89a8-f573a9cabae6" at bounding box center [204, 366] width 0 height 0
click at [1011, 231] on input "Golf Club Trousers 32" Leg - Midnight Navy" at bounding box center [1042, 217] width 221 height 32
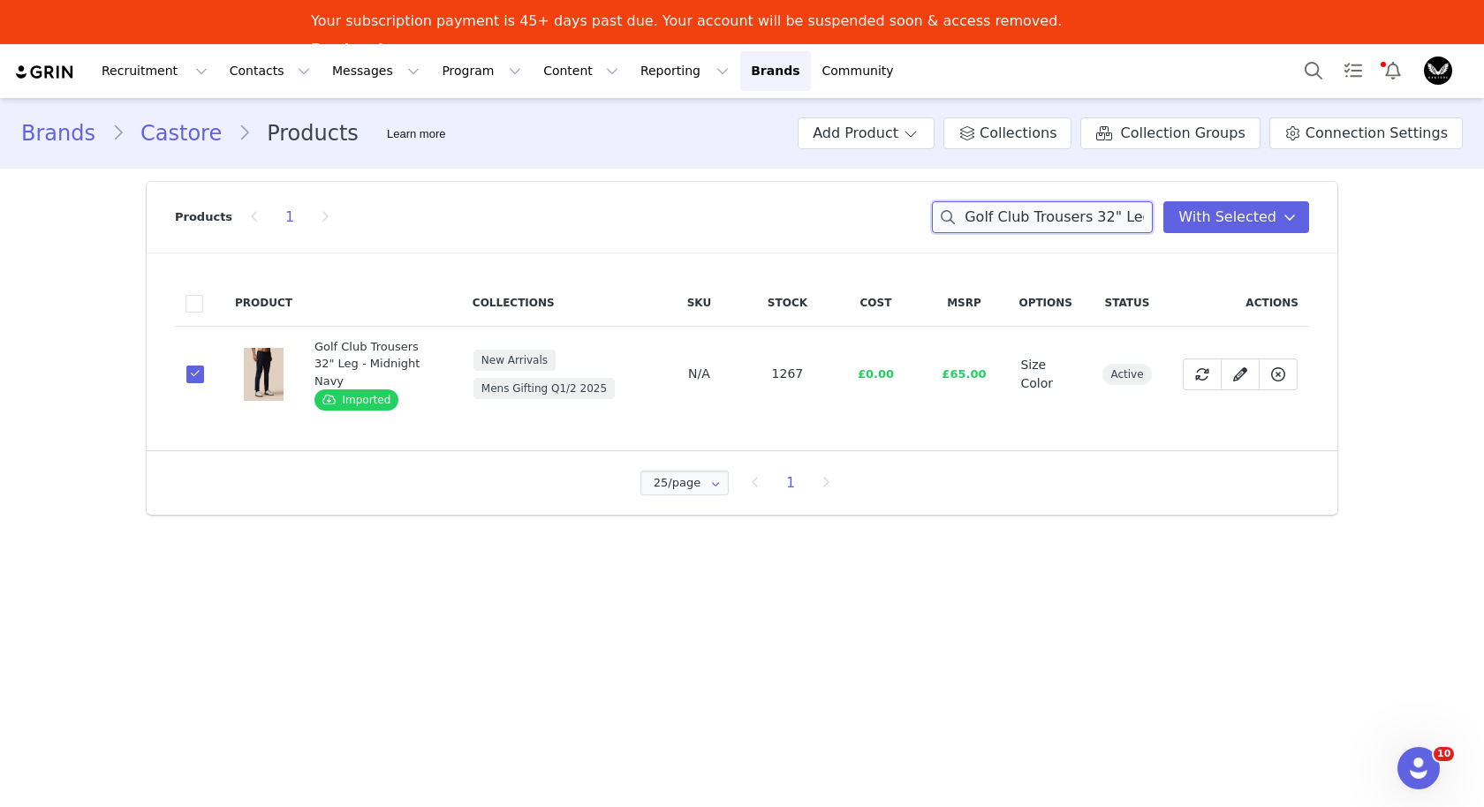
paste input "4"
click at [202, 366] on span at bounding box center [195, 375] width 18 height 18
click at [204, 366] on input "56c28260-adb9-489b-b379-c58d1439f323" at bounding box center [204, 366] width 0 height 0
click at [1022, 216] on input "Golf Club Trousers 34" Leg - Midnight Navy" at bounding box center [1042, 217] width 221 height 32
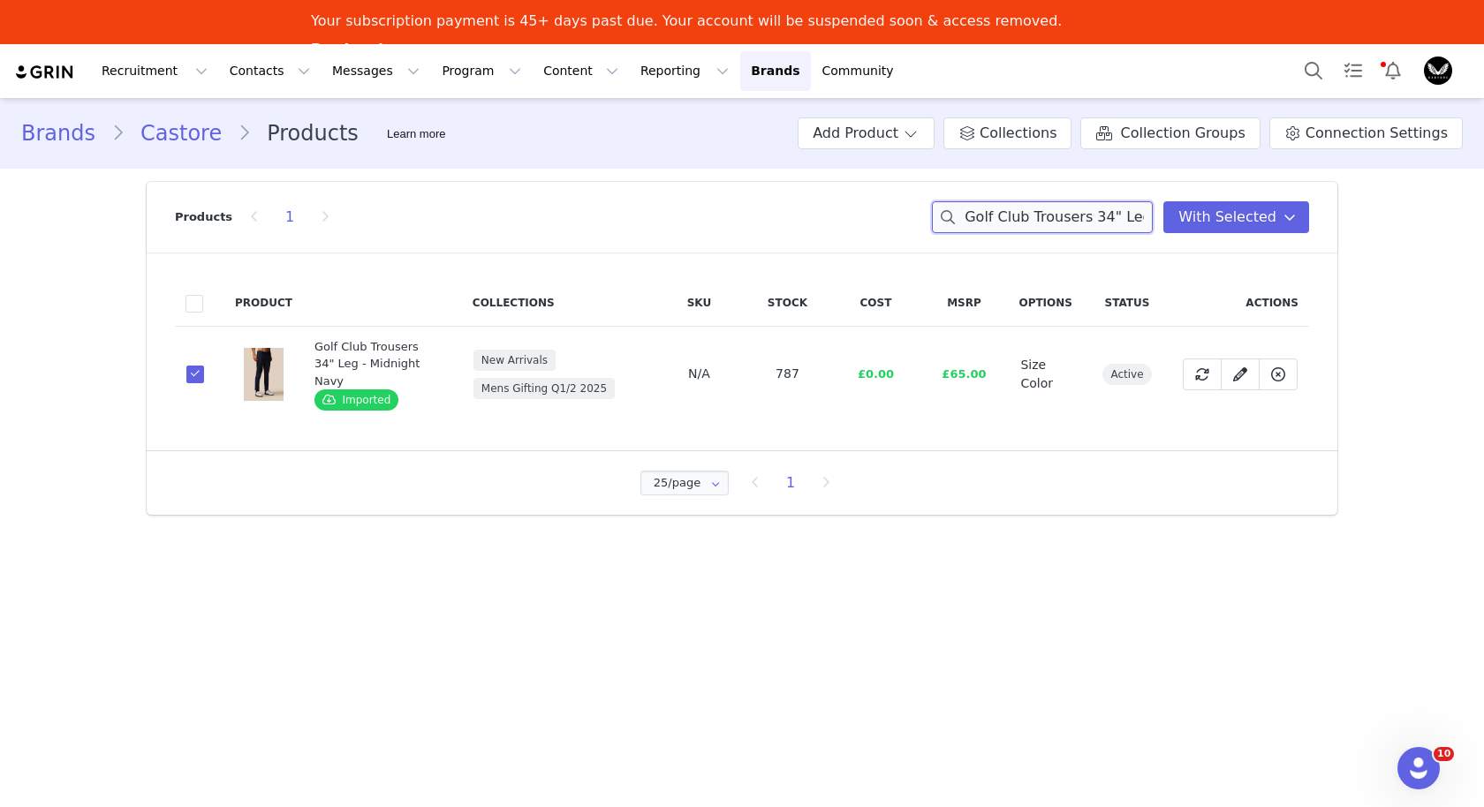
click at [1022, 216] on input "Golf Club Trousers 34" Leg - Midnight Navy" at bounding box center [1042, 217] width 221 height 32
paste input "- Black"
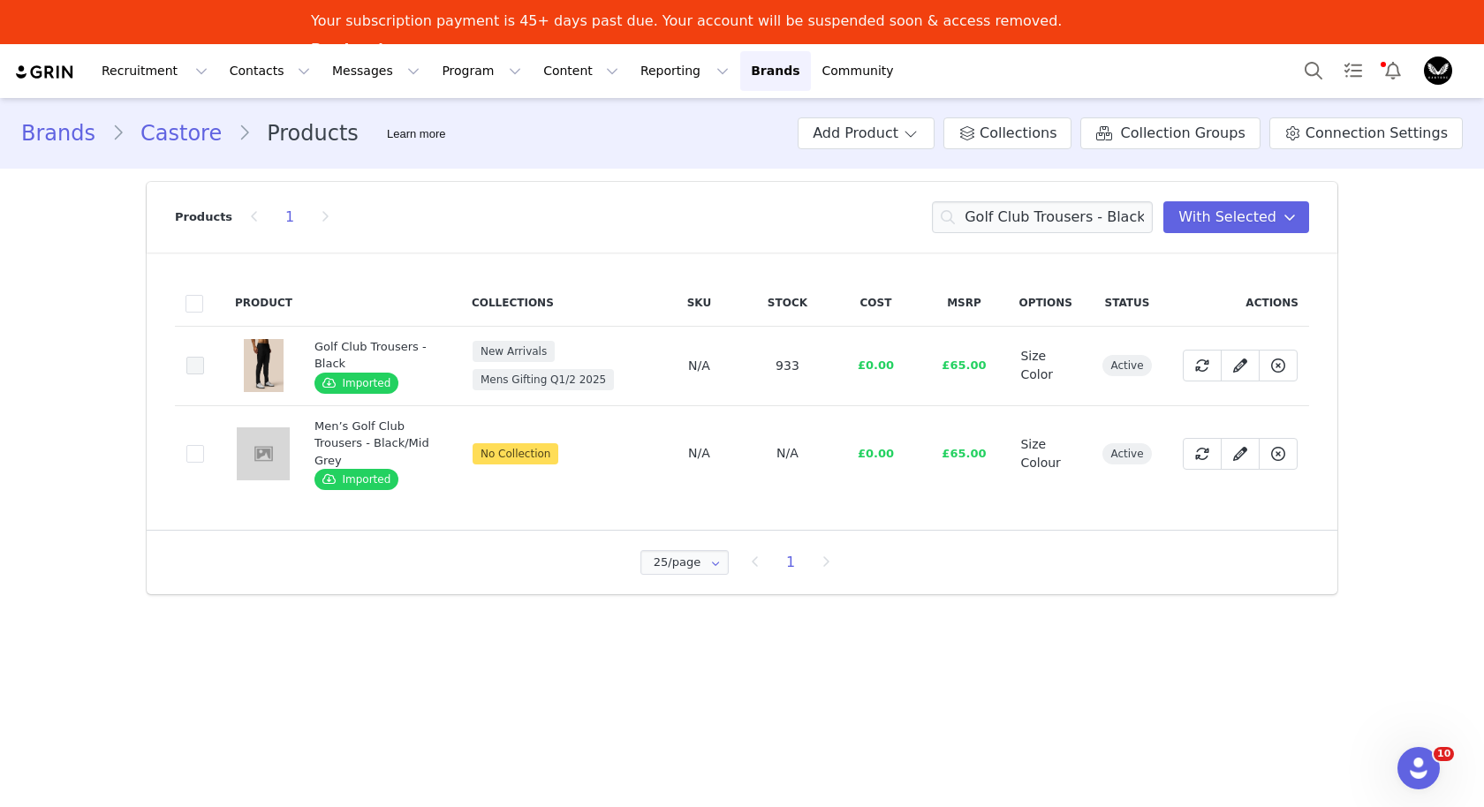
click at [200, 361] on span at bounding box center [195, 366] width 18 height 18
click at [204, 357] on input "28168cc9-4878-469e-9f2d-57ef4d817add" at bounding box center [204, 357] width 0 height 0
click at [995, 205] on input "Golf Club Trousers - Black" at bounding box center [1042, 217] width 221 height 32
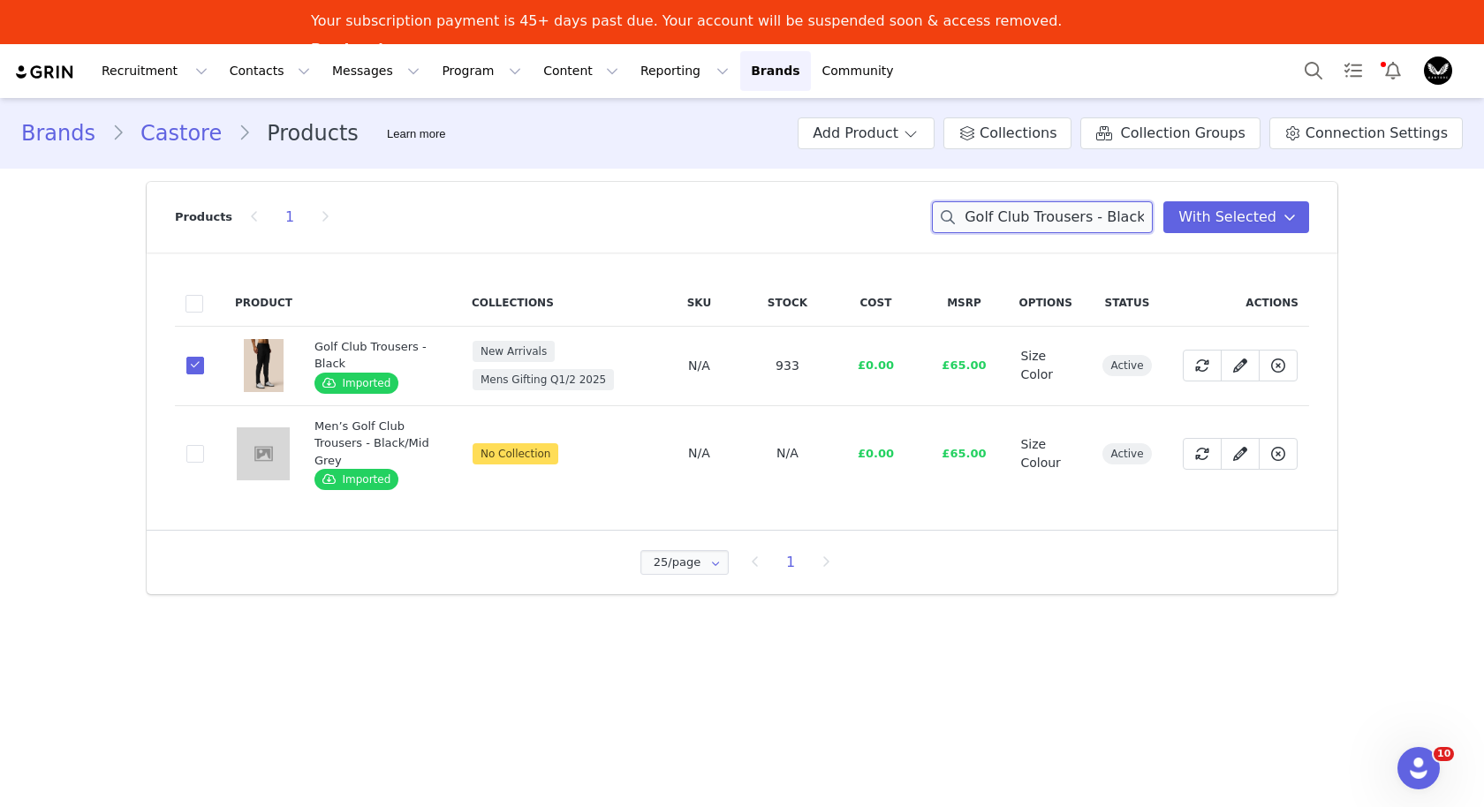
paste input "Pinnacle Jacket - Midnight Navy"
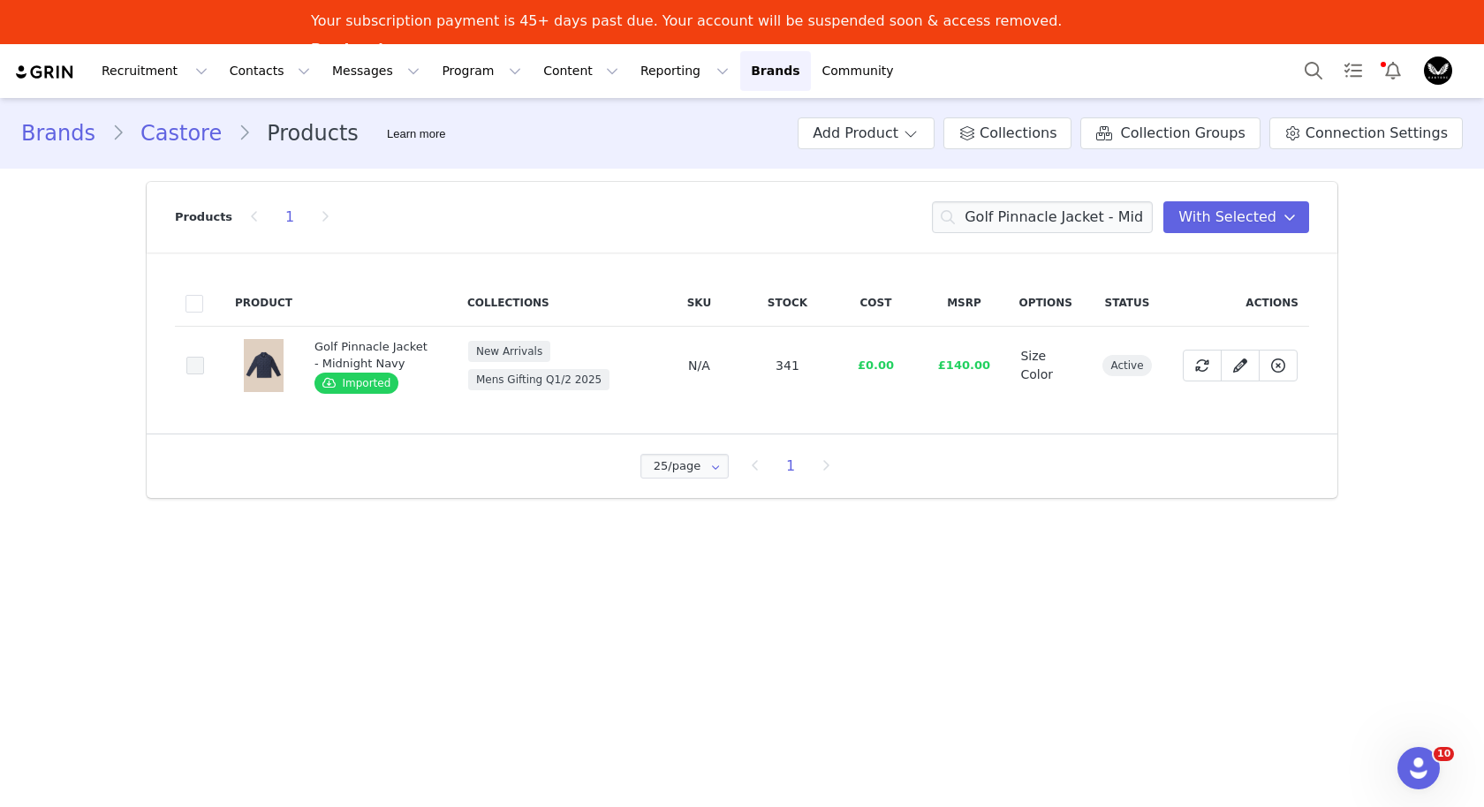
click at [201, 366] on span at bounding box center [195, 366] width 18 height 18
click at [204, 357] on input "49986da3-ca93-4cd0-a826-33851de11743" at bounding box center [204, 357] width 0 height 0
click at [1029, 218] on input "Golf Pinnacle Jacket - Midnight Navy" at bounding box center [1042, 217] width 221 height 32
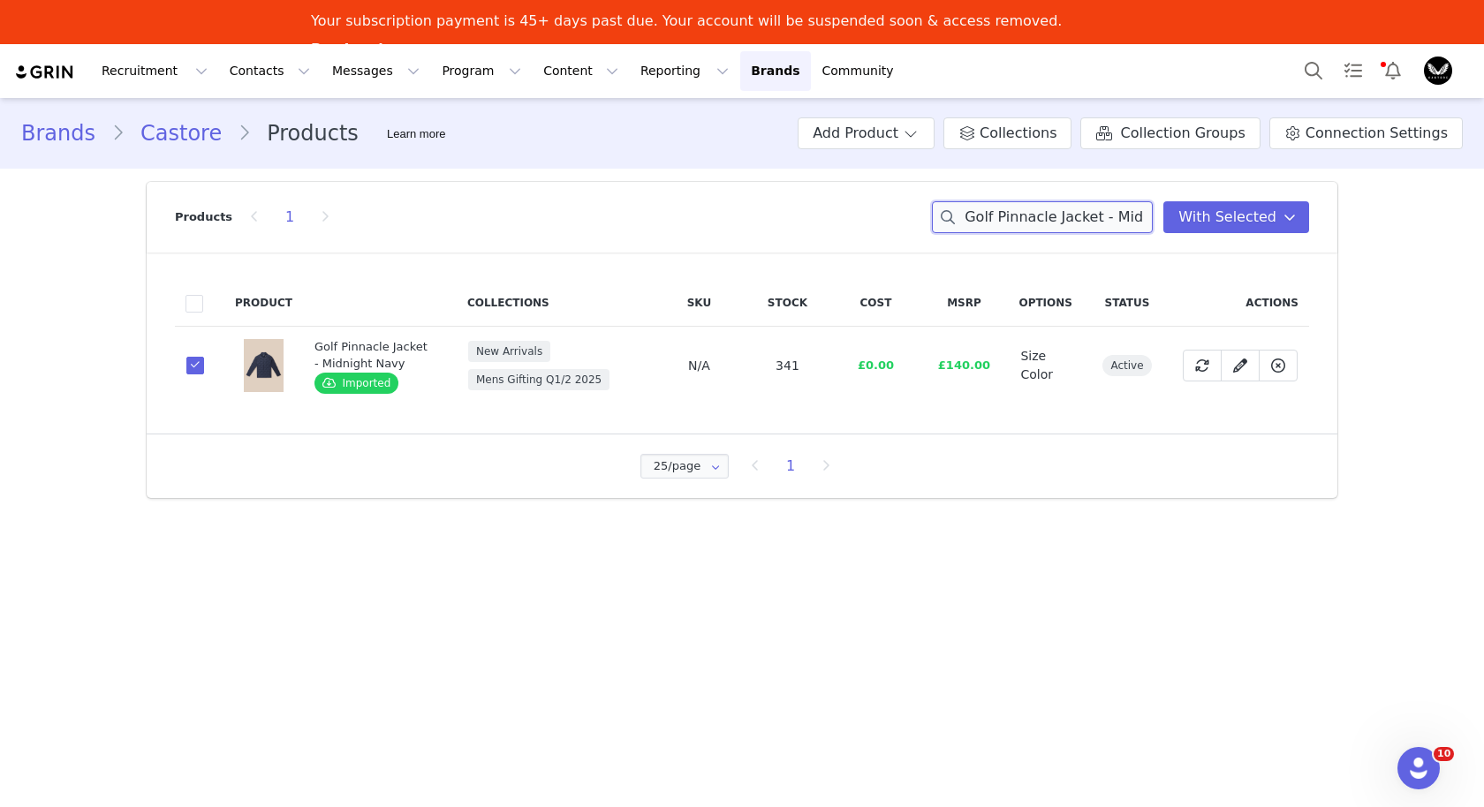
paste input "LVS Woven Jacket - Mid Gre"
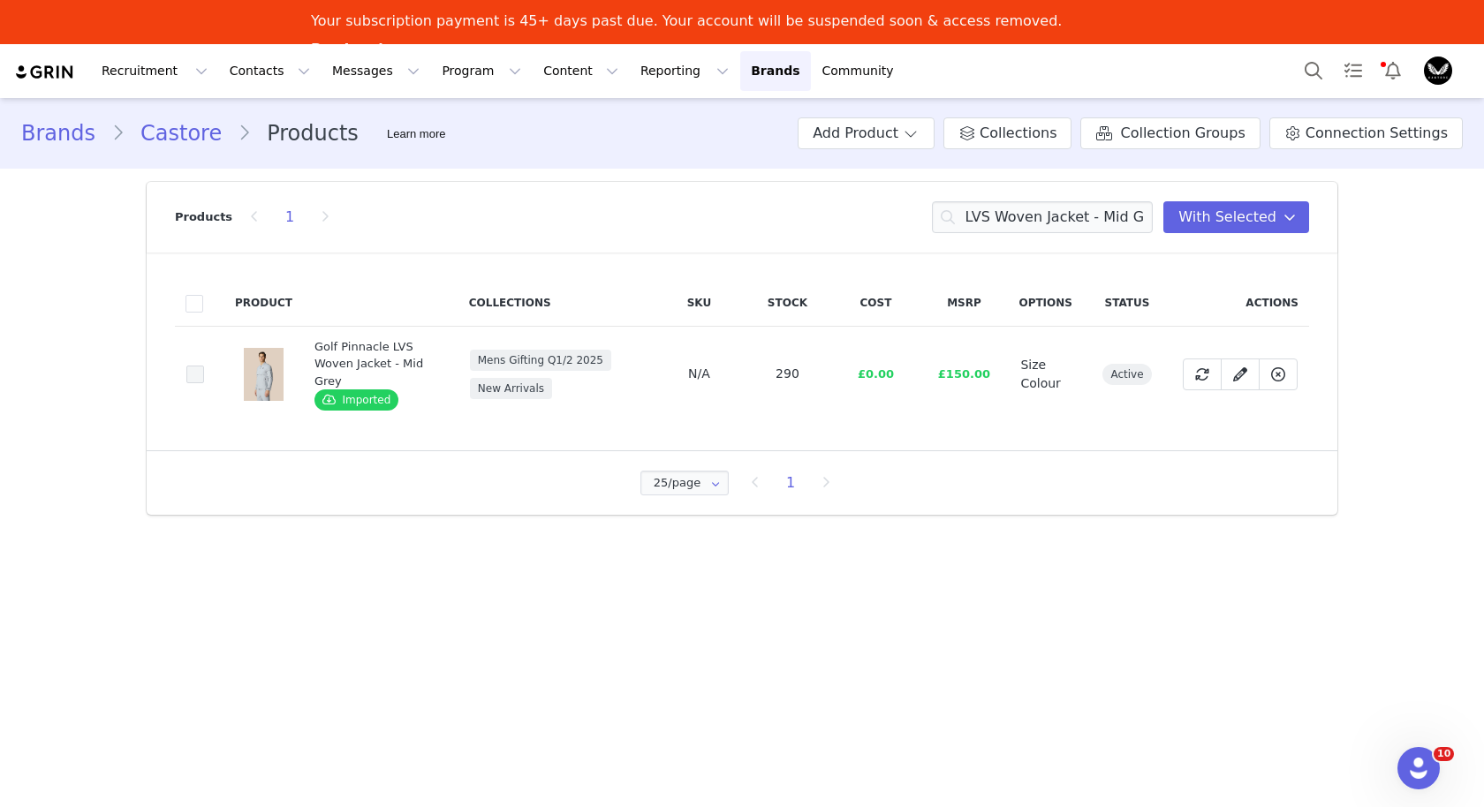
click at [196, 375] on span at bounding box center [195, 375] width 18 height 18
click at [204, 366] on input "b860c503-4f4a-4730-b047-f6cb2372078b" at bounding box center [204, 366] width 0 height 0
click at [1083, 205] on input "Golf Pinnacle LVS Woven Jacket - Mid Grey" at bounding box center [1042, 217] width 221 height 32
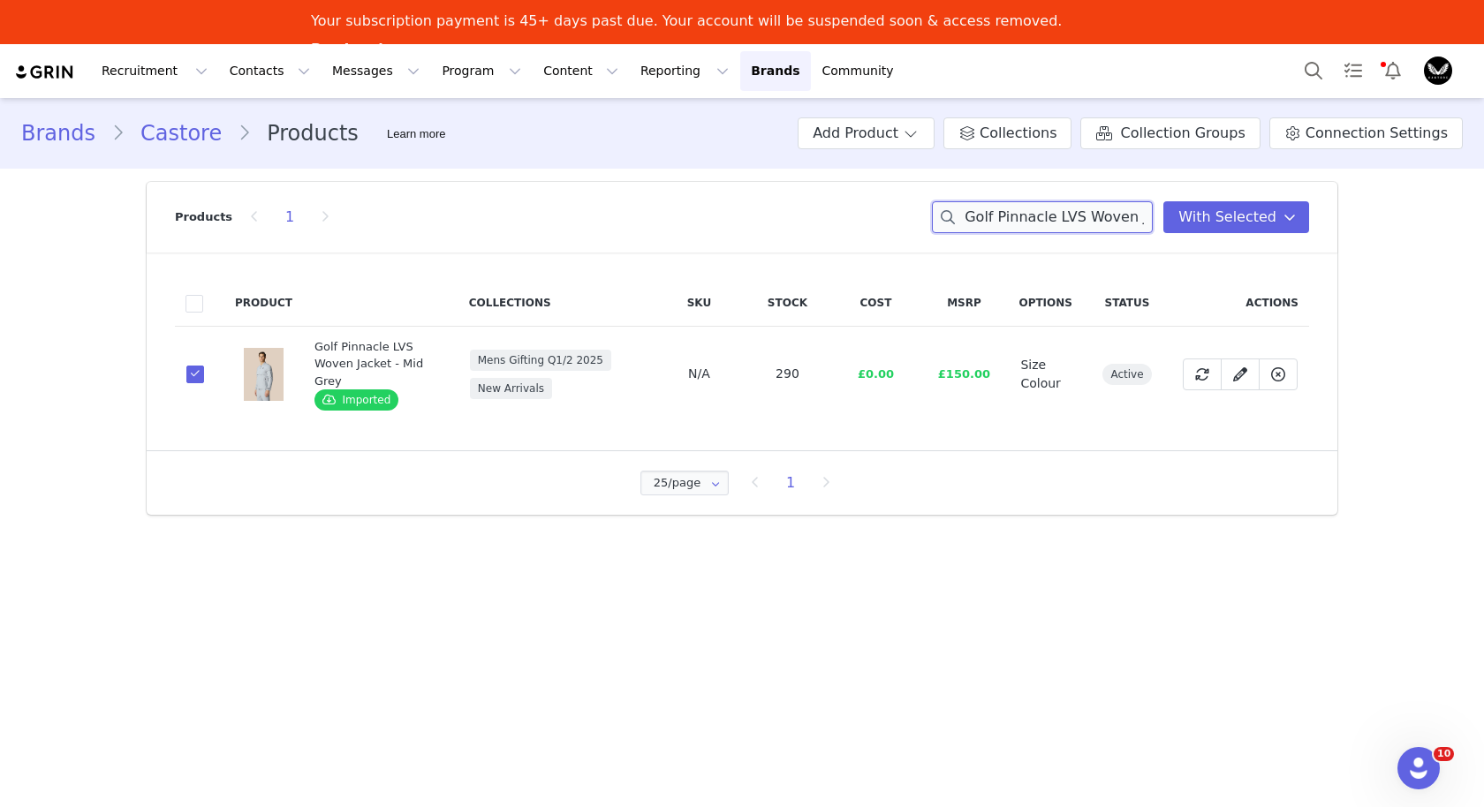
click at [1083, 205] on input "Golf Pinnacle LVS Woven Jacket - Mid Grey" at bounding box center [1042, 217] width 221 height 32
paste input "night Nav"
type input "Golf Pinnacle LVS Woven Jacket - Midnight Navy"
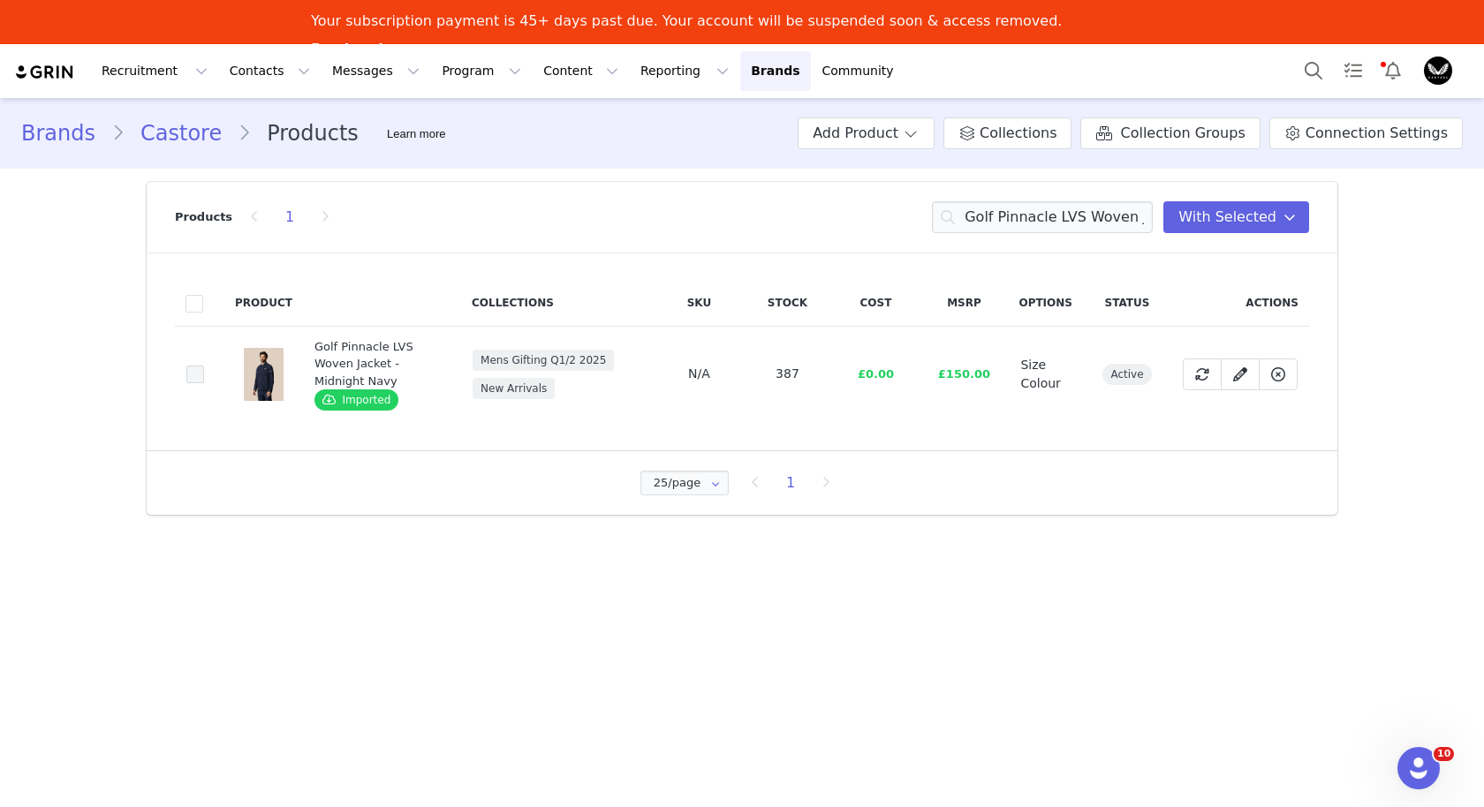
click at [197, 375] on span at bounding box center [195, 375] width 18 height 18
click at [204, 366] on input "b81afb8c-c832-4745-a67d-d401dbd363bb" at bounding box center [204, 366] width 0 height 0
click at [1265, 220] on span "With Selected" at bounding box center [1227, 217] width 98 height 21
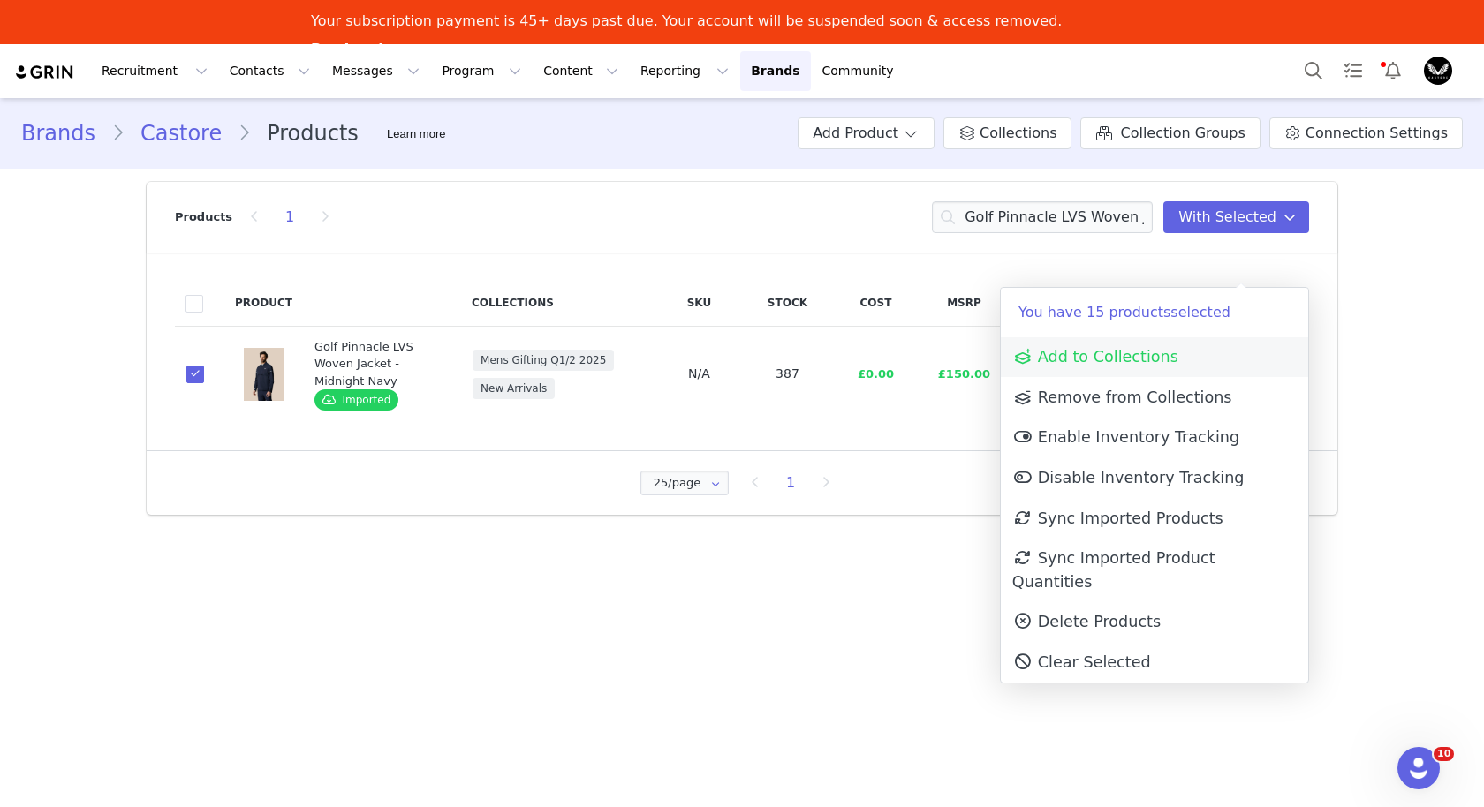
click at [1124, 355] on span "Add to Collections" at bounding box center [1095, 357] width 166 height 18
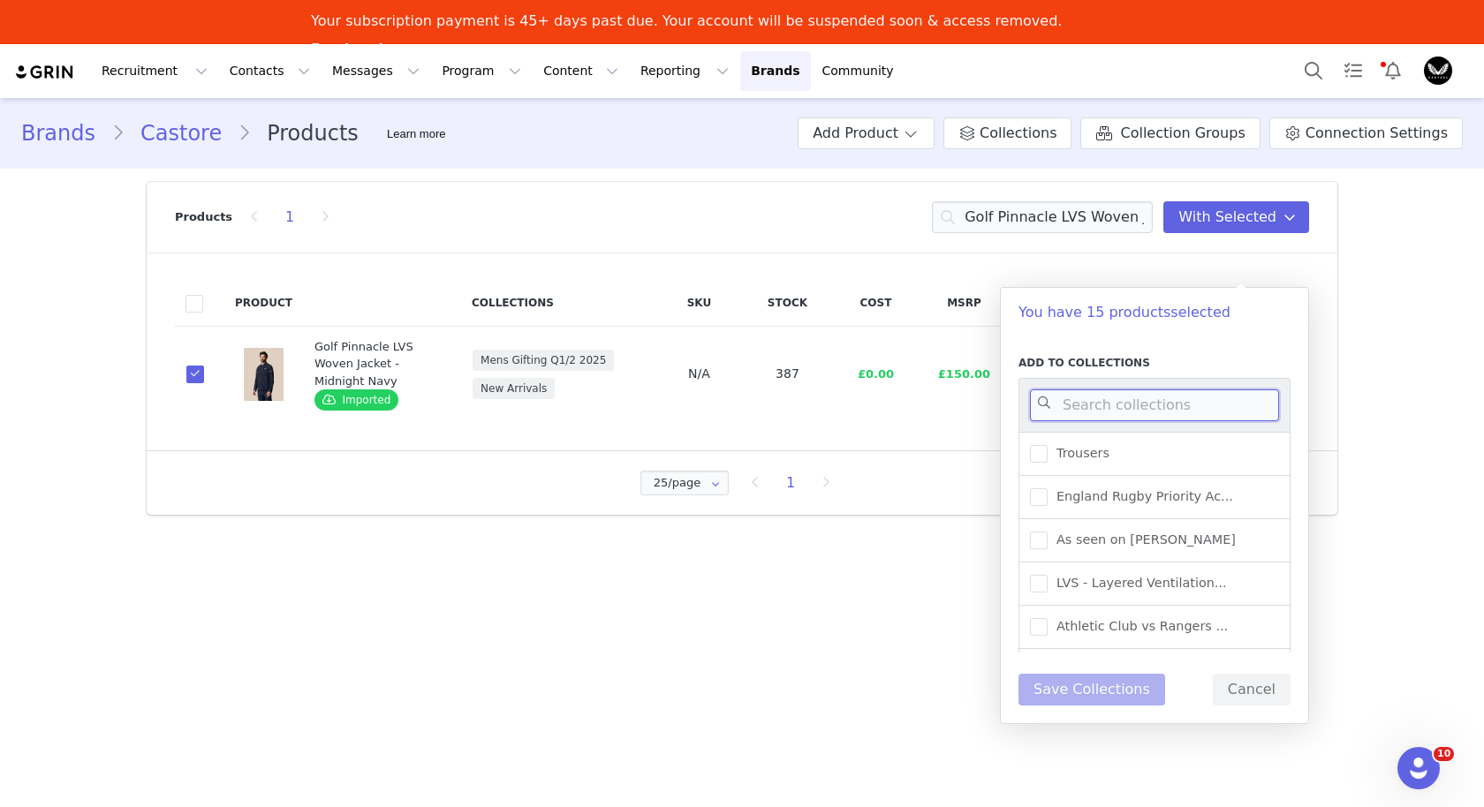
click at [1123, 413] on input at bounding box center [1154, 406] width 249 height 32
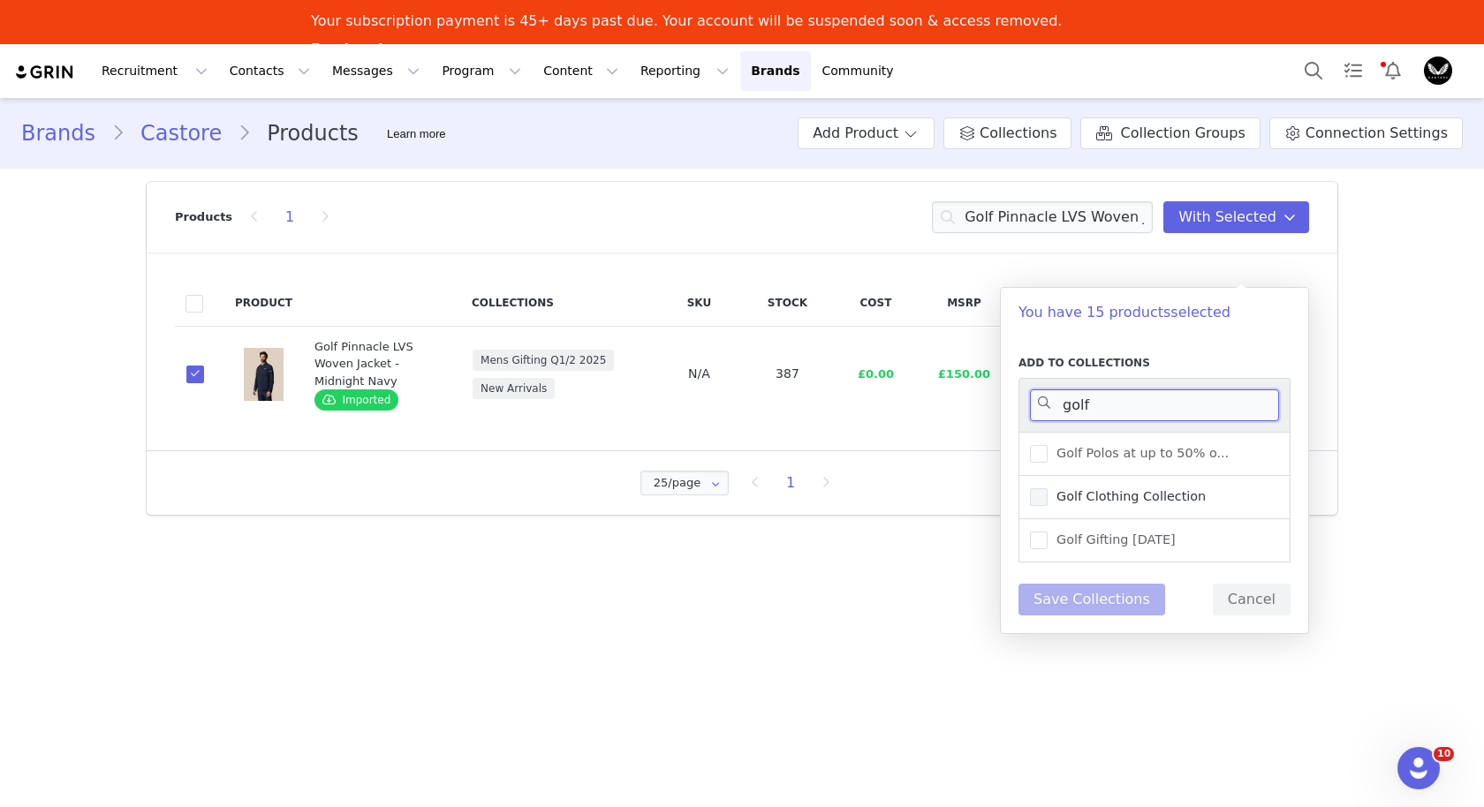
type input "golf"
click at [1110, 499] on span "Golf Clothing Collection" at bounding box center [1127, 496] width 158 height 17
click at [1048, 488] on input "Golf Clothing Collection" at bounding box center [1048, 488] width 0 height 0
click at [1109, 548] on label "Golf Gifting [DATE]" at bounding box center [1103, 540] width 146 height 21
click at [1048, 532] on input "Golf Gifting [DATE]" at bounding box center [1048, 532] width 0 height 0
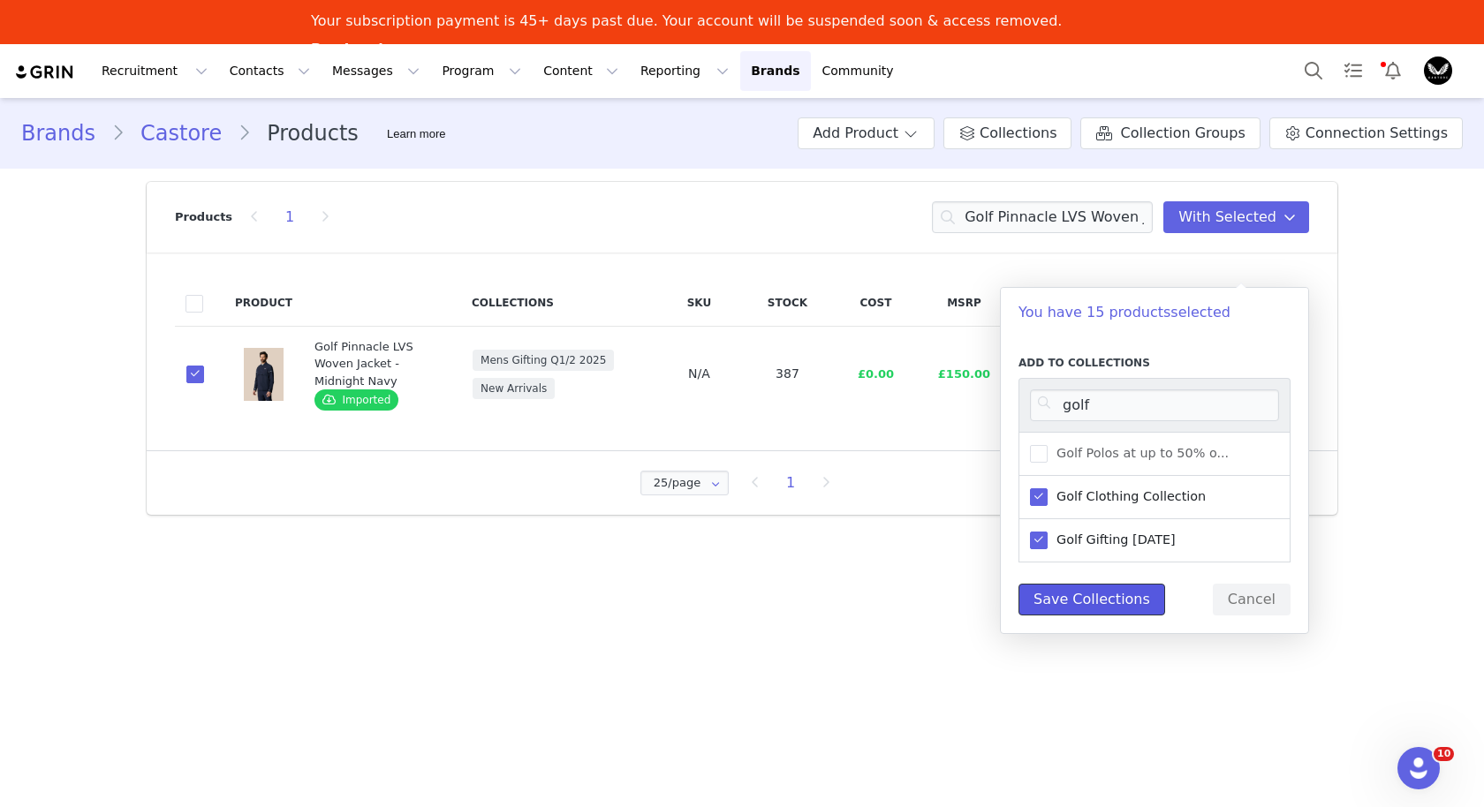
click at [1100, 601] on button "Save Collections" at bounding box center [1091, 600] width 147 height 32
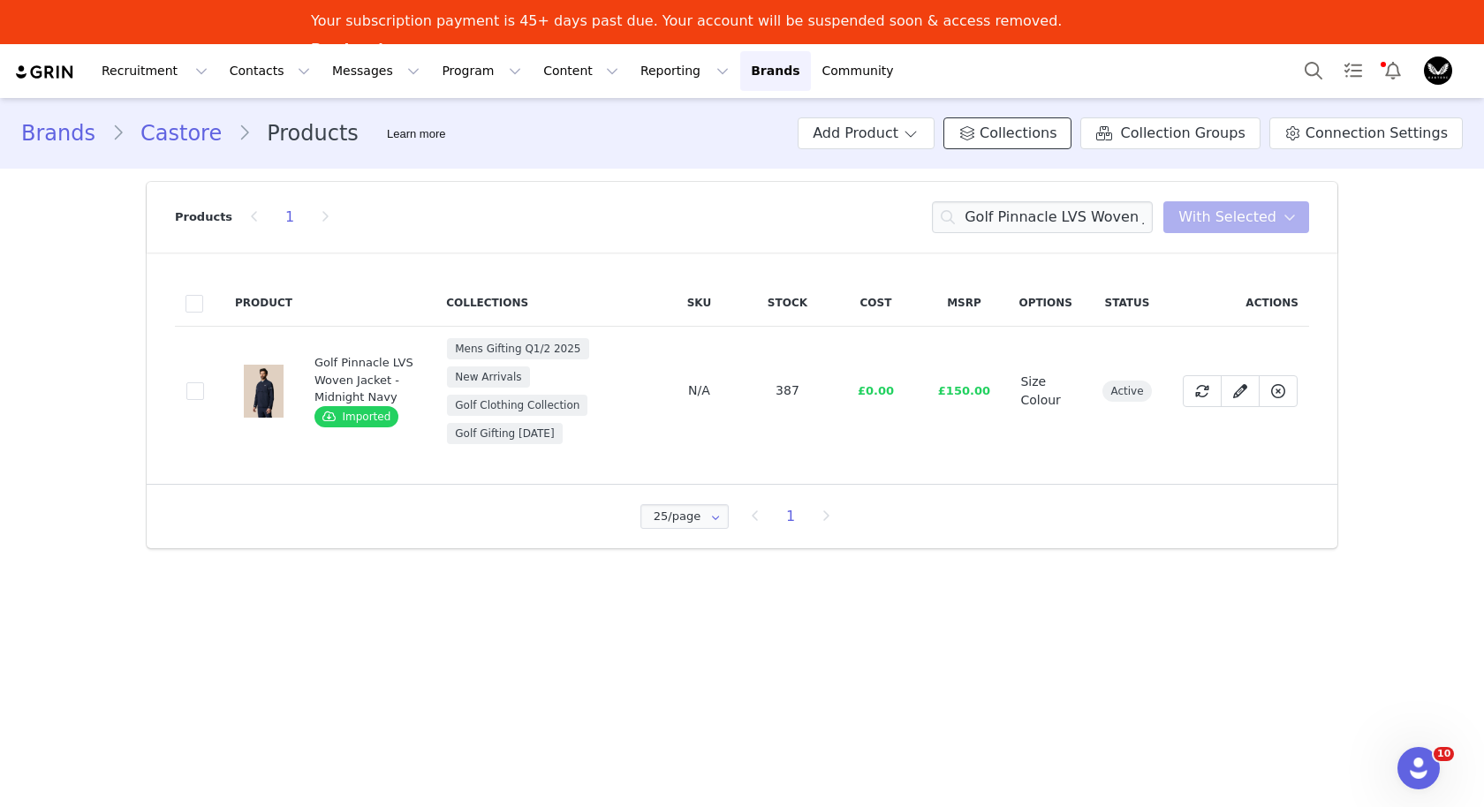
click at [1034, 134] on span "Collections" at bounding box center [1018, 133] width 77 height 21
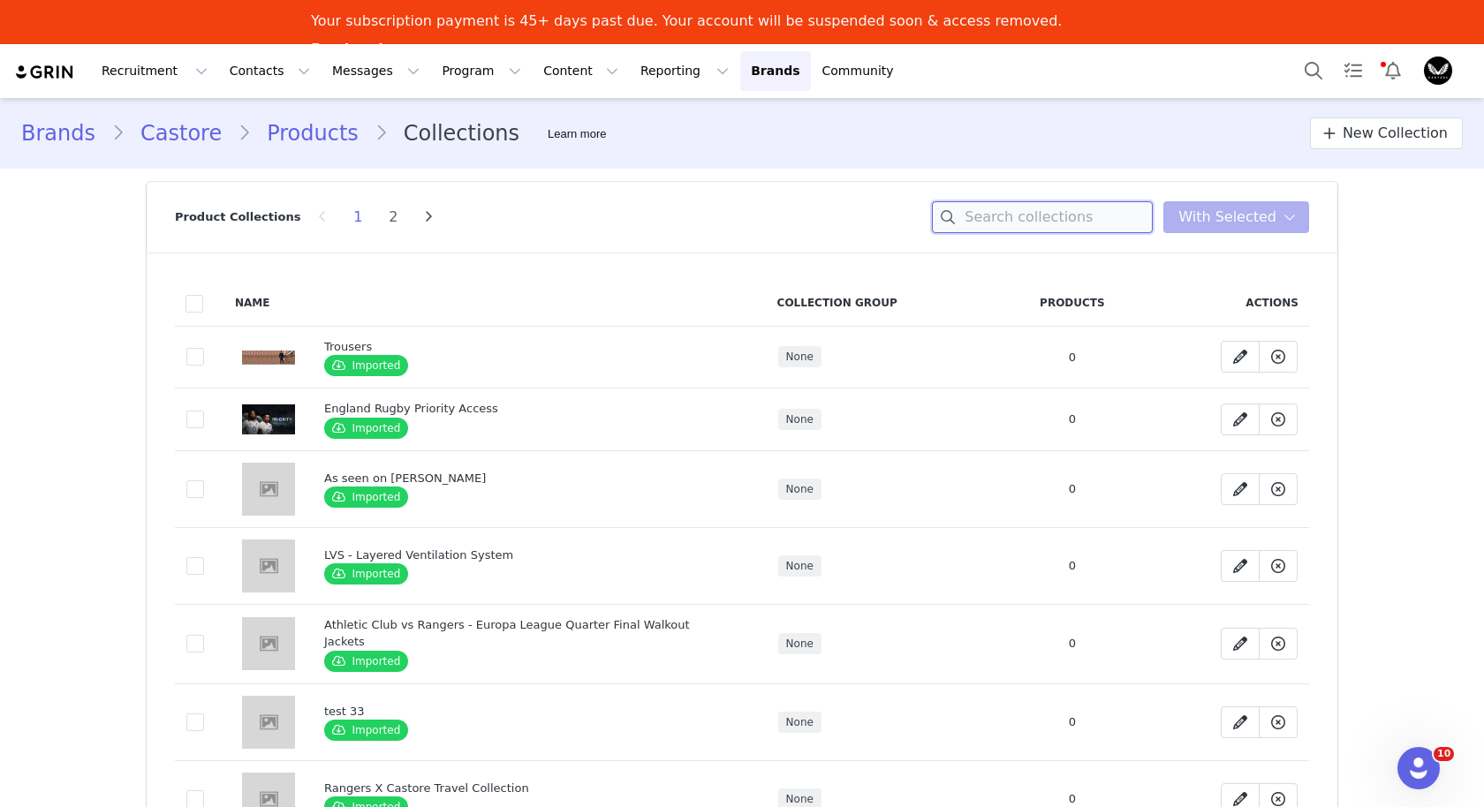
click at [1107, 207] on input at bounding box center [1042, 217] width 221 height 32
type input "golf"
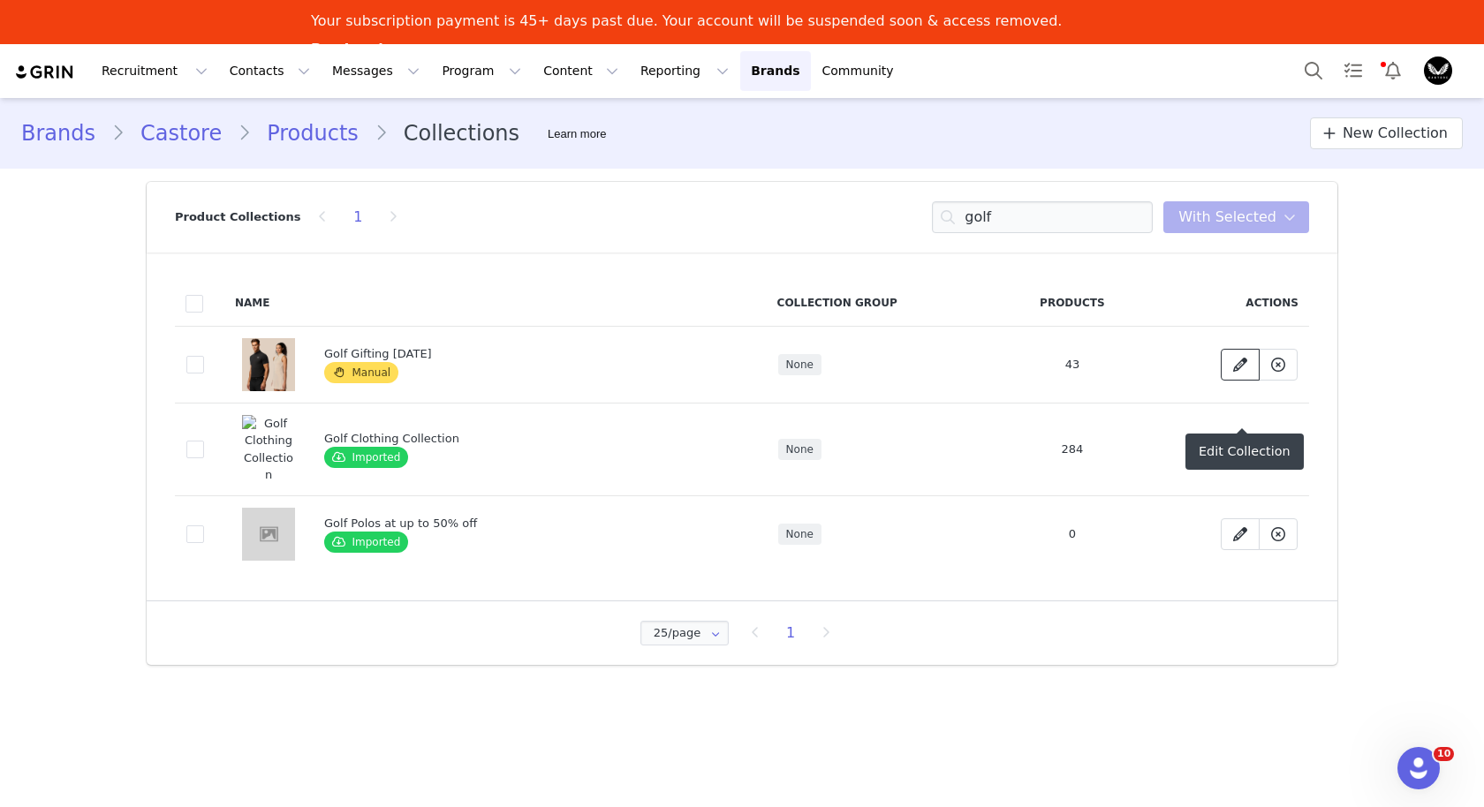
click at [1243, 358] on icon at bounding box center [1240, 365] width 14 height 14
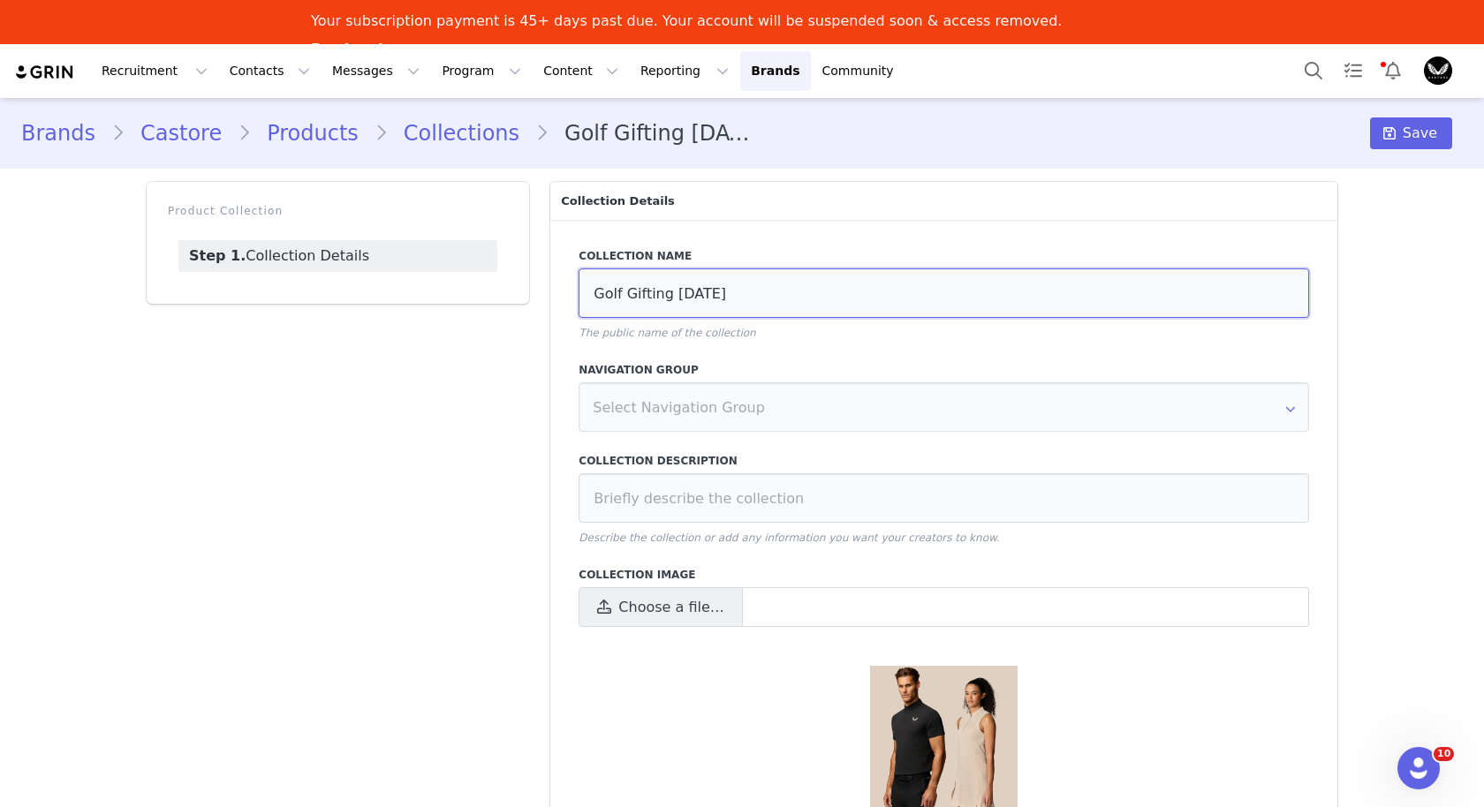
click at [735, 298] on input "Golf Gifting [DATE]" at bounding box center [944, 293] width 731 height 49
click at [679, 290] on input "Golf Gifting [DATE]" at bounding box center [944, 293] width 731 height 49
type input "Golf Gifting '25"
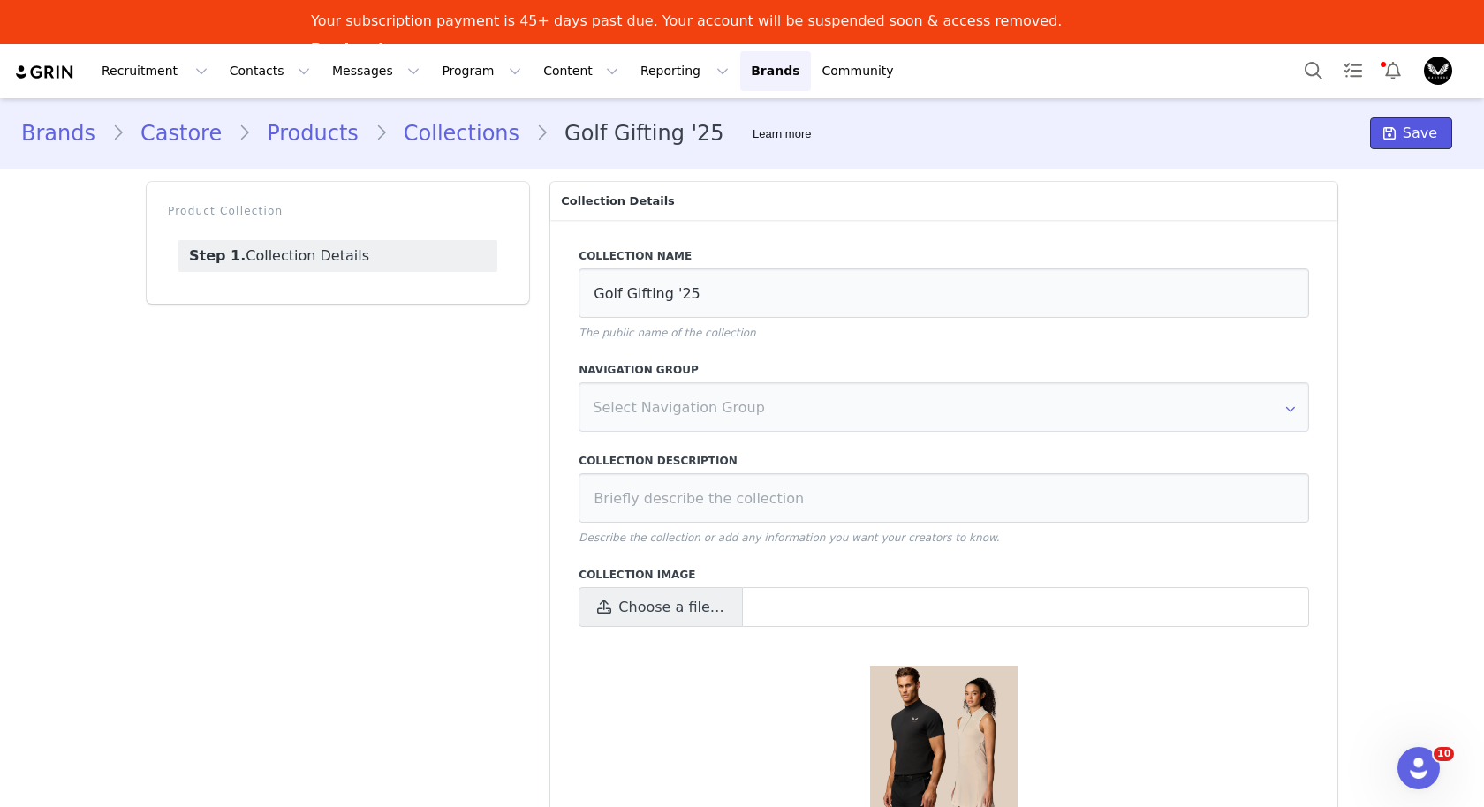
click at [1416, 125] on span "Save" at bounding box center [1420, 133] width 34 height 21
